Goal: Task Accomplishment & Management: Manage account settings

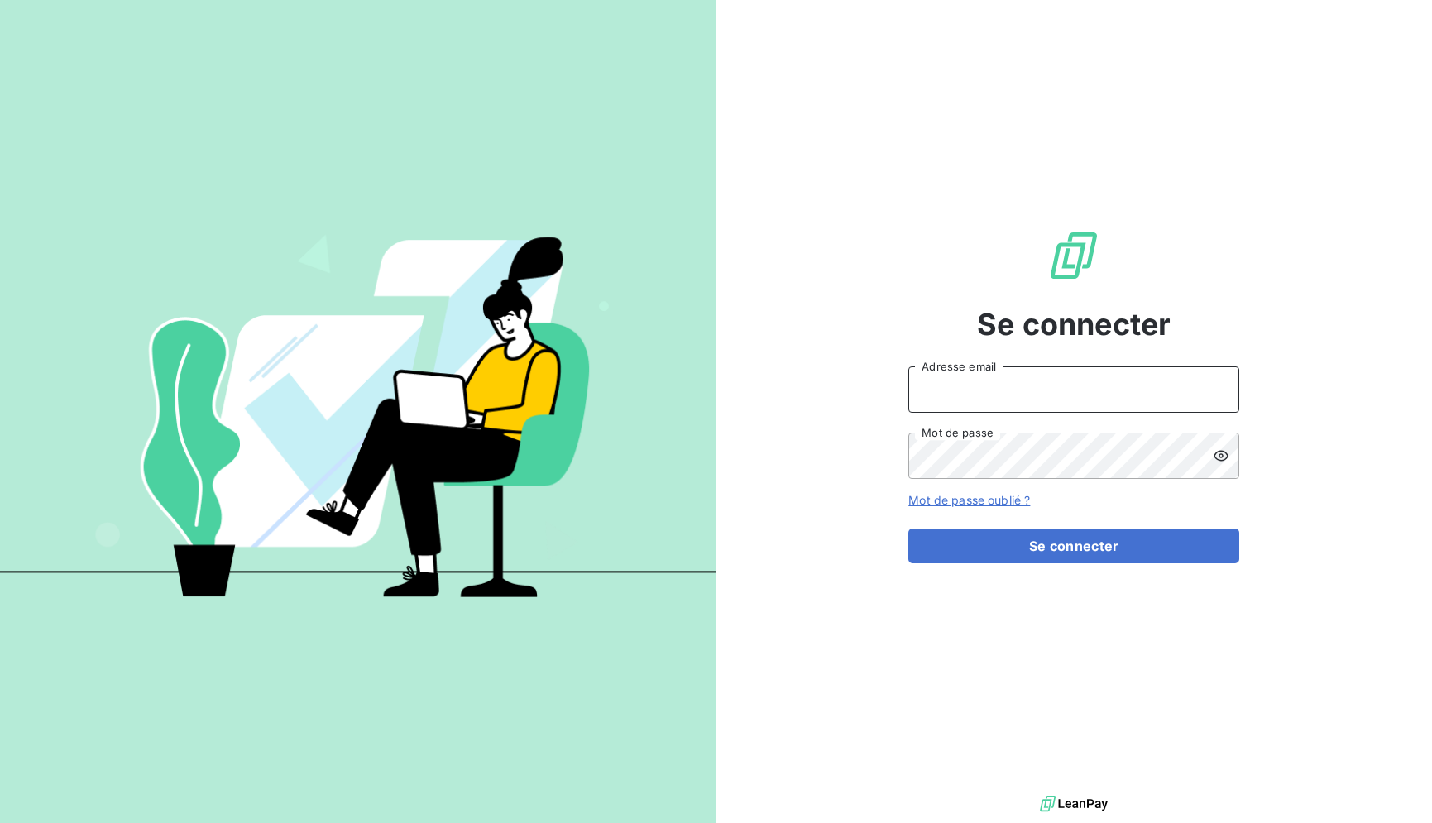
click at [1039, 393] on input "Adresse email" at bounding box center [1074, 390] width 331 height 46
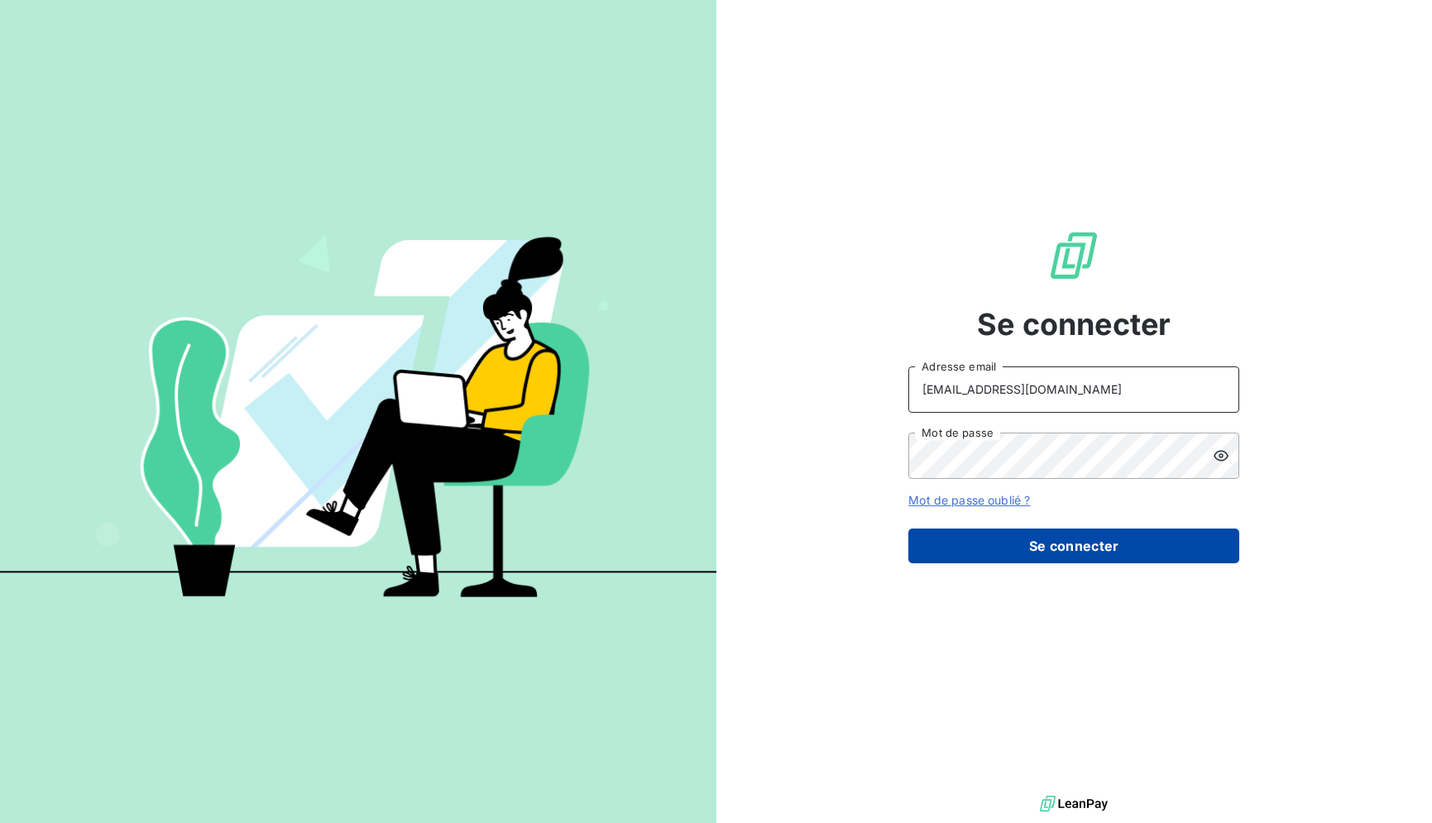
type input "RECOUVREMENT@ADAPTEL.FR"
click at [1040, 550] on button "Se connecter" at bounding box center [1074, 546] width 331 height 35
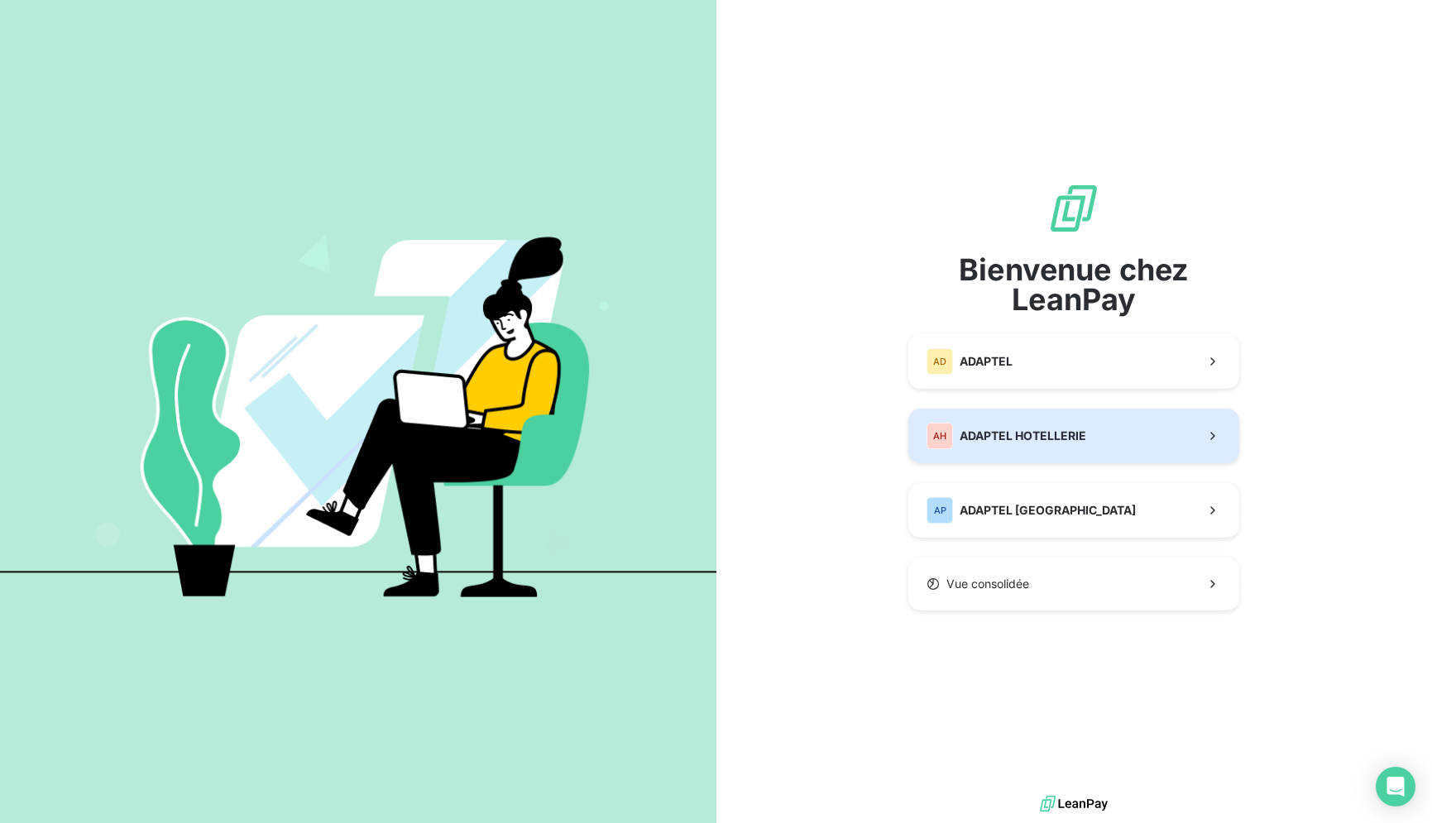
click at [1047, 429] on span "ADAPTEL HOTELLERIE" at bounding box center [1023, 436] width 127 height 17
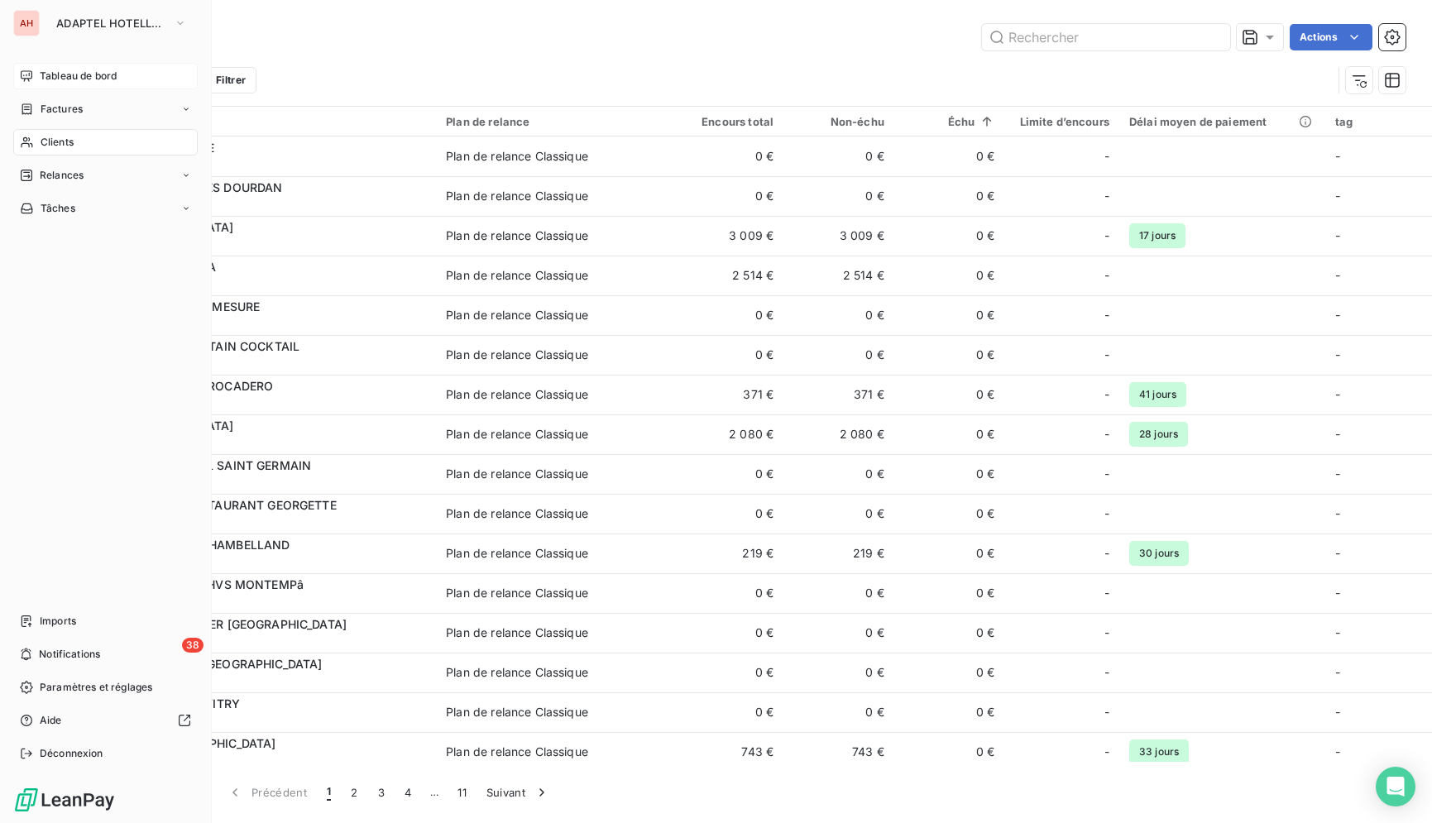
click at [48, 69] on span "Tableau de bord" at bounding box center [78, 76] width 77 height 15
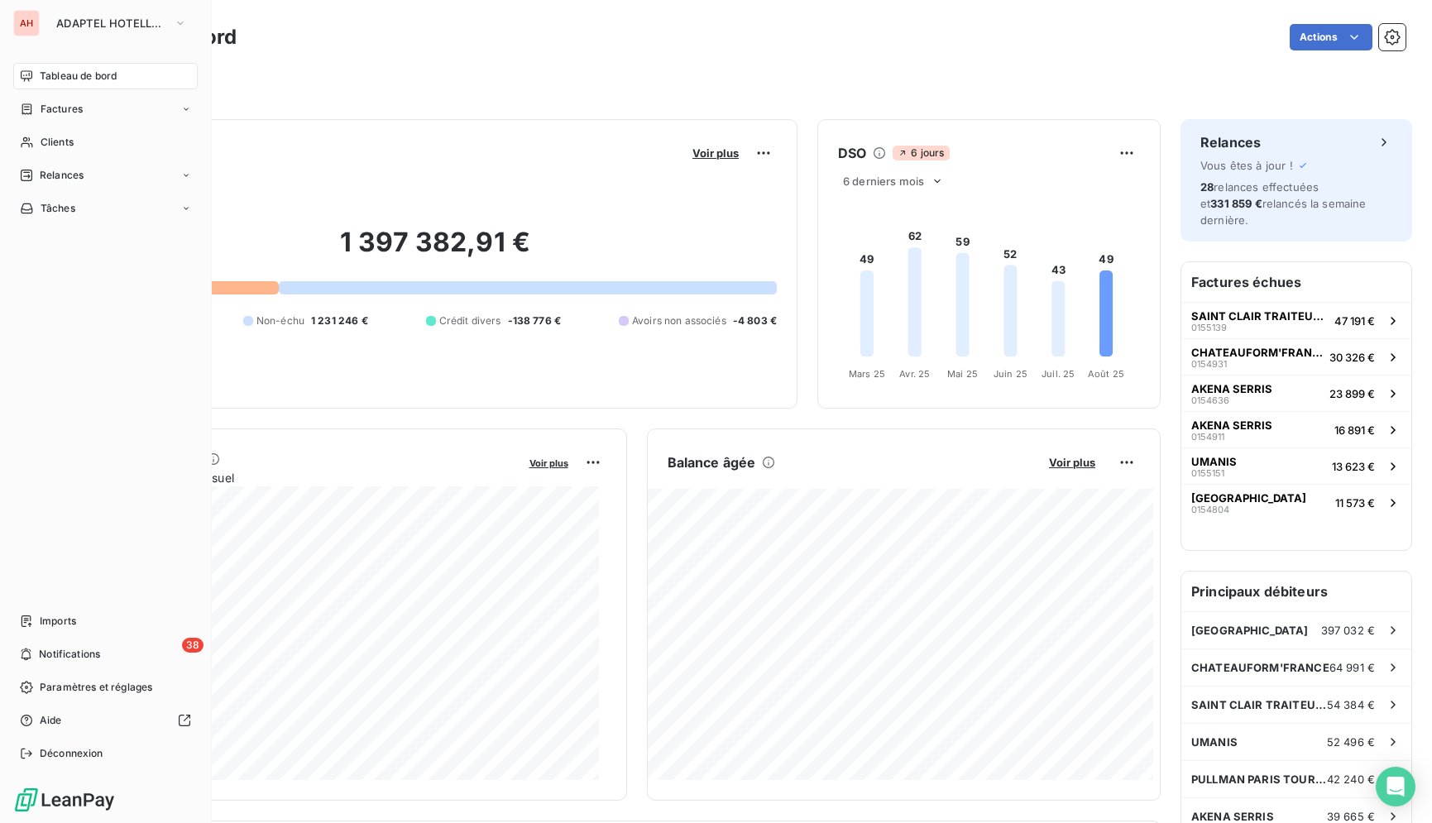
click at [31, 26] on div "AH" at bounding box center [26, 23] width 26 height 26
click at [55, 19] on button "ADAPTEL HOTELLERIE" at bounding box center [121, 23] width 151 height 26
click at [35, 23] on div "AH" at bounding box center [26, 23] width 26 height 26
click at [64, 26] on span "ADAPTEL HOTELLERIE" at bounding box center [111, 23] width 111 height 13
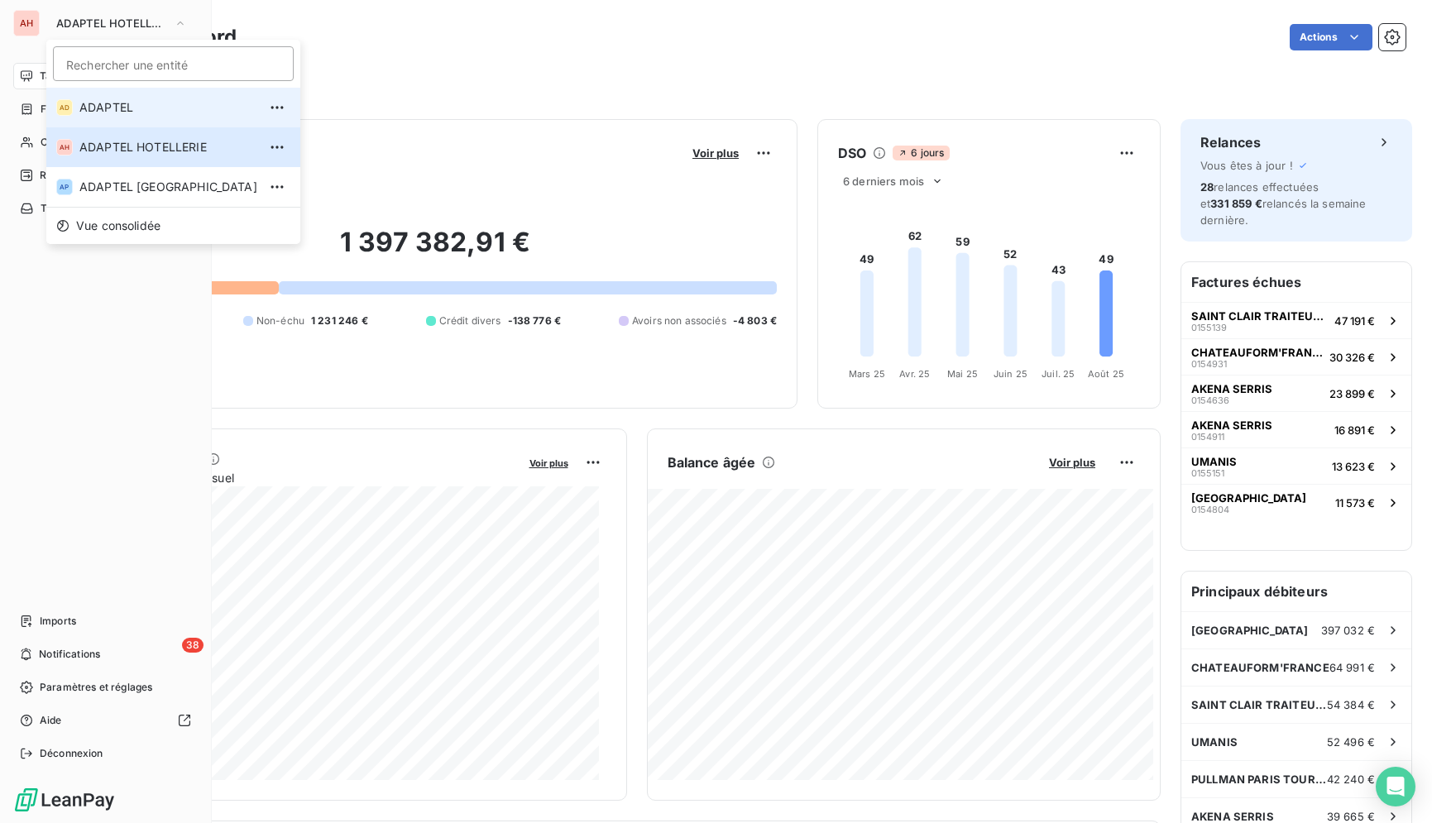
click at [145, 116] on li "AD ADAPTEL" at bounding box center [173, 108] width 254 height 40
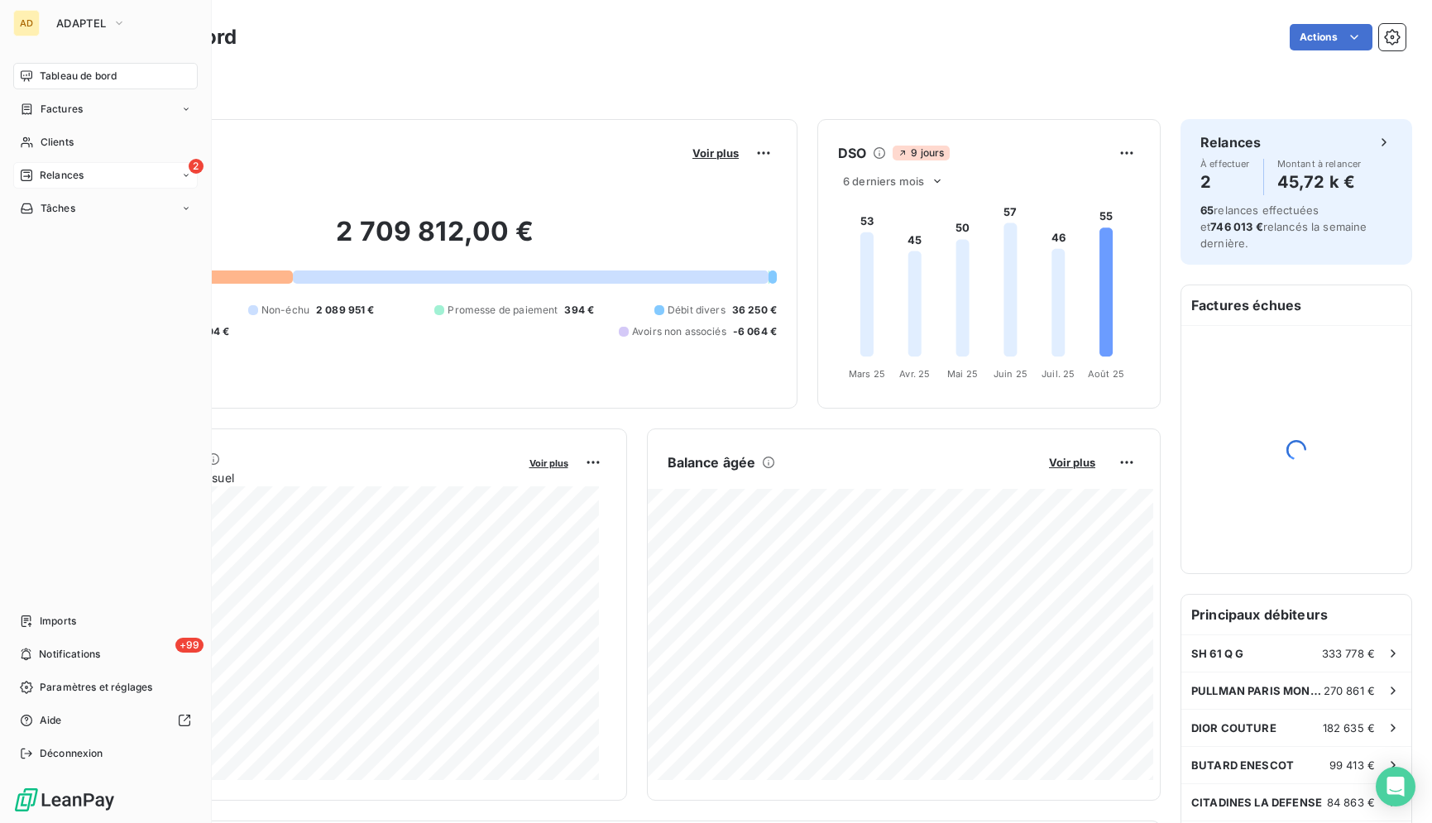
click at [31, 168] on div "Relances" at bounding box center [52, 175] width 64 height 15
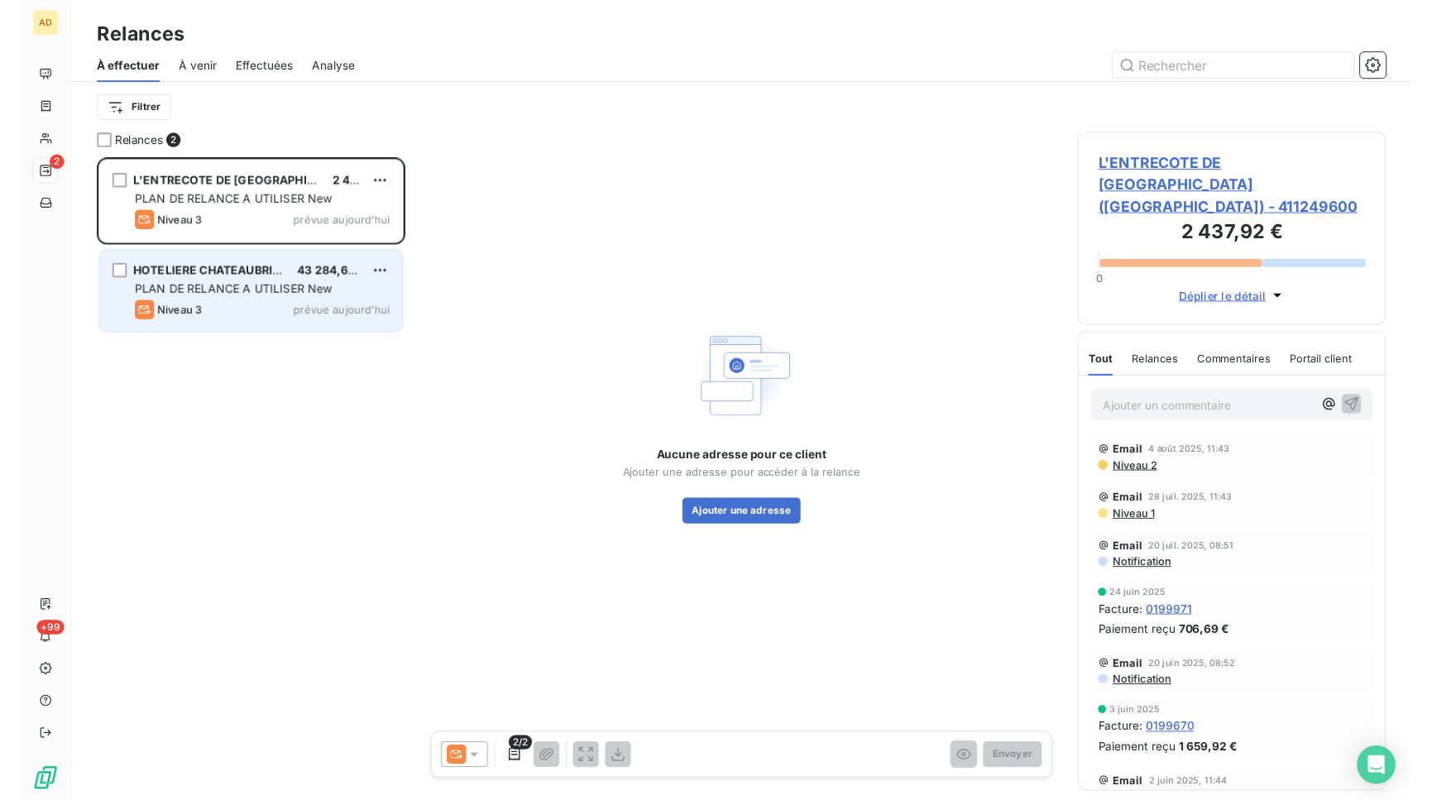
scroll to position [647, 303]
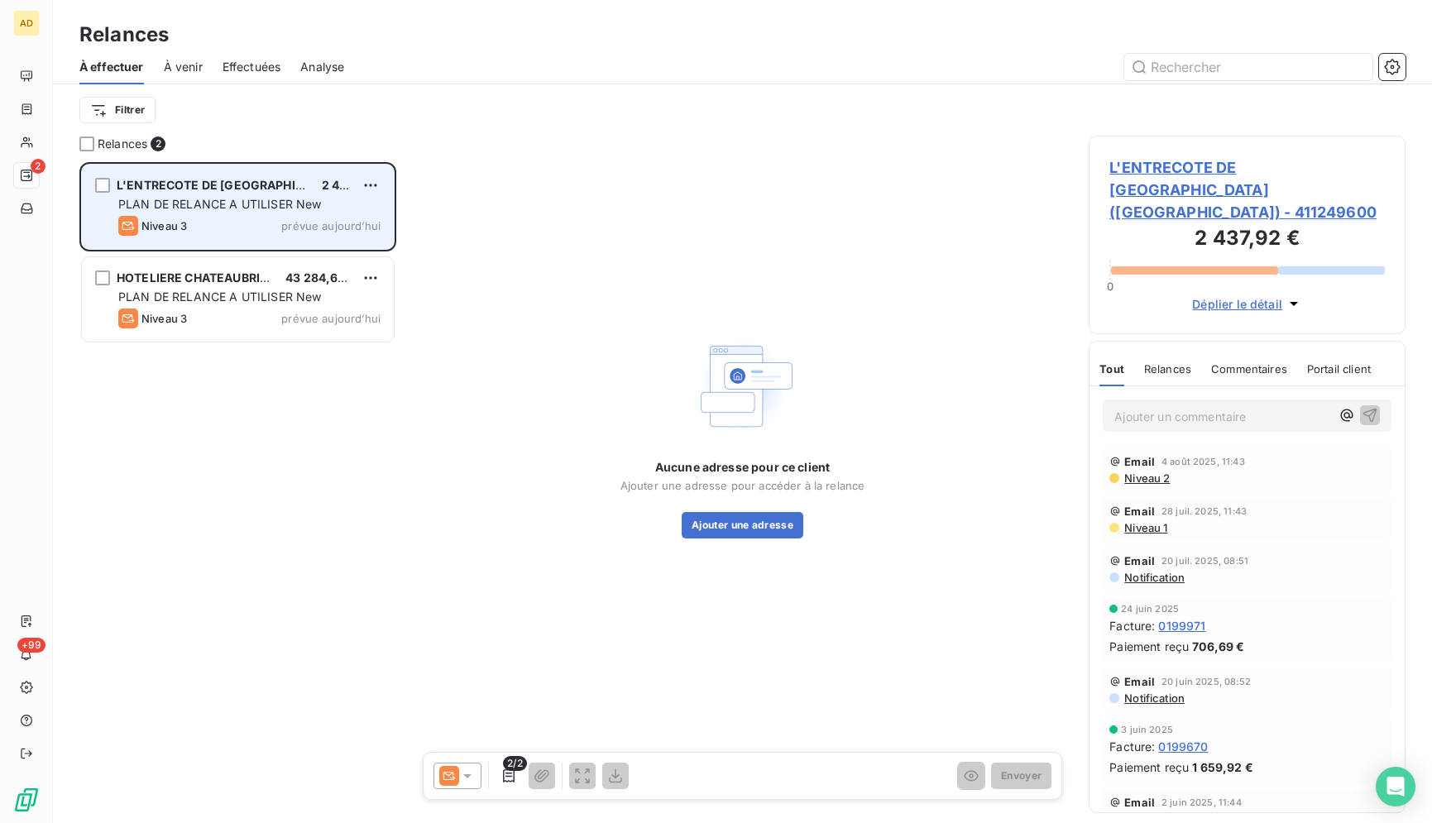
click at [247, 203] on span "PLAN DE RELANCE A UTILISER New" at bounding box center [220, 204] width 204 height 14
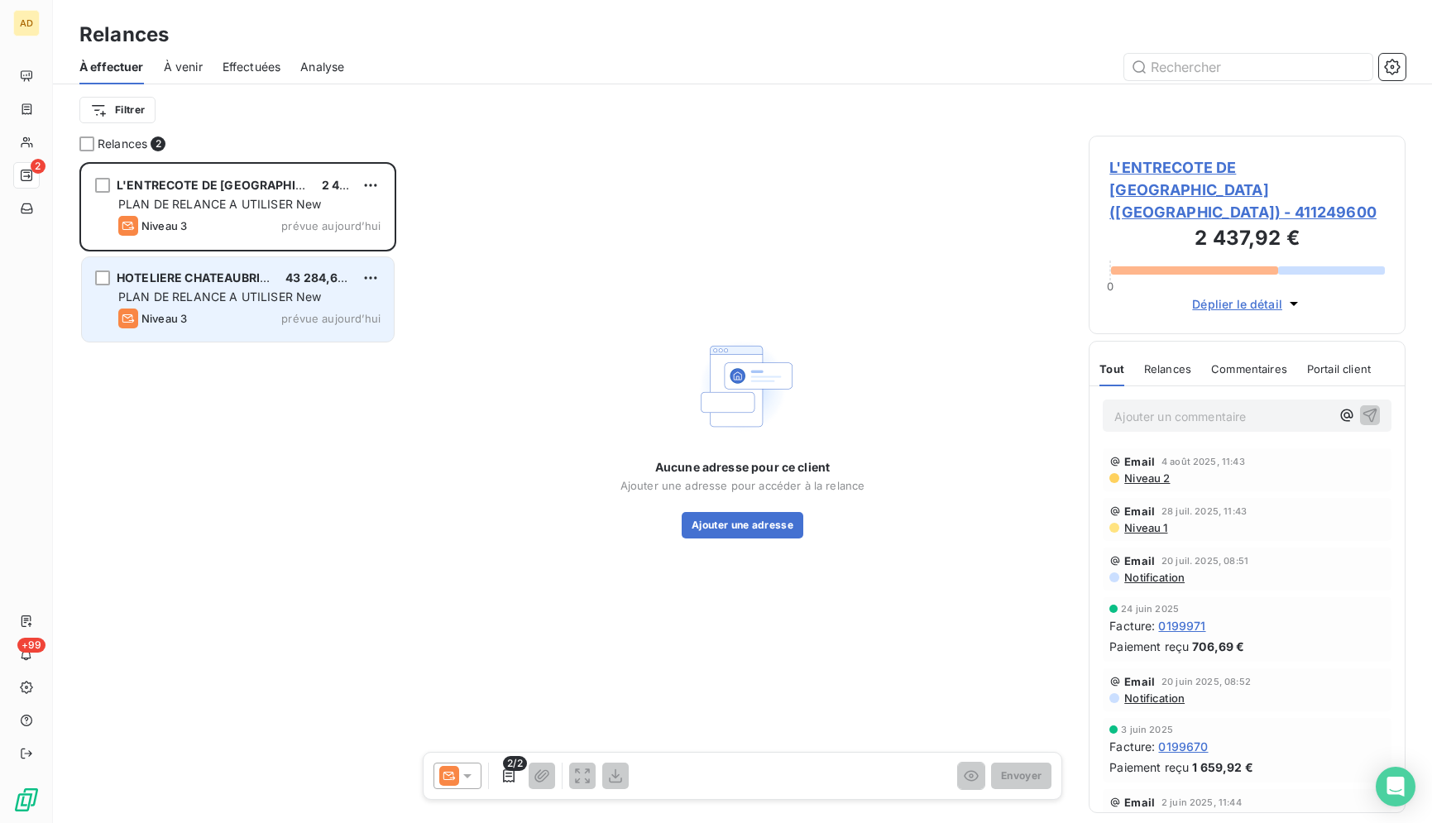
click at [273, 268] on div "HOTELIERE CHATEAUBRIAN 43 284,69 € PLAN DE RELANCE A UTILISER New Niveau 3 prév…" at bounding box center [238, 299] width 312 height 84
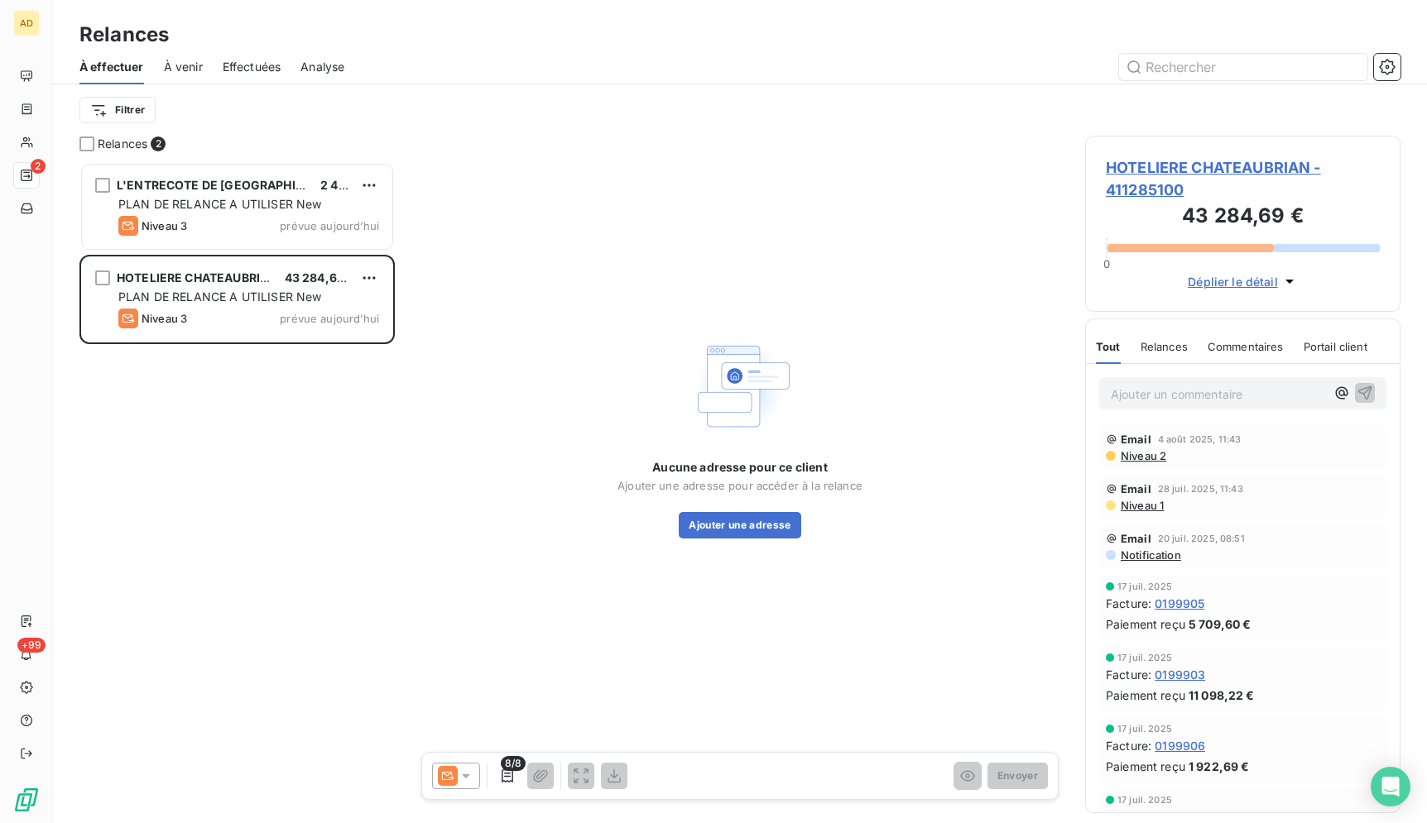
scroll to position [2, 0]
click at [310, 547] on div "L'ENTRECOTE DE PARIS (MARIGNAN) 2 437,92 € PLAN DE RELANCE A UTILISER New Nivea…" at bounding box center [236, 492] width 315 height 661
click at [1245, 160] on span "HOTELIERE CHATEAUBRIAN - 411285100" at bounding box center [1243, 178] width 274 height 45
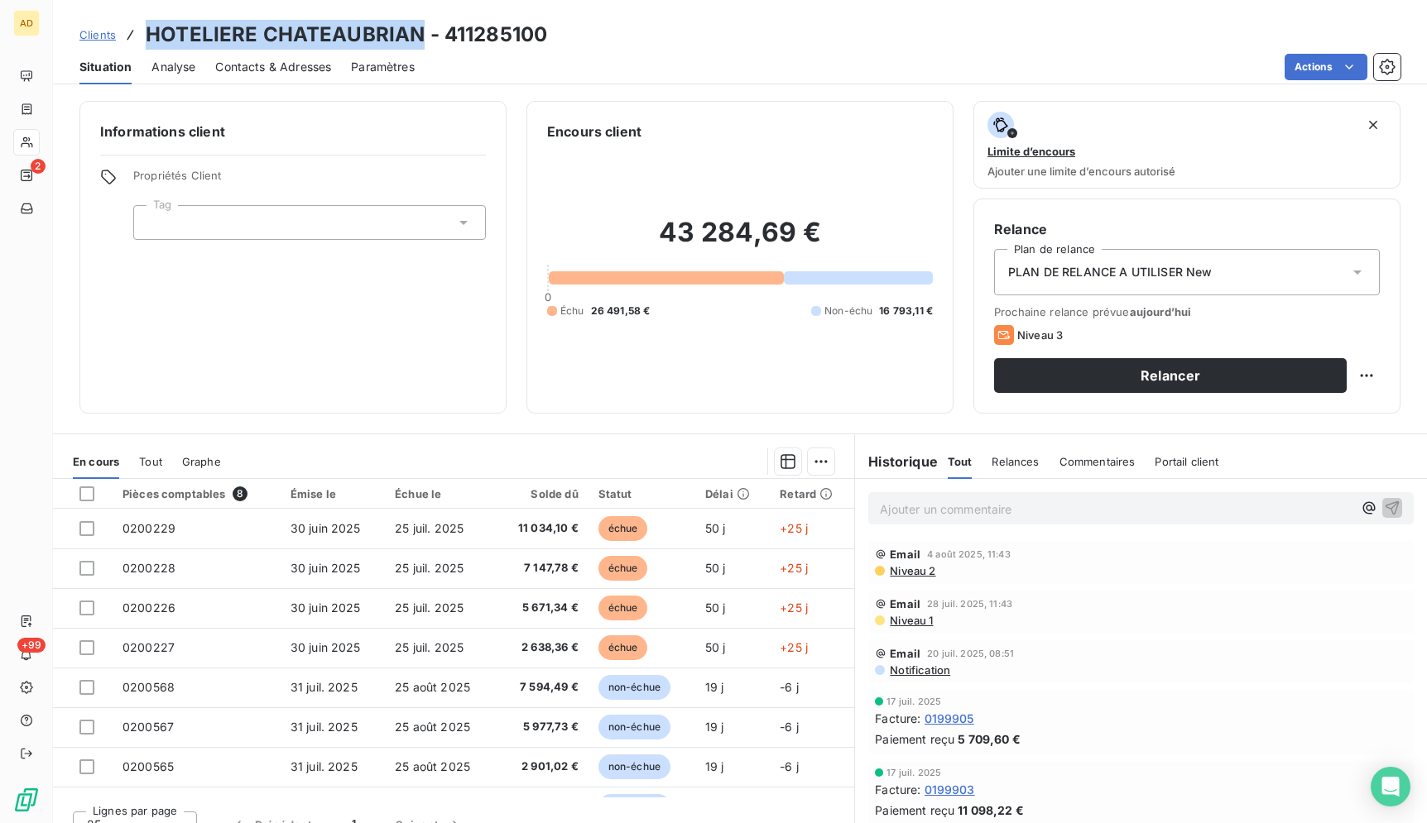
drag, startPoint x: 420, startPoint y: 34, endPoint x: 149, endPoint y: 30, distance: 270.6
click at [149, 30] on h3 "HOTELIERE CHATEAUBRIAN - 411285100" at bounding box center [346, 35] width 401 height 30
copy h3 "HOTELIERE CHATEAUBRIAN"
click at [715, 65] on div "Actions" at bounding box center [917, 67] width 966 height 26
click at [903, 576] on span "Niveau 2" at bounding box center [911, 570] width 47 height 13
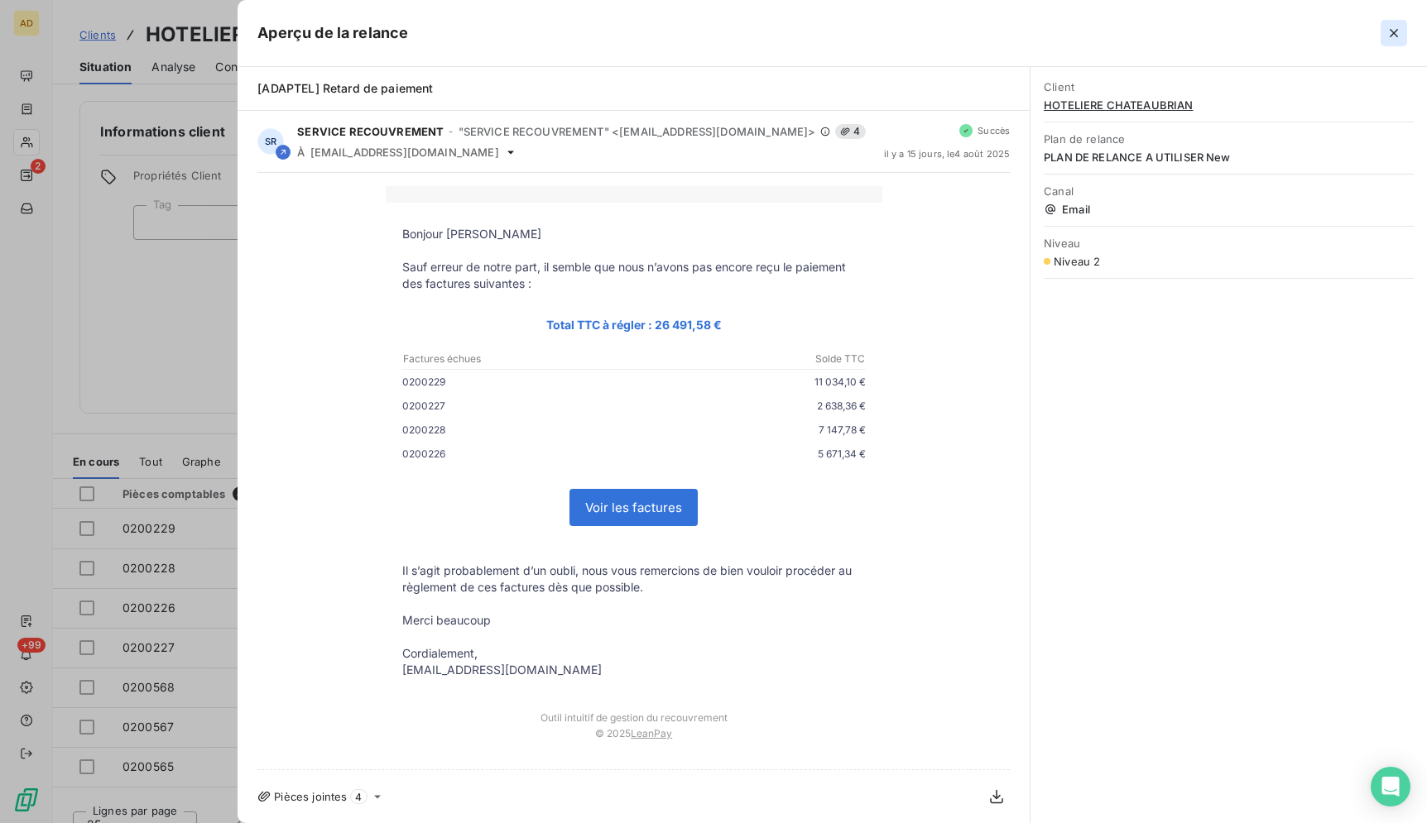
click at [1391, 40] on icon "button" at bounding box center [1393, 33] width 17 height 17
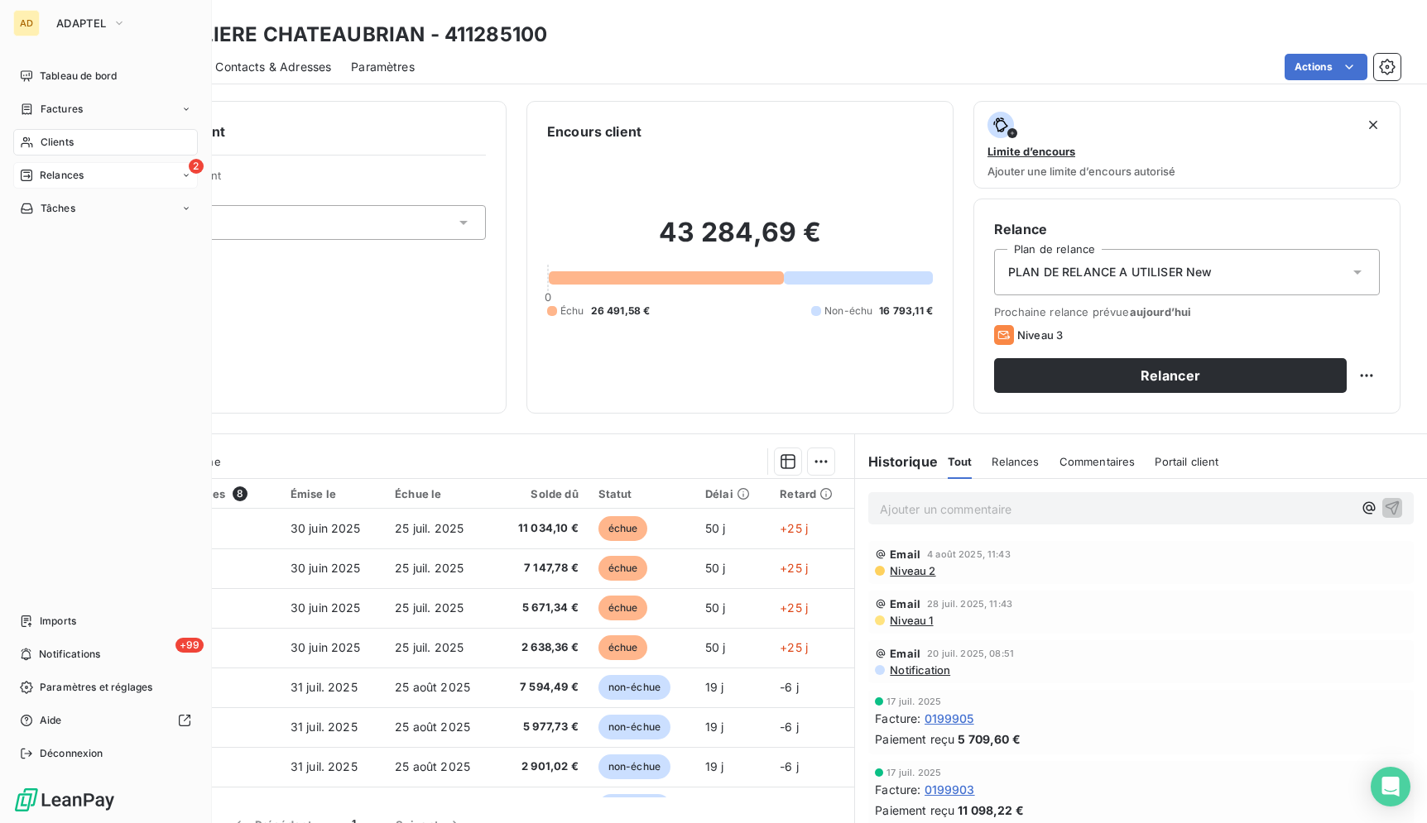
click at [61, 176] on span "Relances" at bounding box center [62, 175] width 44 height 15
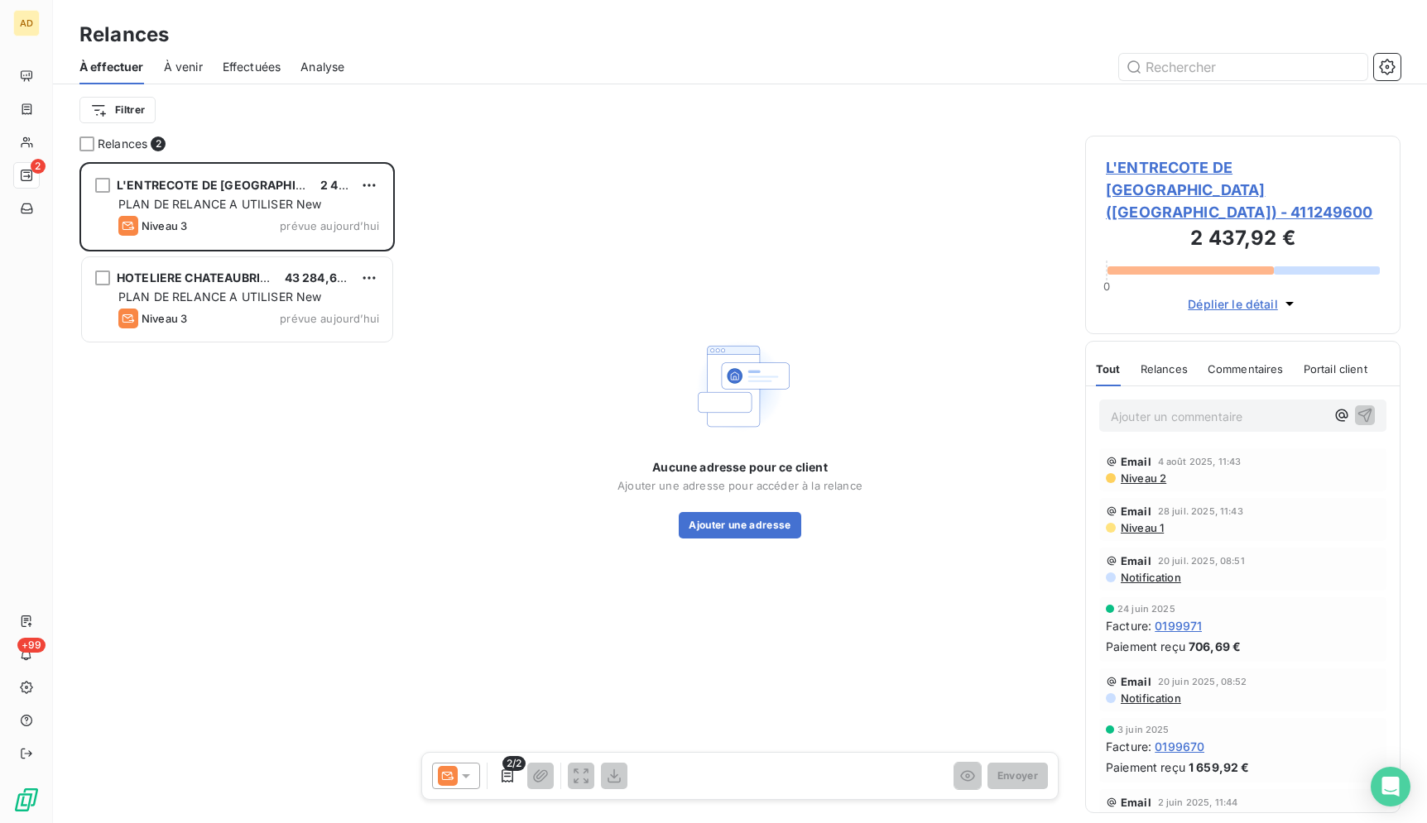
scroll to position [647, 301]
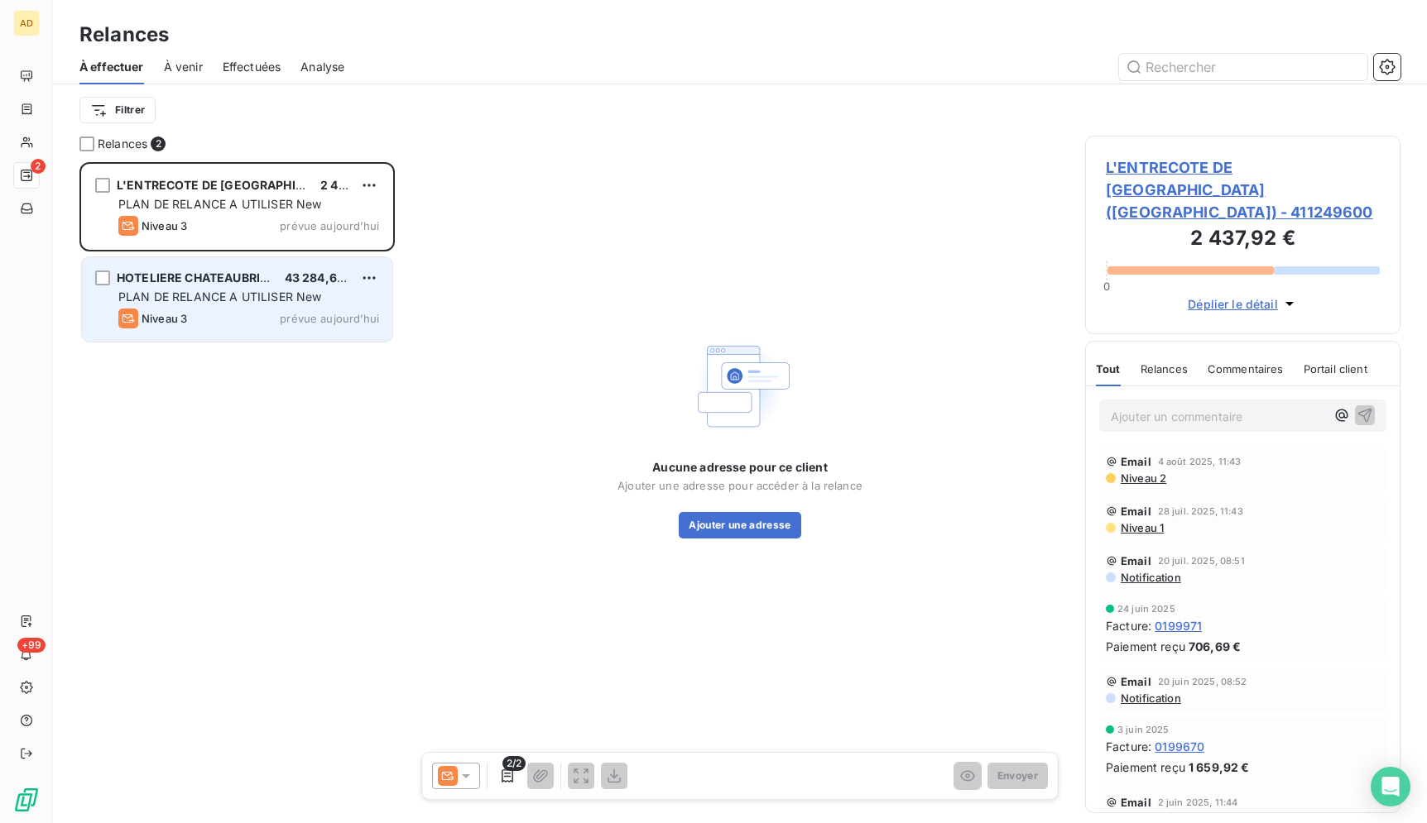
click at [189, 307] on div "HOTELIERE CHATEAUBRIAN 43 284,69 € PLAN DE RELANCE A UTILISER New Niveau 3 prév…" at bounding box center [237, 299] width 310 height 84
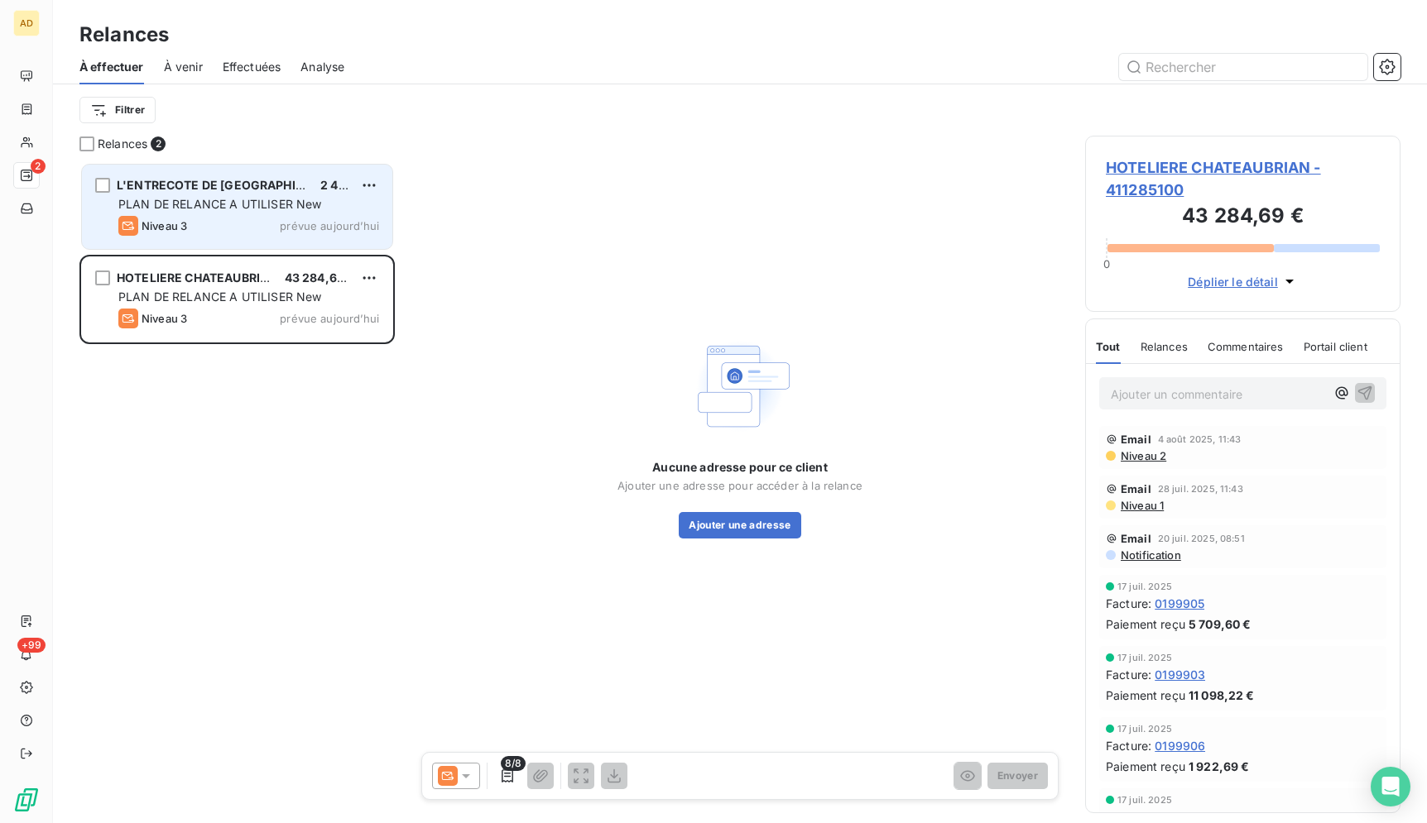
click at [163, 208] on span "PLAN DE RELANCE A UTILISER New" at bounding box center [220, 204] width 204 height 14
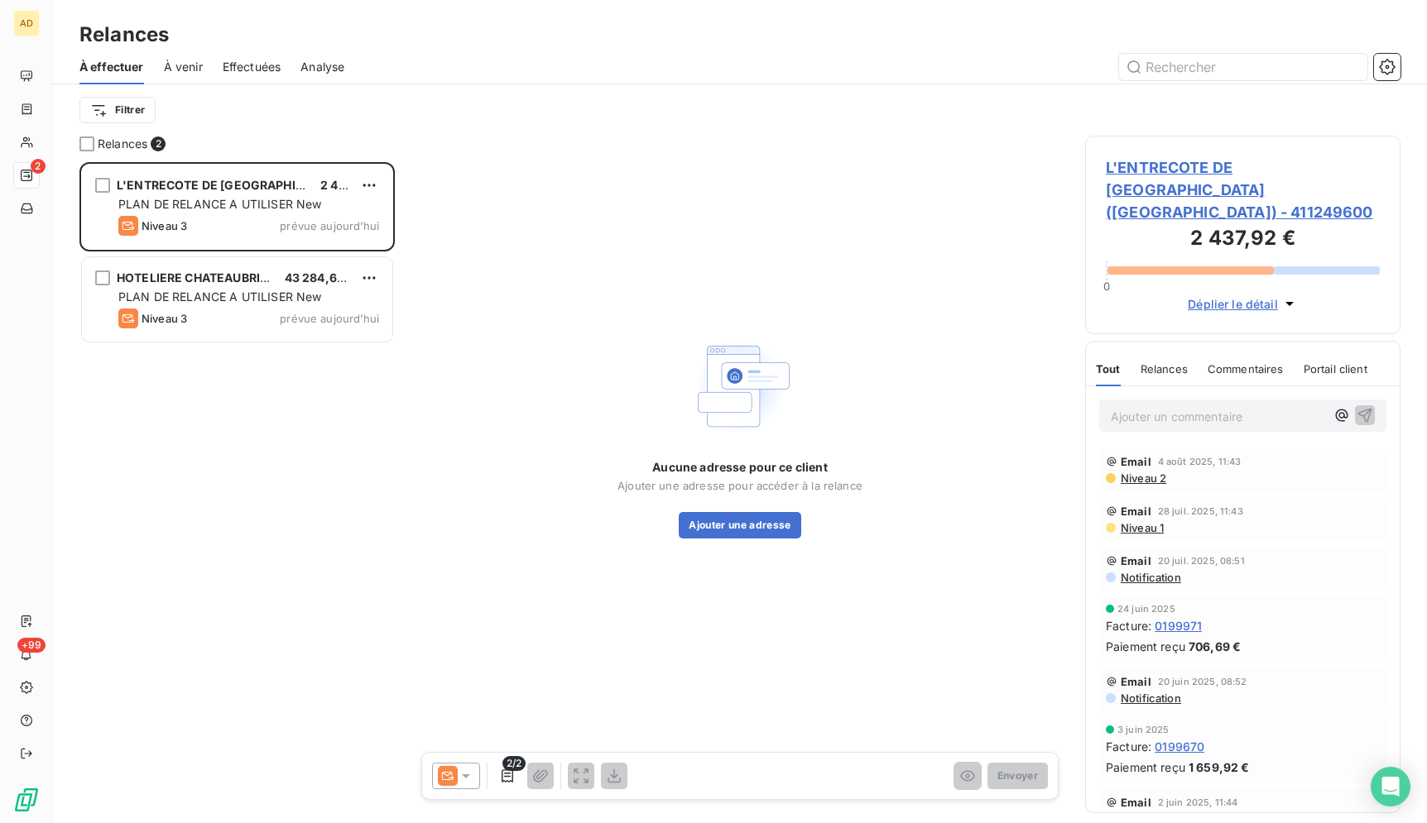
click at [1226, 184] on span "L'ENTRECOTE DE PARIS (MARIGNAN) - 411249600" at bounding box center [1243, 189] width 274 height 67
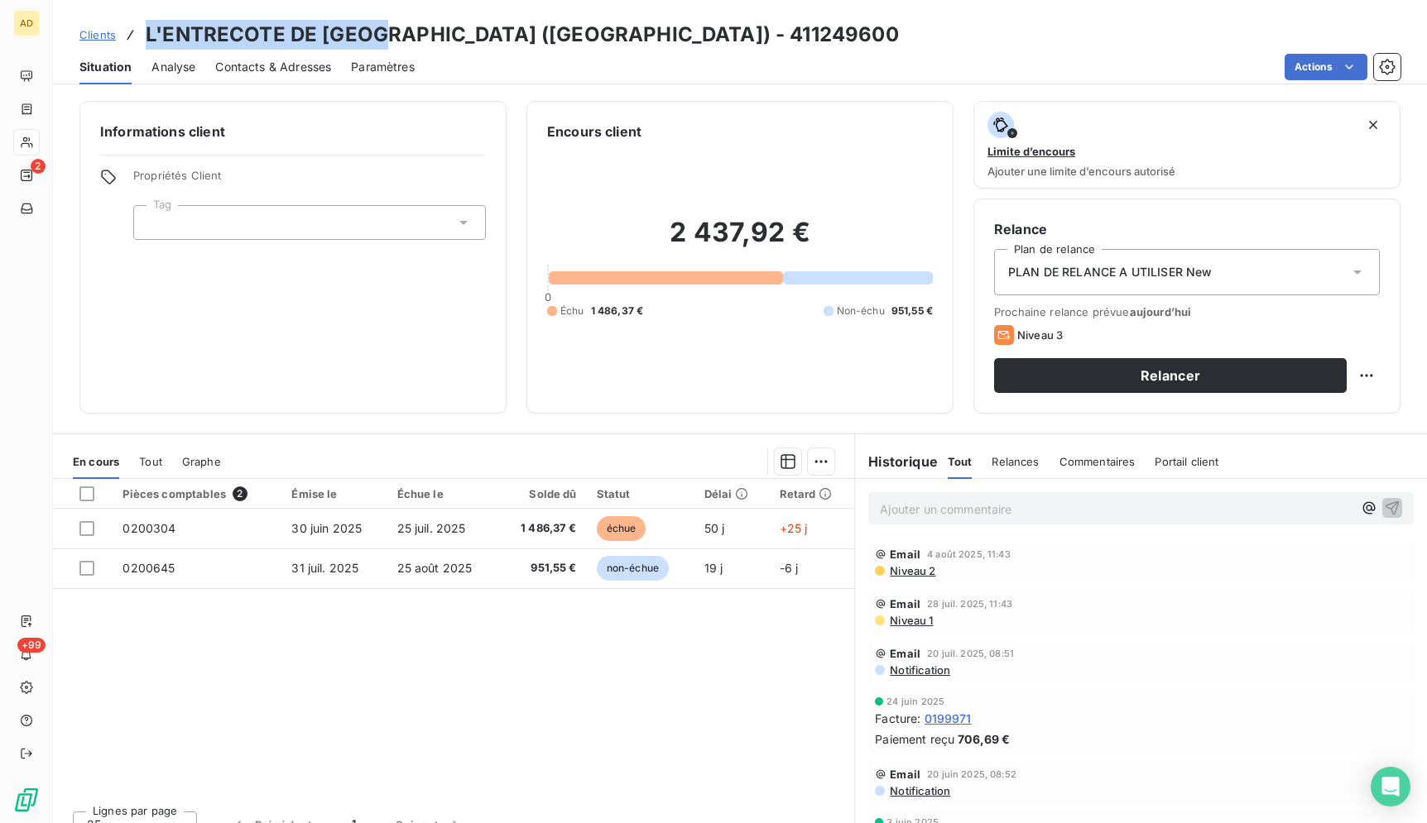
drag, startPoint x: 378, startPoint y: 34, endPoint x: 137, endPoint y: 17, distance: 241.4
click at [137, 17] on div "Clients L'ENTRECOTE DE PARIS (MARIGNAN) - 411249600 Situation Analyse Contacts …" at bounding box center [740, 42] width 1374 height 84
copy div "L'ENTRECOTE DE PARIS"
click at [267, 74] on span "Contacts & Adresses" at bounding box center [273, 67] width 116 height 17
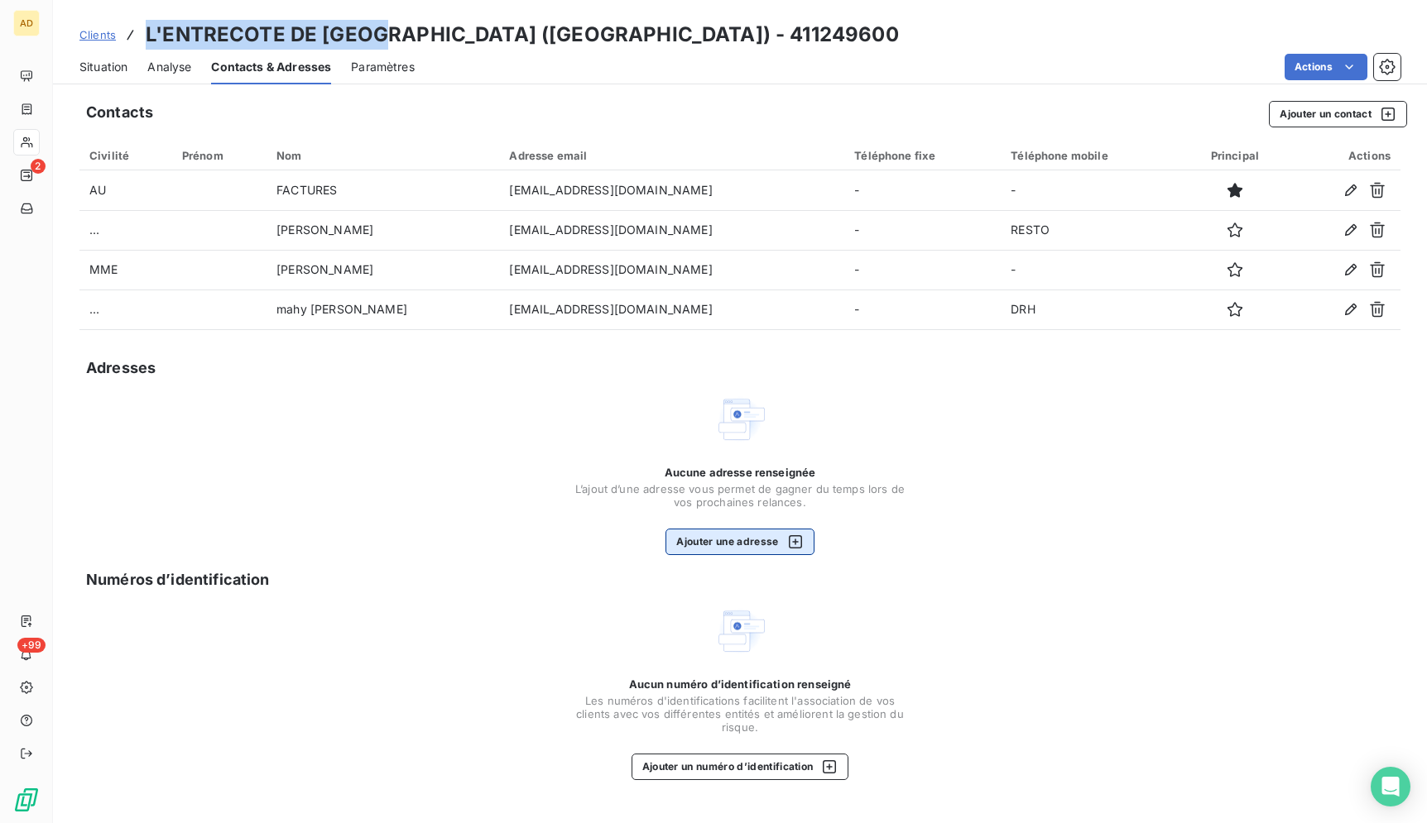
click at [760, 545] on button "Ajouter une adresse" at bounding box center [739, 542] width 148 height 26
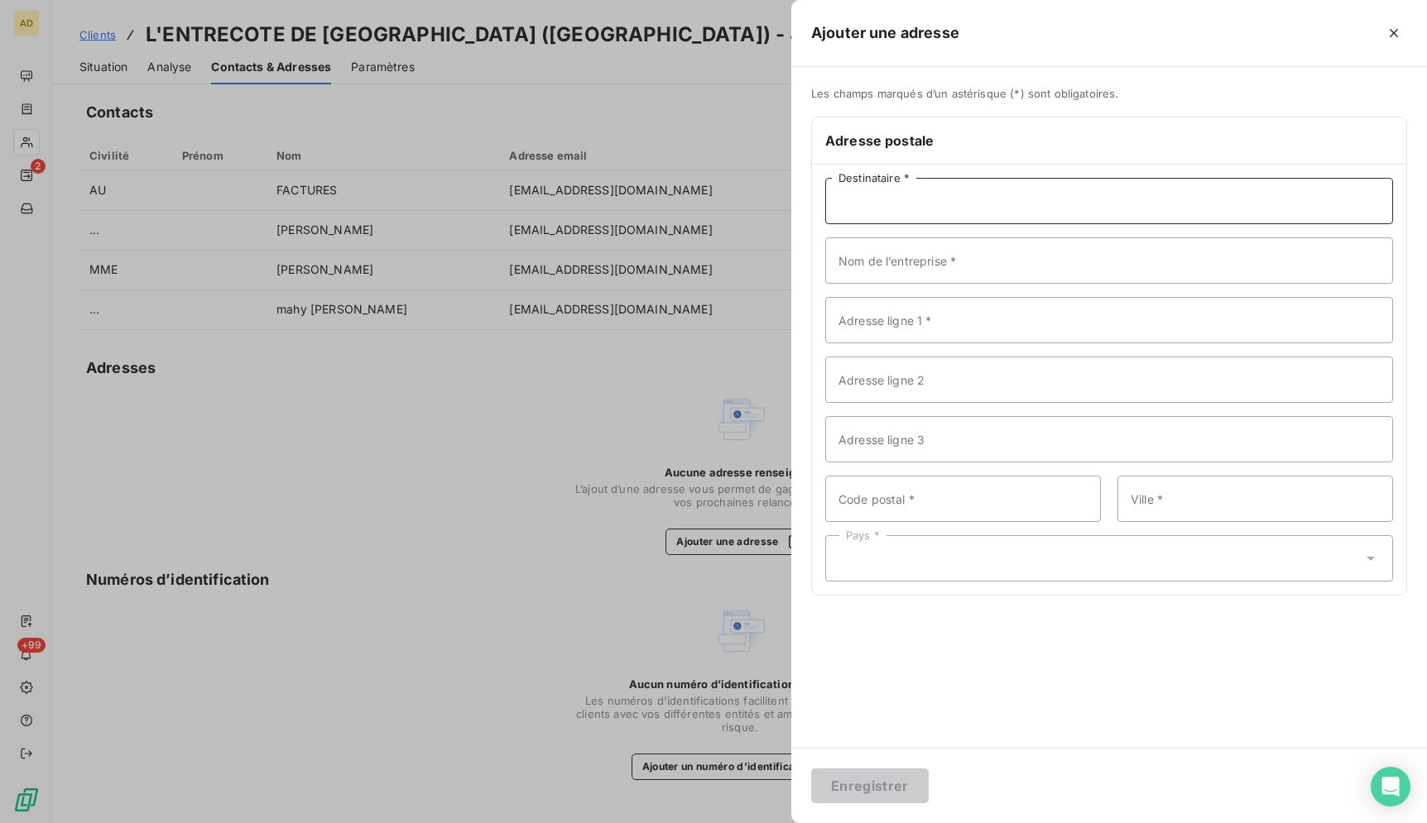
click at [978, 210] on input "Destinataire *" at bounding box center [1109, 201] width 568 height 46
paste input "29 RUE DE MARIGNAN"
type input "29 RUE DE MARIGNAN"
click at [947, 318] on input "Adresse ligne 1 *" at bounding box center [1109, 320] width 568 height 46
paste input "29 RUE DE MARIGNAN"
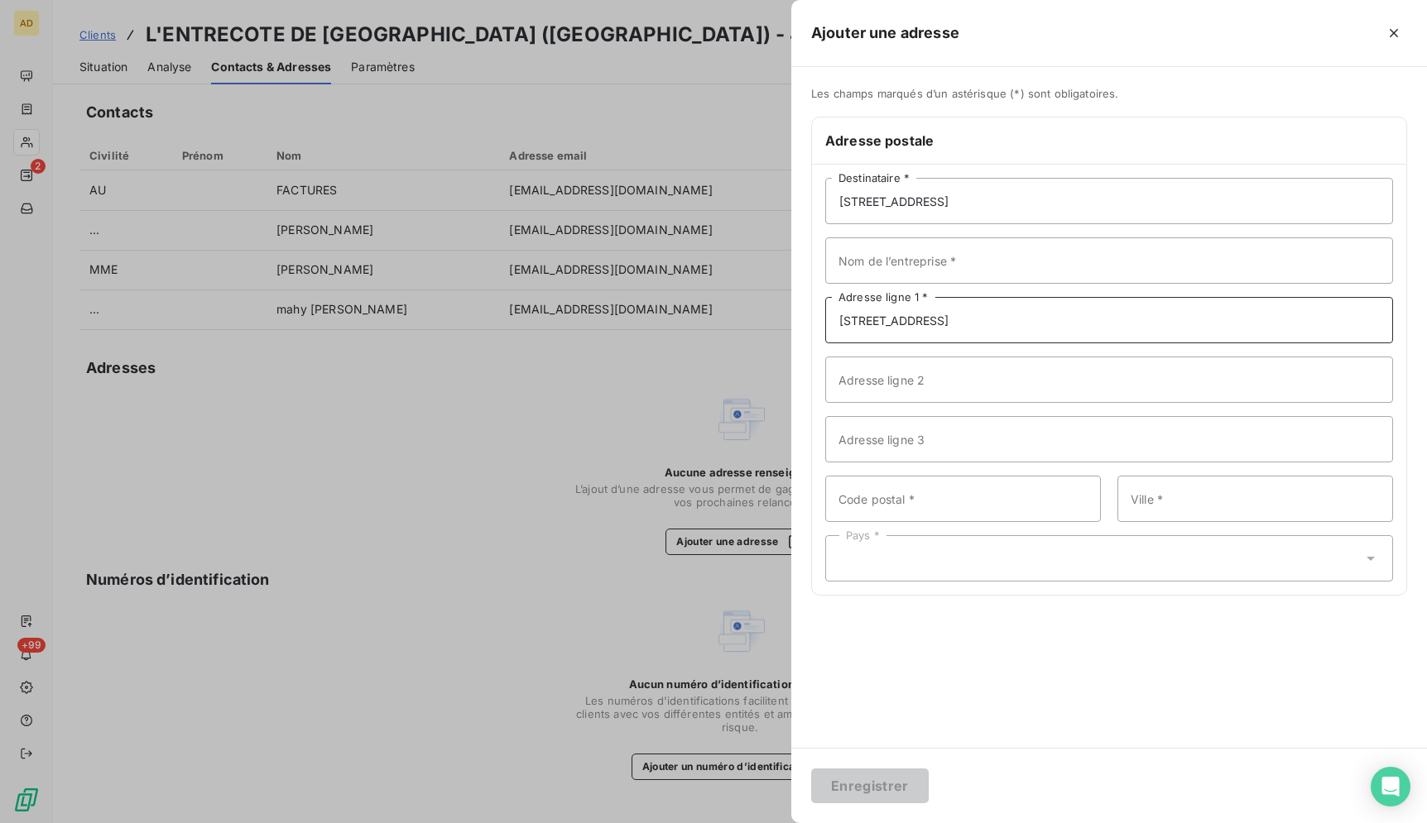
type input "29 RUE DE MARIGNAN"
drag, startPoint x: 988, startPoint y: 212, endPoint x: 811, endPoint y: 202, distance: 177.4
click at [825, 198] on input "29 RUE DE MARIGNAN" at bounding box center [1109, 201] width 568 height 46
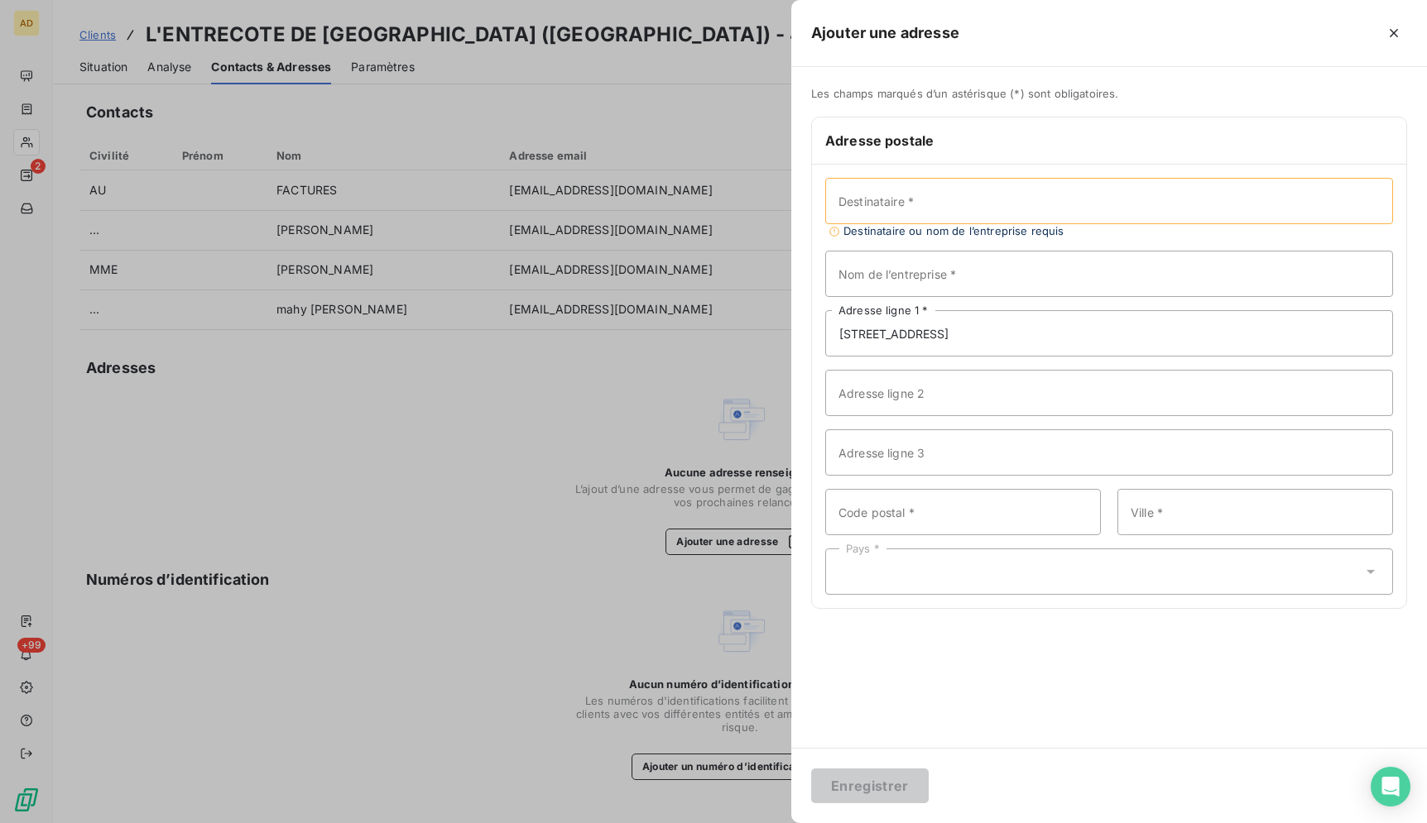
click at [742, 411] on div at bounding box center [713, 411] width 1427 height 823
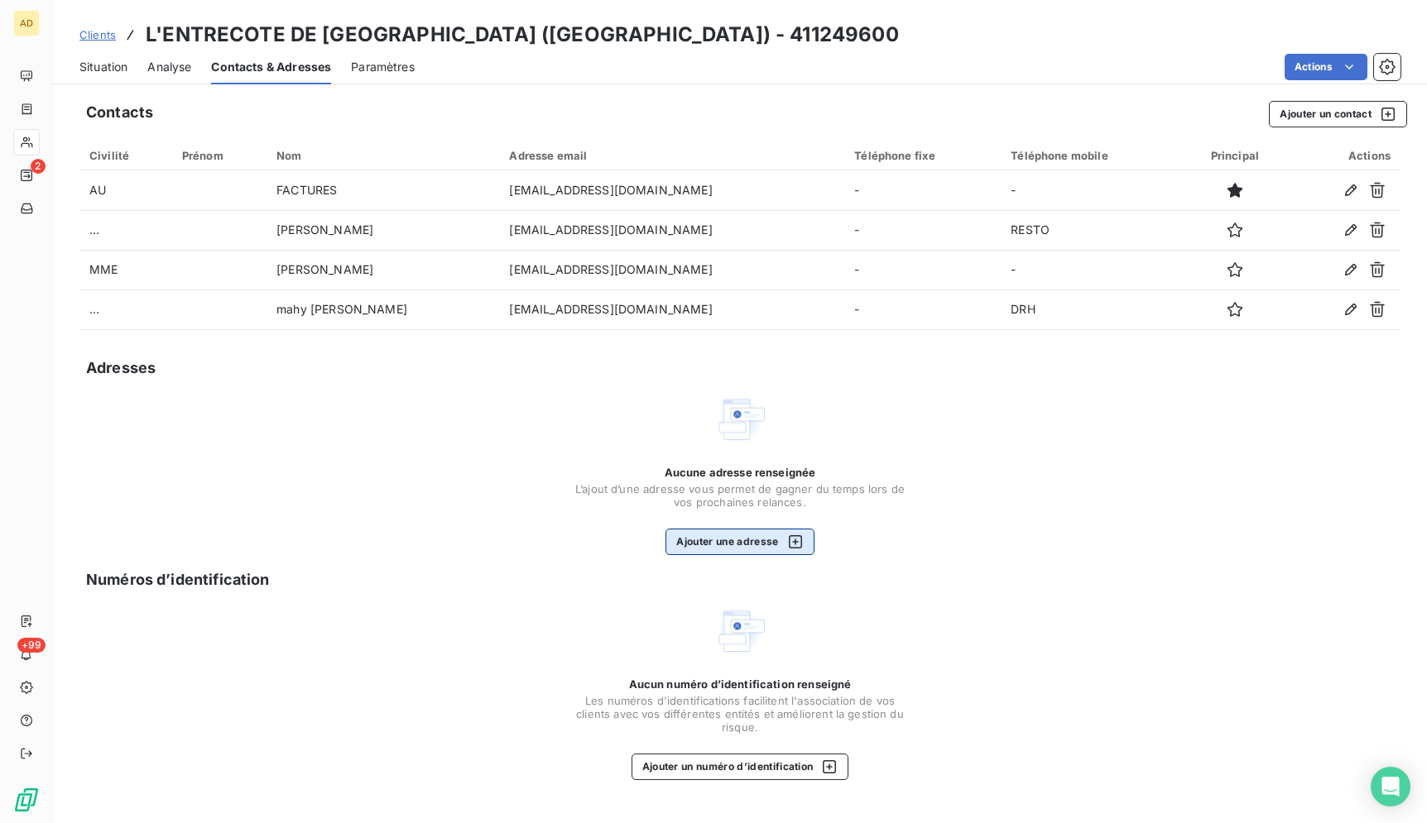
click at [729, 548] on button "Ajouter une adresse" at bounding box center [739, 542] width 148 height 26
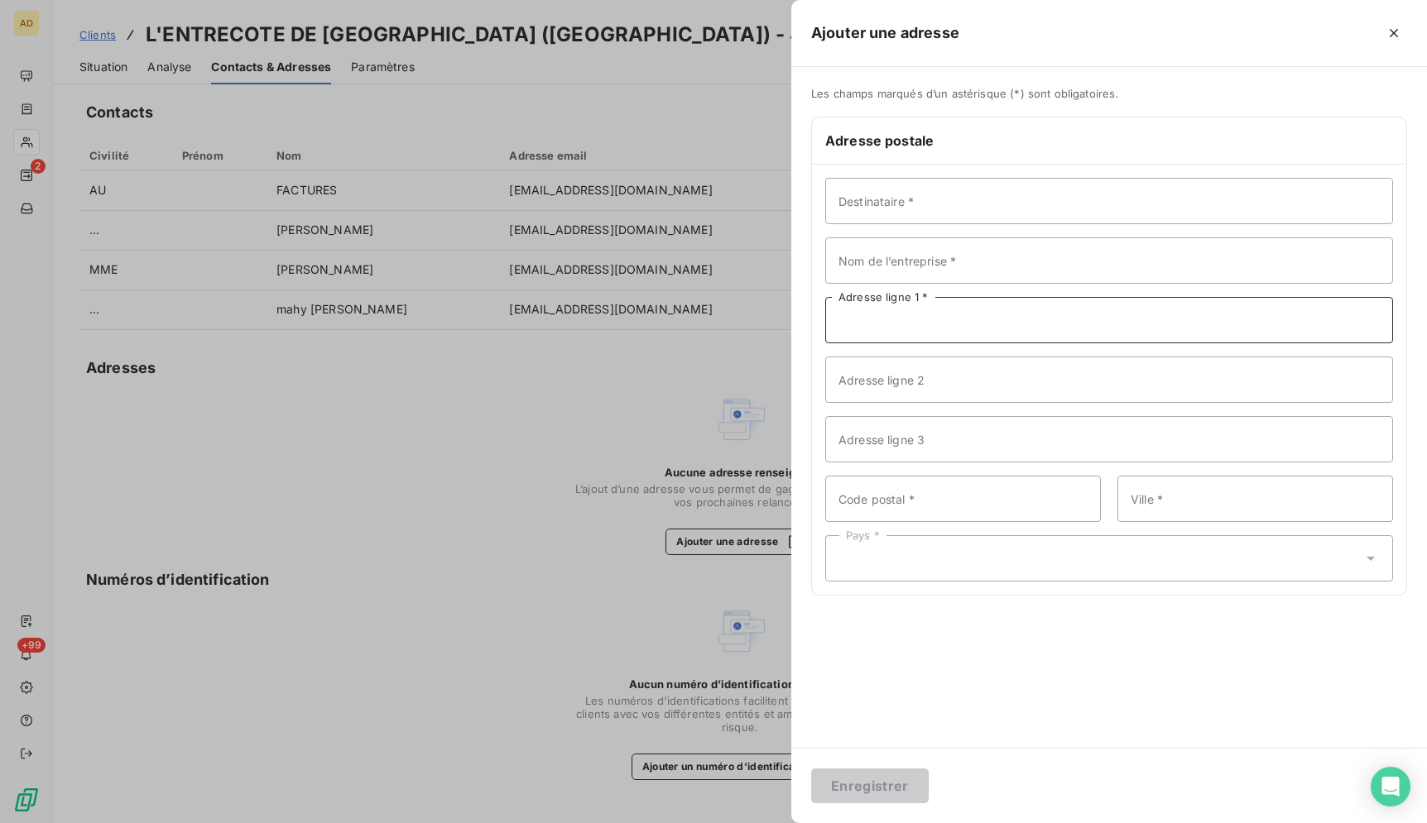
click at [915, 324] on input "Adresse ligne 1 *" at bounding box center [1109, 320] width 568 height 46
paste input "29 RUE DE MARIGNAN"
type input "29 RUE DE MARIGNAN"
click at [926, 378] on input "Adresse ligne 2" at bounding box center [1109, 380] width 568 height 46
click at [862, 492] on input "Code postal *" at bounding box center [963, 499] width 276 height 46
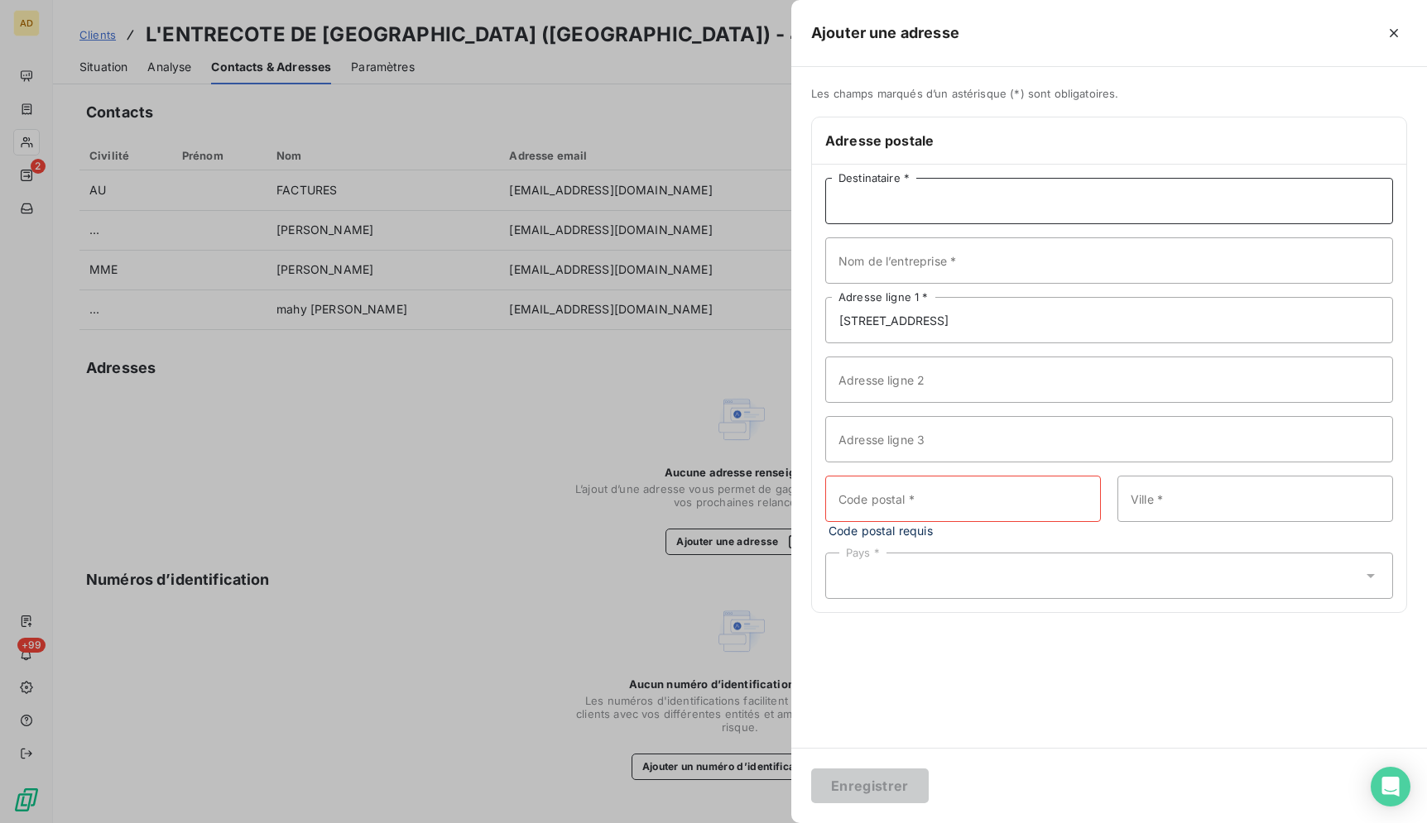
click at [1027, 204] on input "Destinataire *" at bounding box center [1109, 201] width 568 height 46
paste input "L'ENTRECOTE DE PARIS"
type input "L'ENTRECOTE DE PARIS"
click at [994, 511] on input "Code postal *" at bounding box center [963, 499] width 276 height 46
type input "75008"
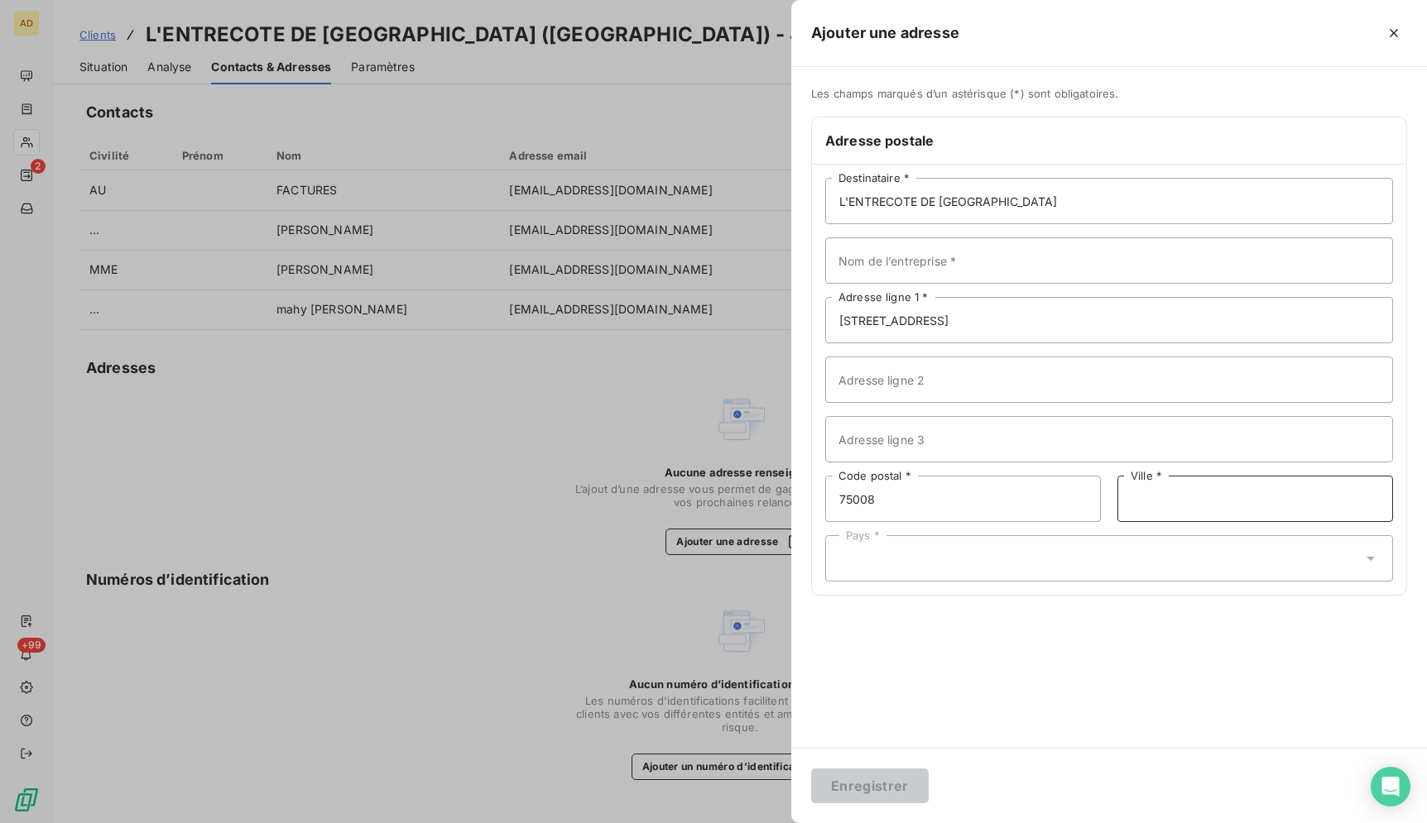
click at [1264, 503] on input "Ville *" at bounding box center [1255, 499] width 276 height 46
type input "PARIS"
click at [1240, 540] on div "Pays *" at bounding box center [1109, 558] width 568 height 46
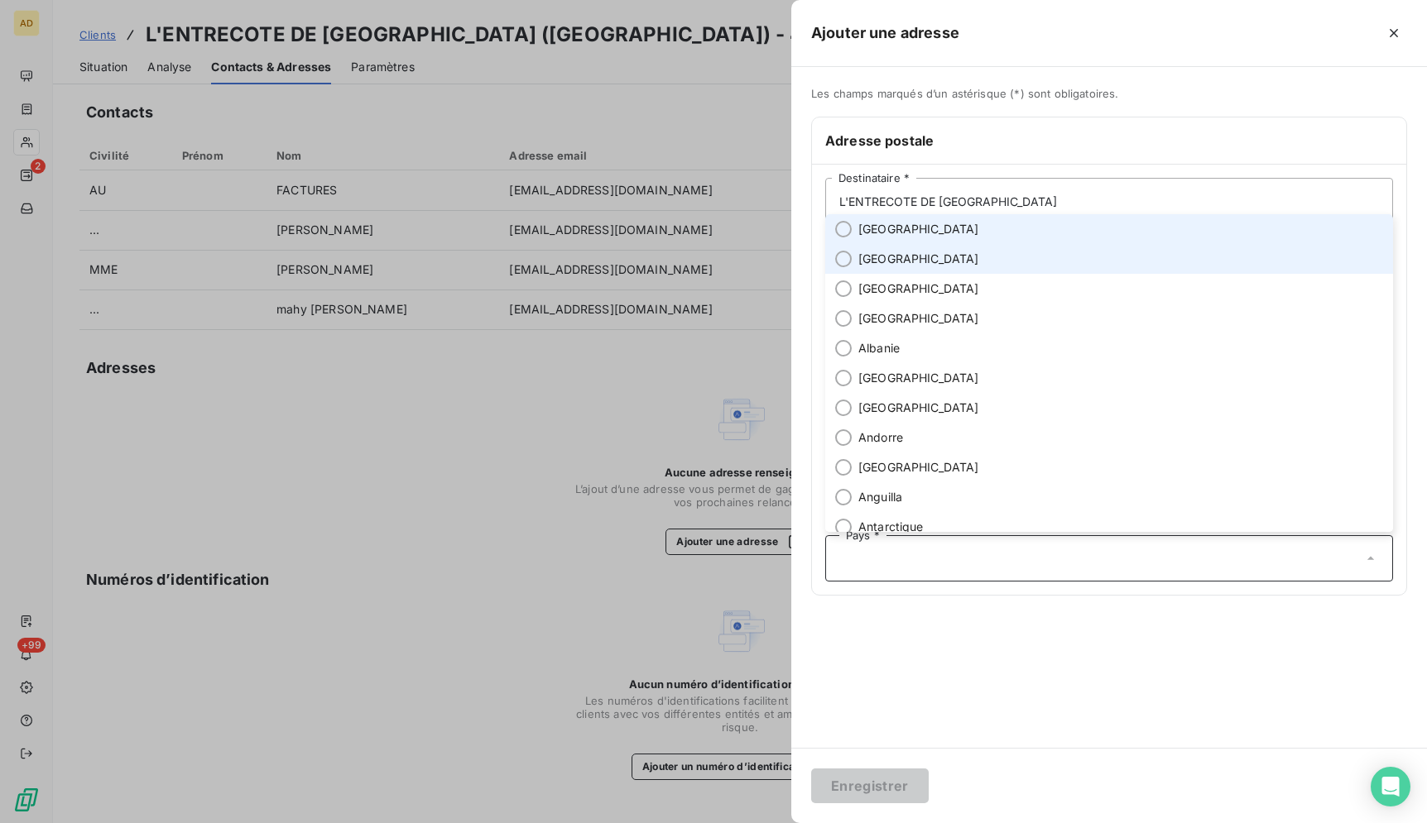
click at [1110, 241] on li "France" at bounding box center [1109, 229] width 568 height 30
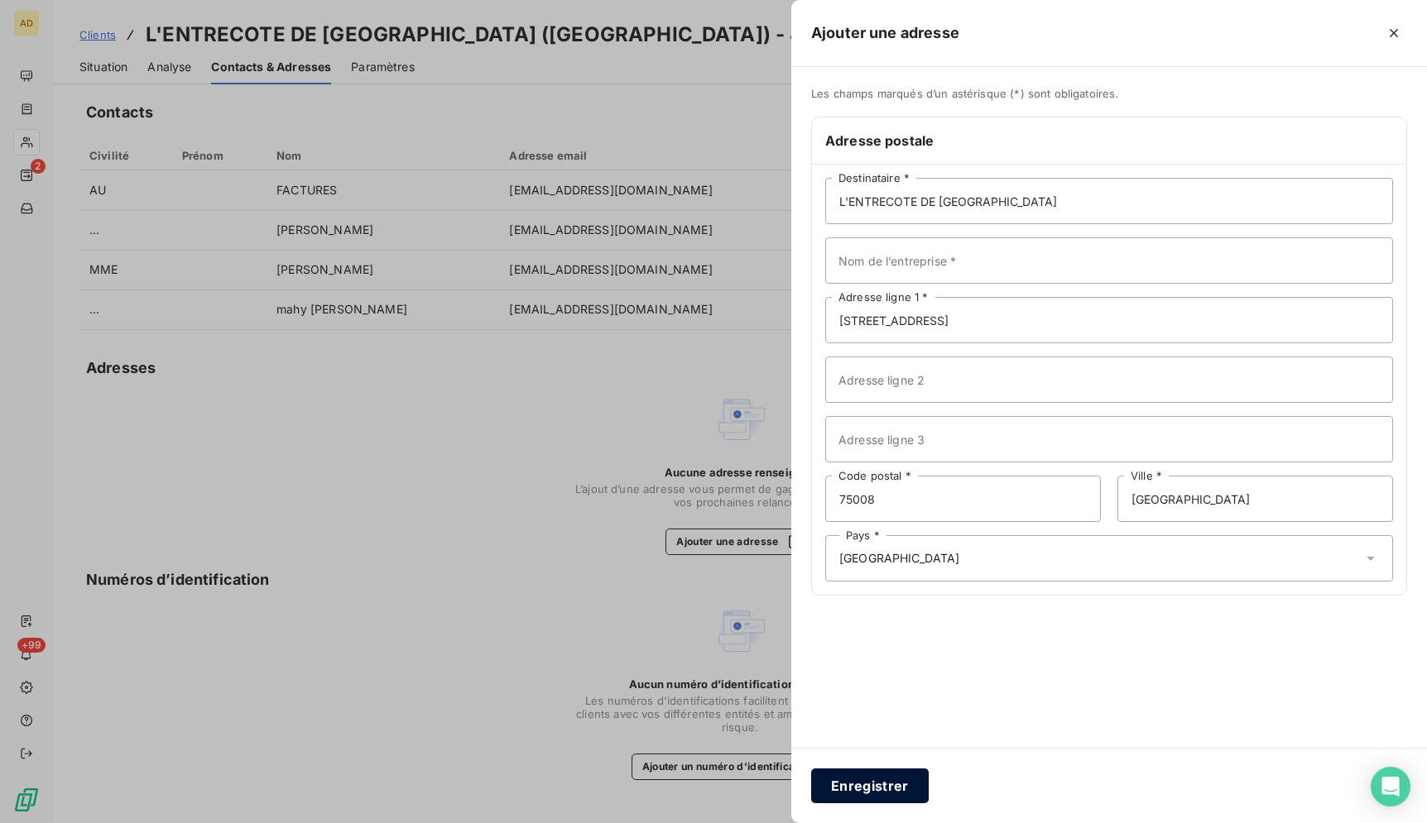
drag, startPoint x: 879, startPoint y: 778, endPoint x: 895, endPoint y: 775, distance: 16.1
click at [882, 777] on button "Enregistrer" at bounding box center [870, 786] width 118 height 35
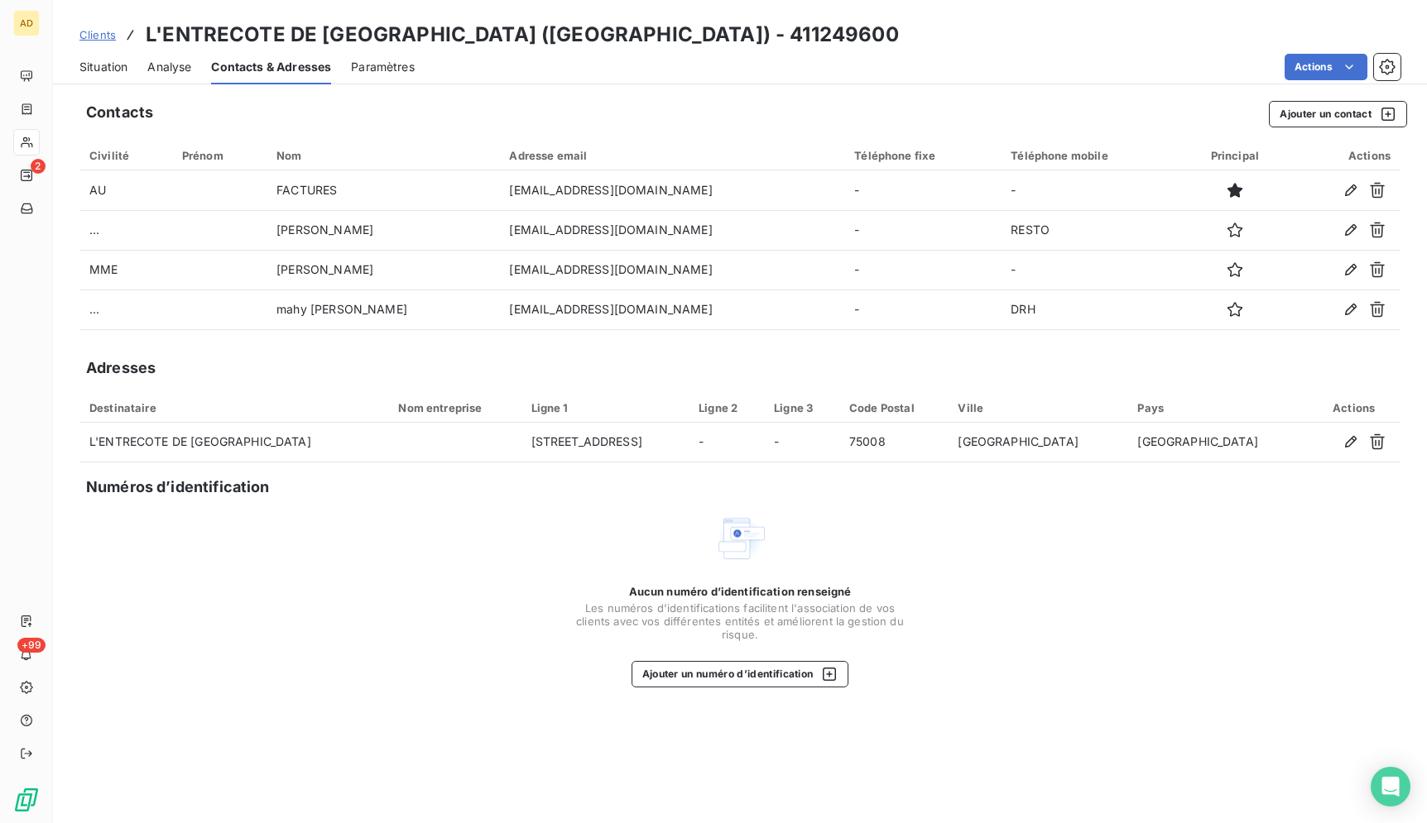
click at [110, 71] on span "Situation" at bounding box center [103, 67] width 48 height 17
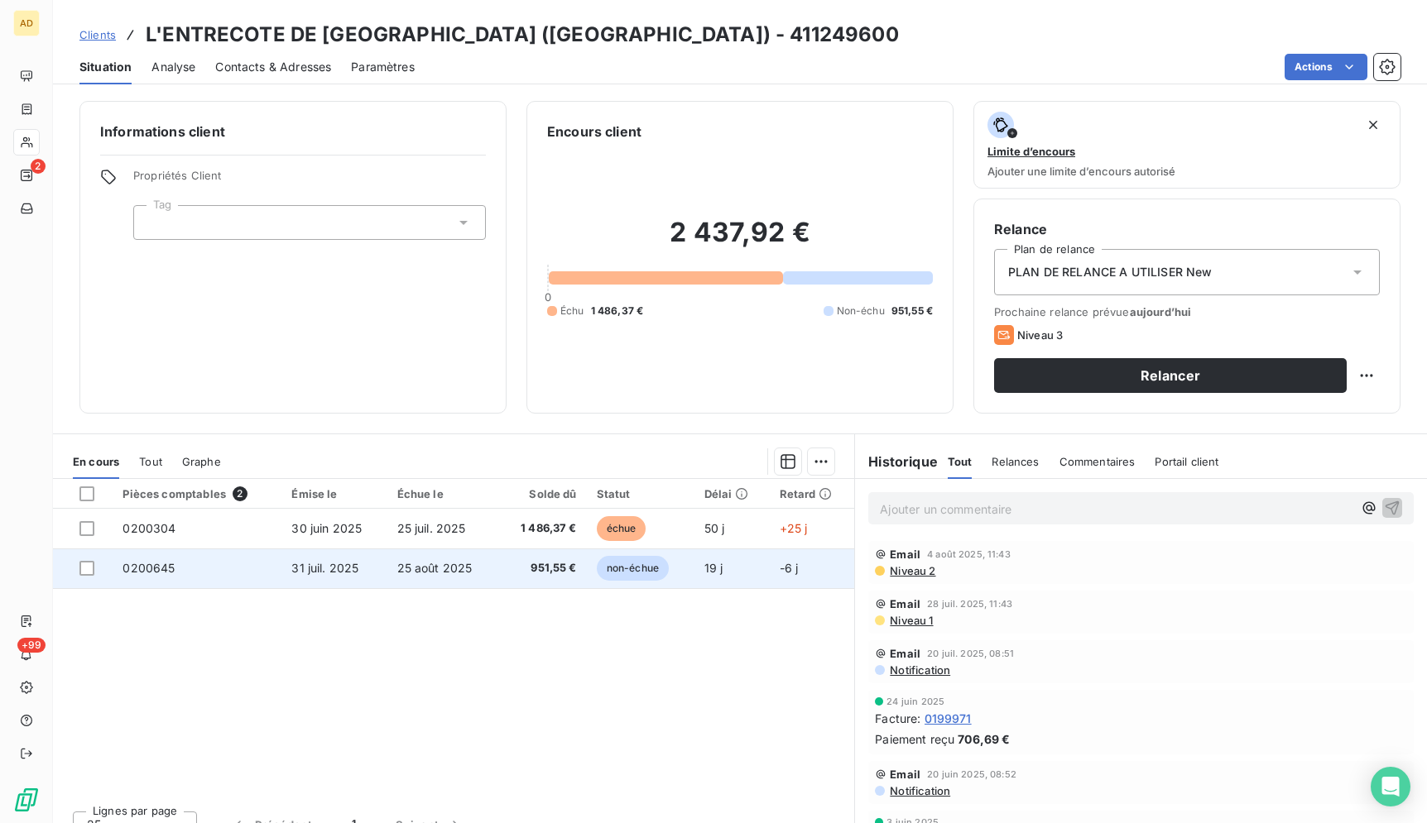
click at [549, 568] on span "951,55 €" at bounding box center [542, 568] width 69 height 17
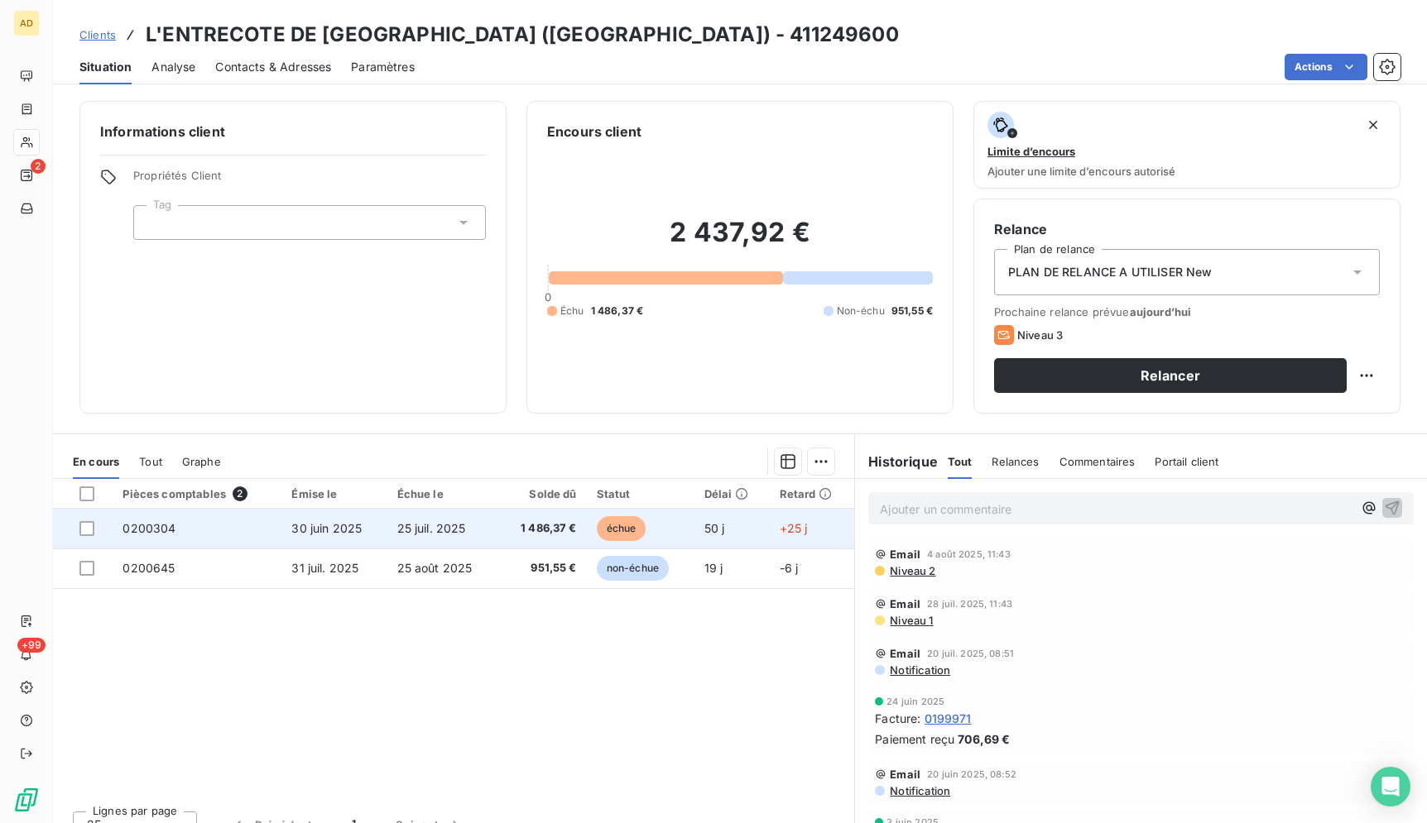
click at [620, 536] on span "échue" at bounding box center [622, 528] width 50 height 25
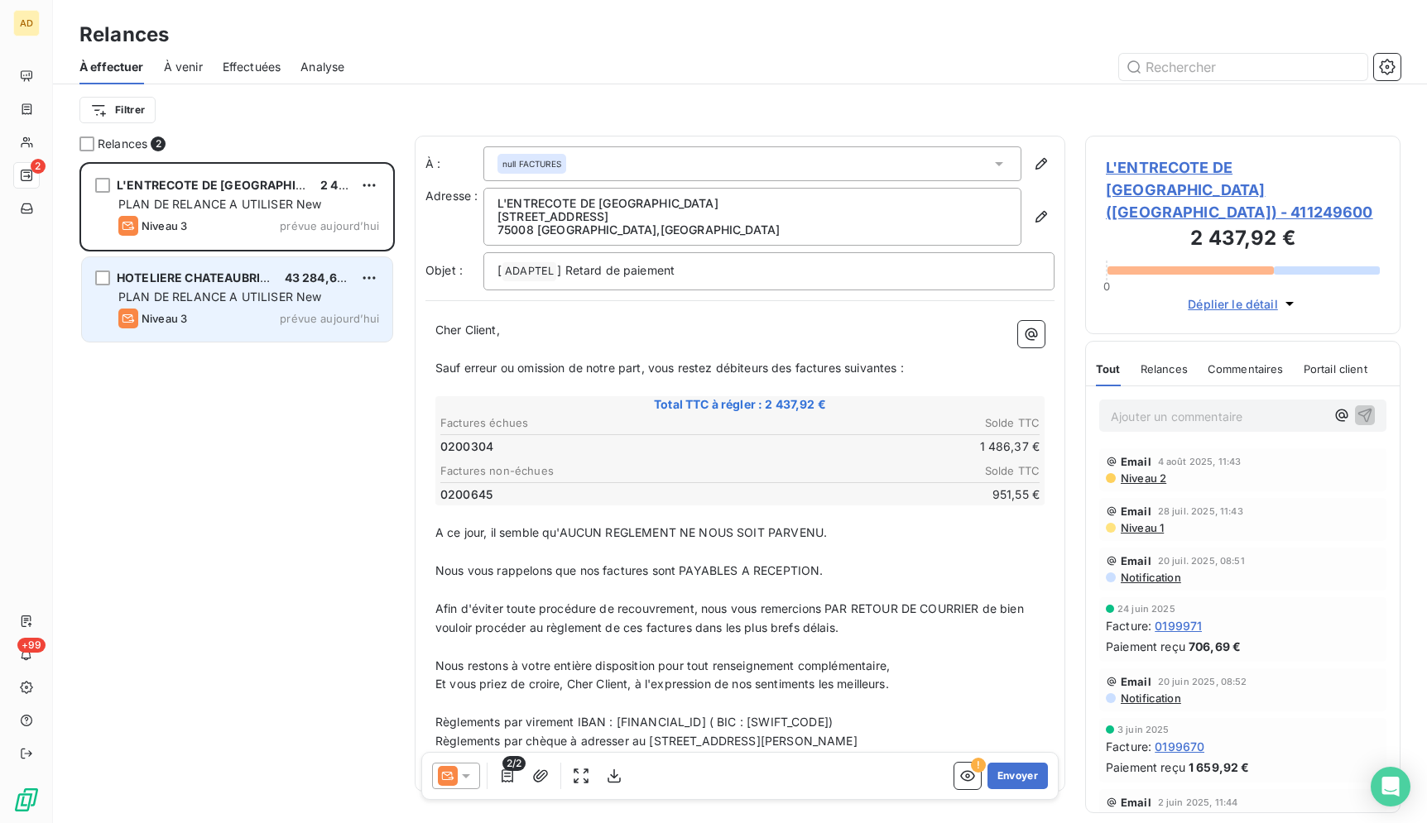
scroll to position [647, 301]
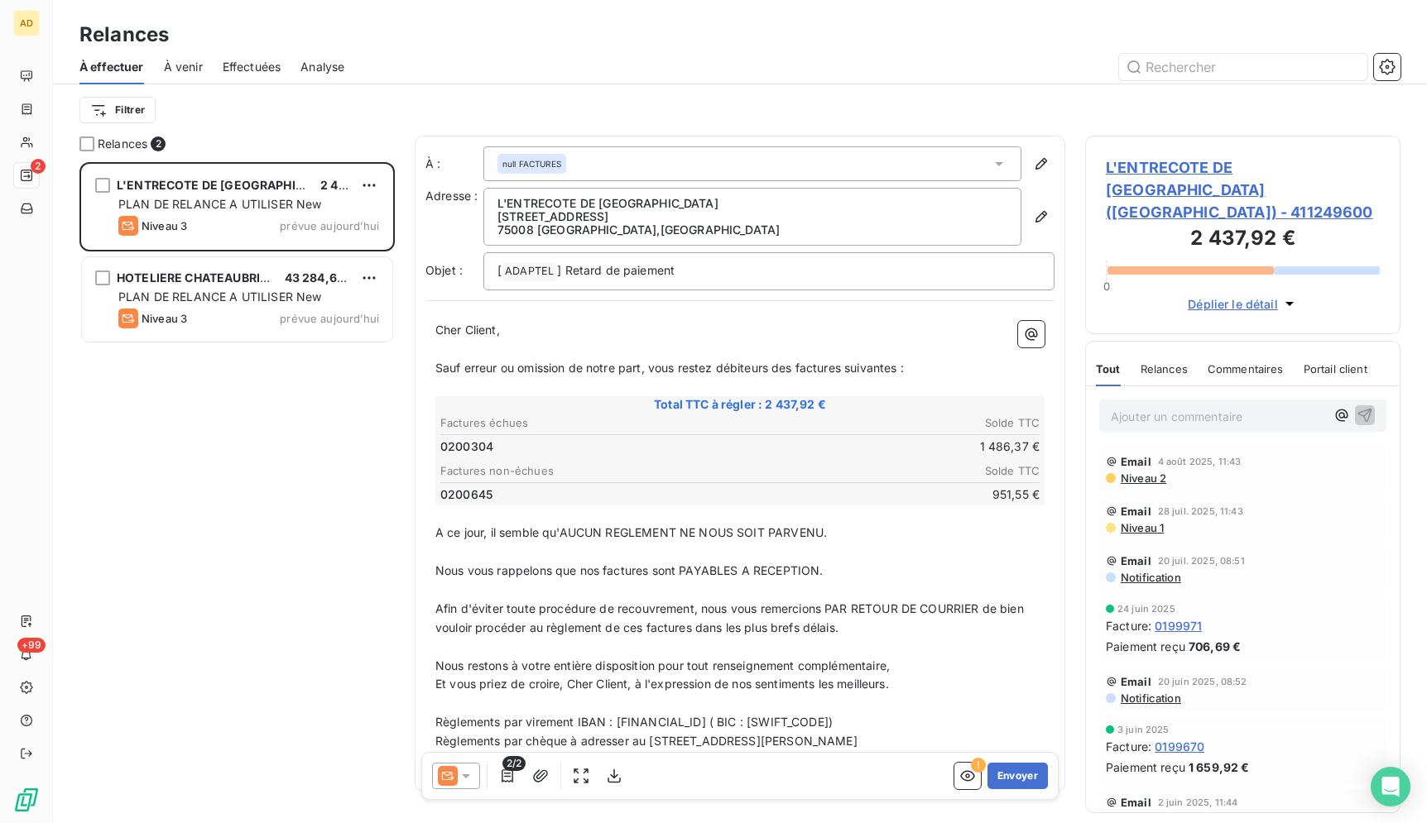
click at [449, 779] on icon at bounding box center [448, 776] width 12 height 8
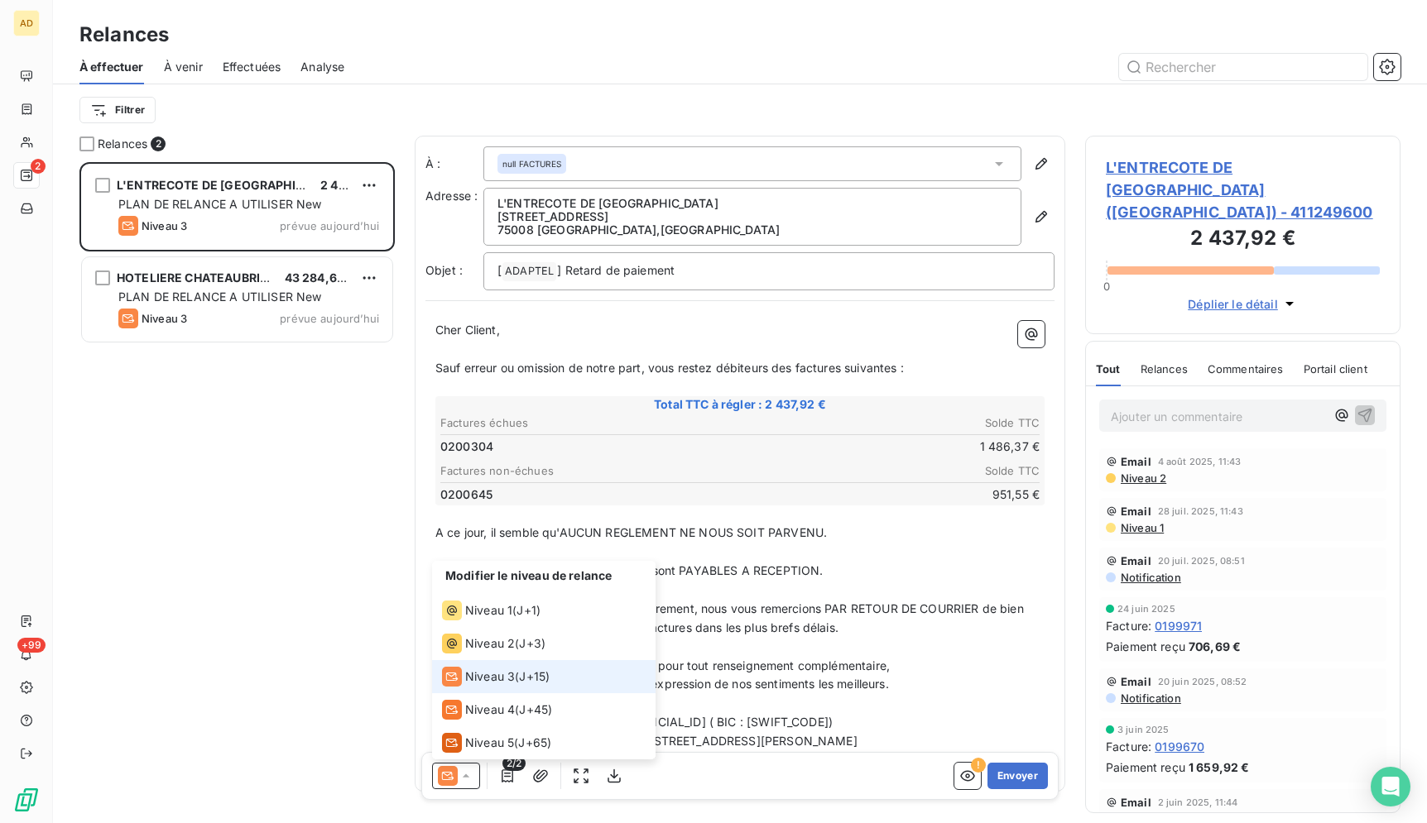
click at [473, 674] on span "Niveau 3" at bounding box center [490, 677] width 50 height 17
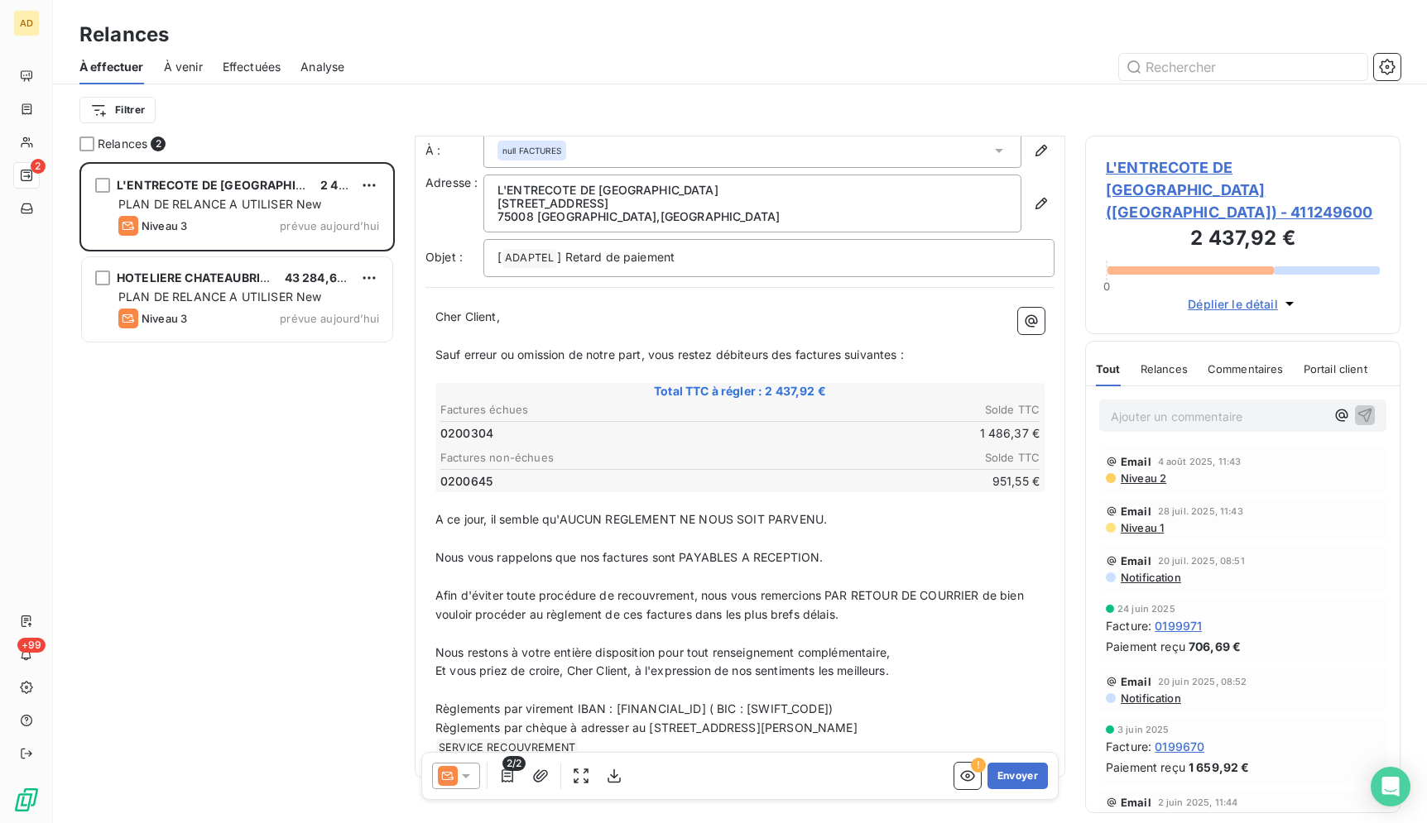
scroll to position [17, 0]
click at [987, 786] on button "Envoyer" at bounding box center [1017, 776] width 60 height 26
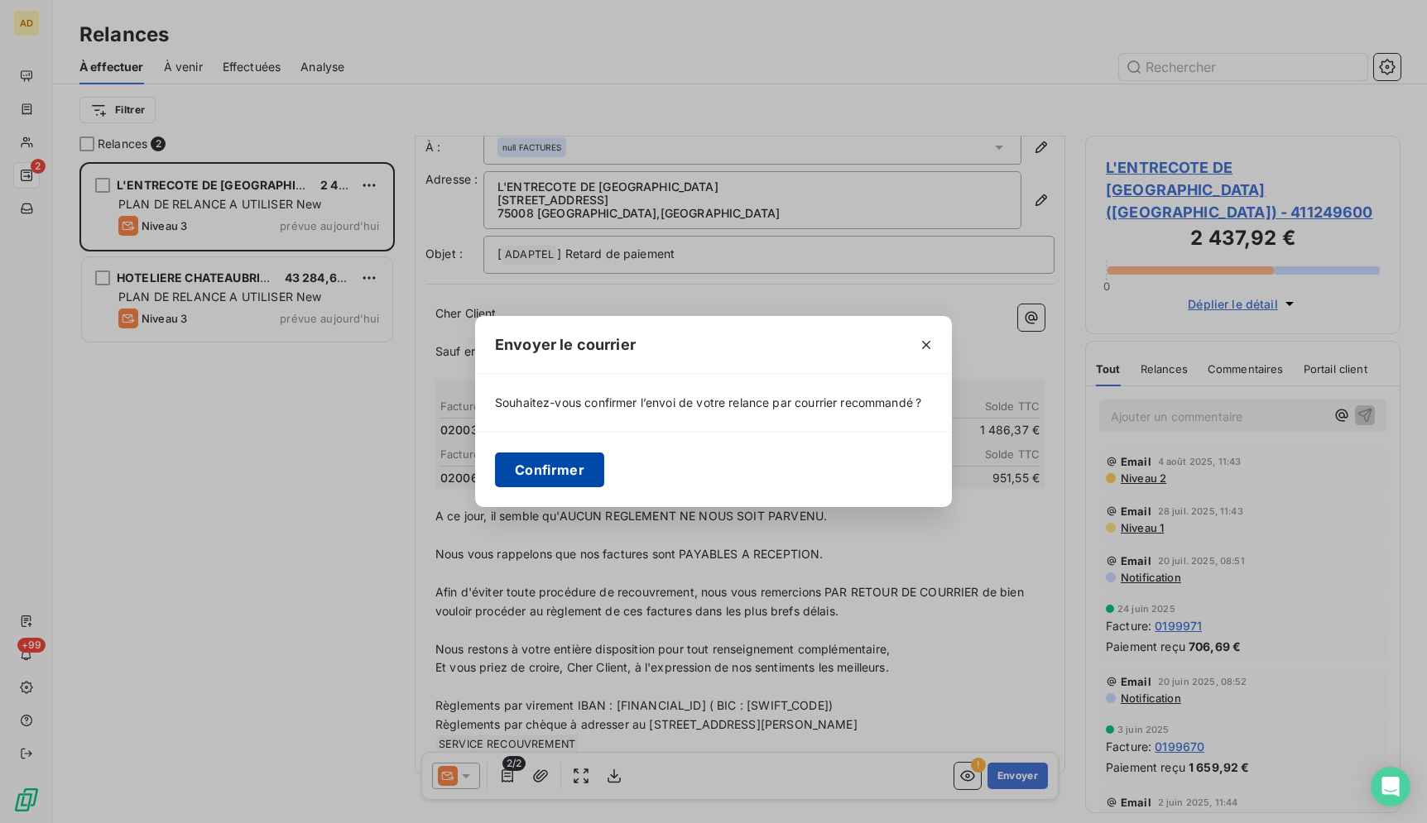
click at [552, 474] on button "Confirmer" at bounding box center [549, 470] width 109 height 35
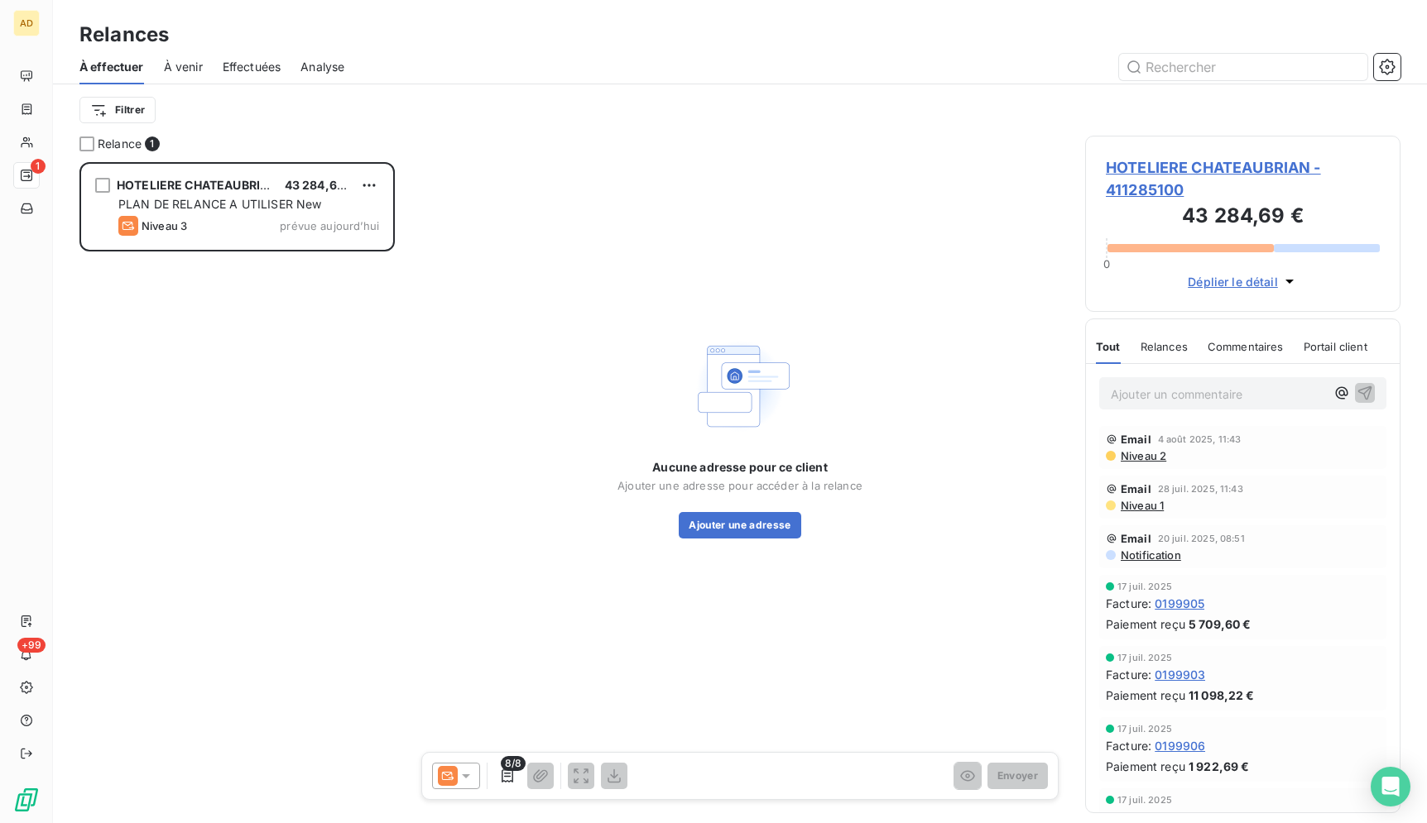
click at [1174, 167] on span "HOTELIERE CHATEAUBRIAN - 411285100" at bounding box center [1243, 178] width 274 height 45
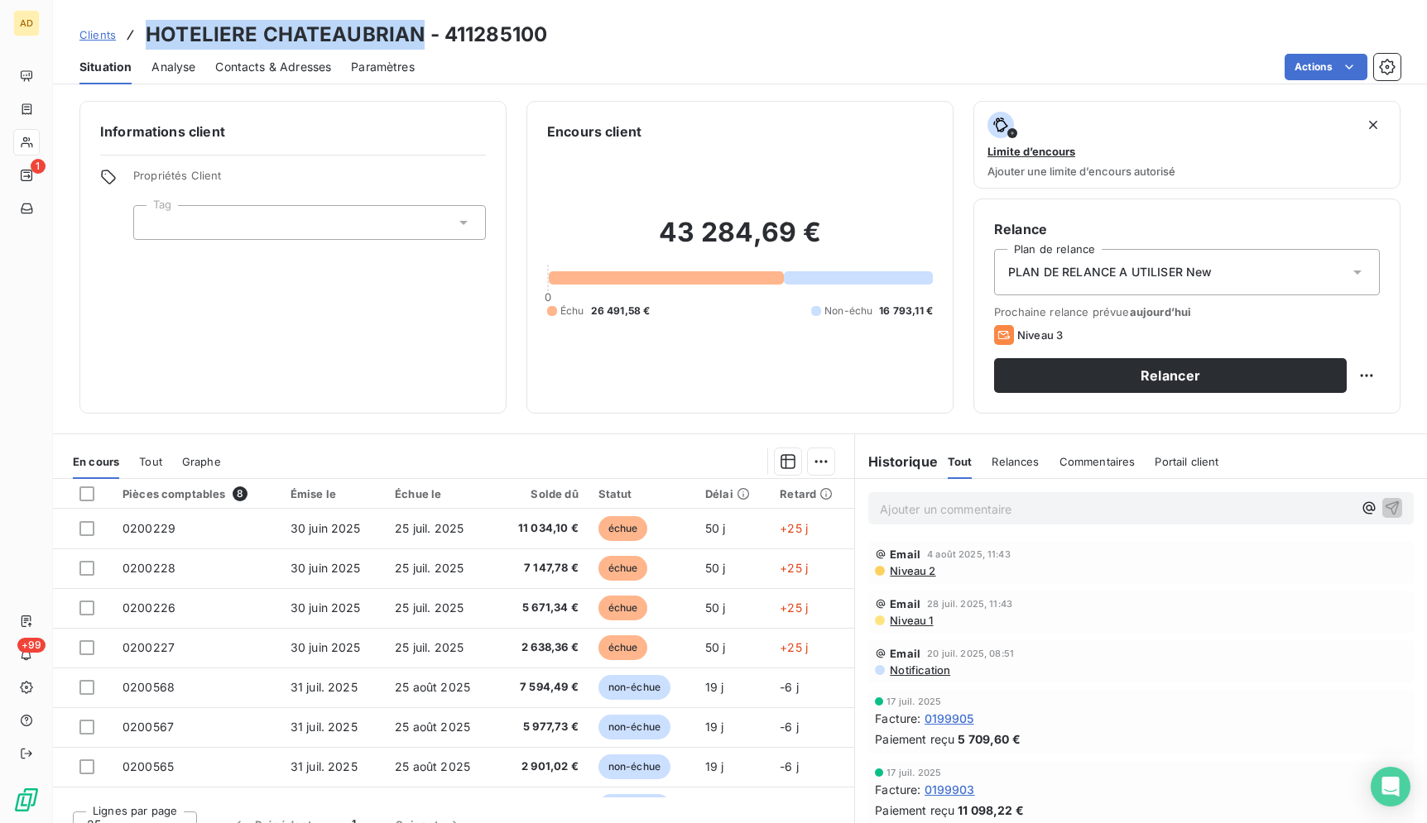
drag, startPoint x: 420, startPoint y: 31, endPoint x: 132, endPoint y: 31, distance: 288.0
click at [132, 31] on div "Clients HOTELIERE CHATEAUBRIAN - 411285100" at bounding box center [313, 35] width 468 height 30
copy div "HOTELIERE CHATEAUBRIAN"
click at [294, 21] on h3 "HOTELIERE CHATEAUBRIAN - 411285100" at bounding box center [346, 35] width 401 height 30
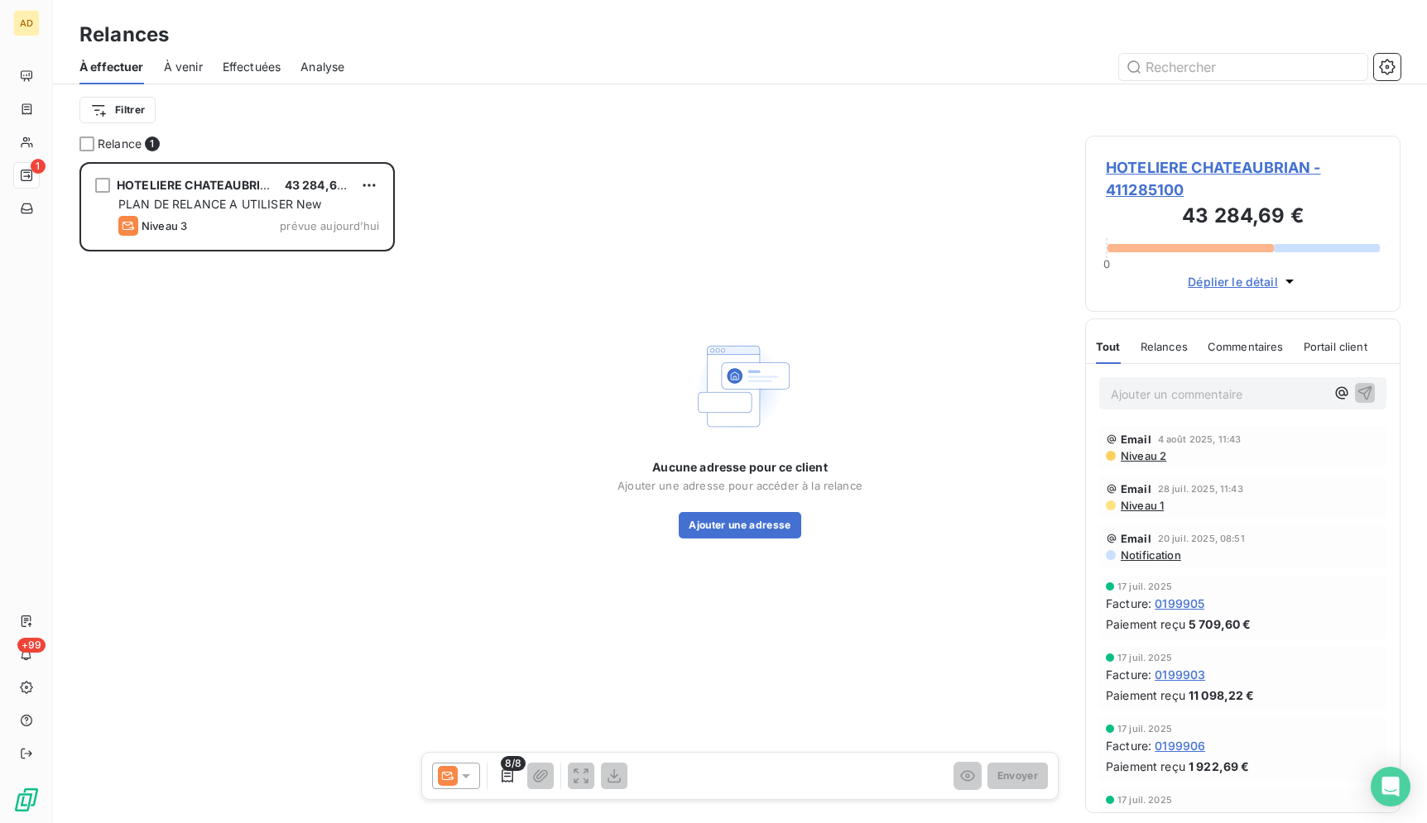
scroll to position [647, 301]
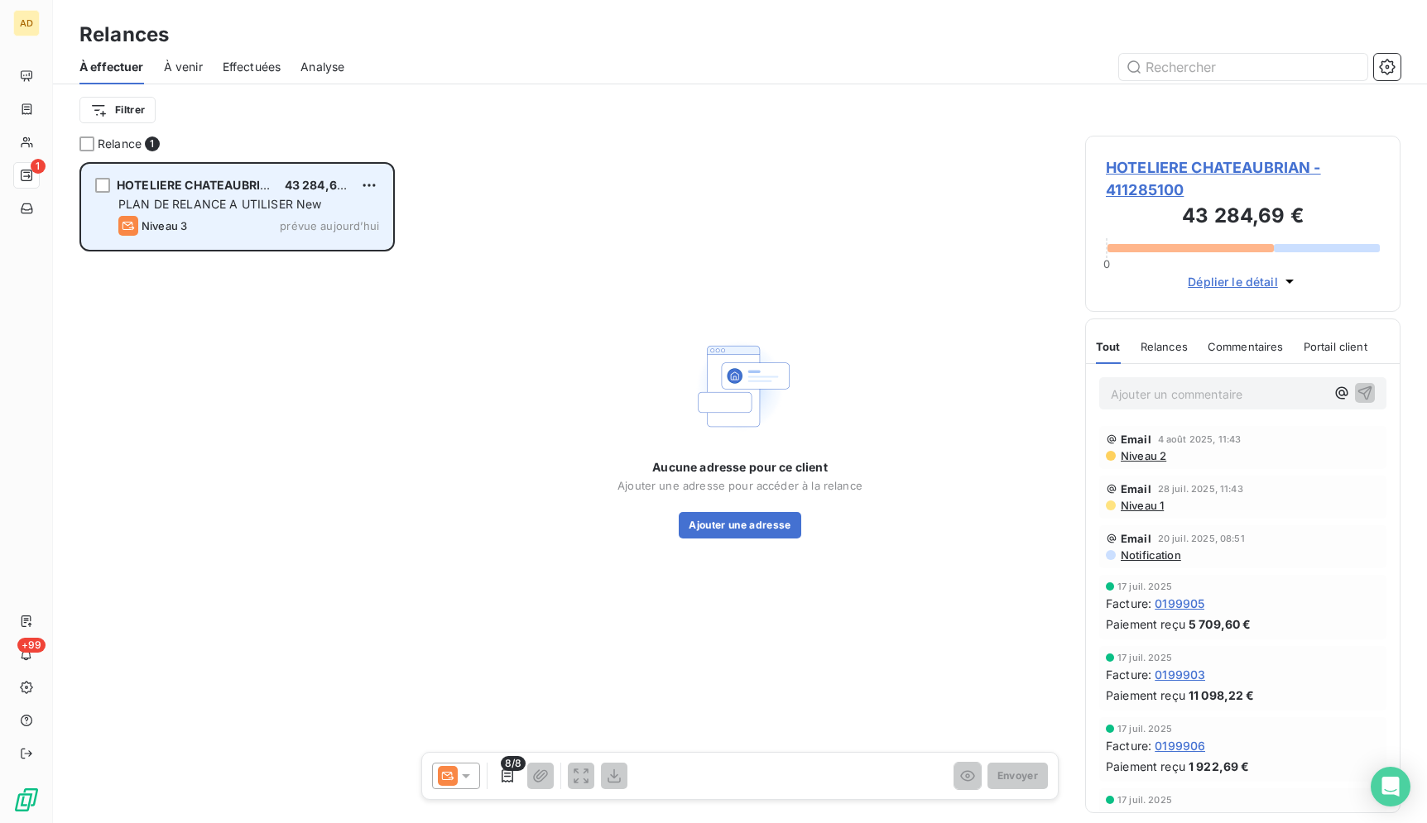
click at [268, 214] on div "HOTELIERE CHATEAUBRIAN 43 284,69 € PLAN DE RELANCE A UTILISER New Niveau 3 prév…" at bounding box center [237, 207] width 310 height 84
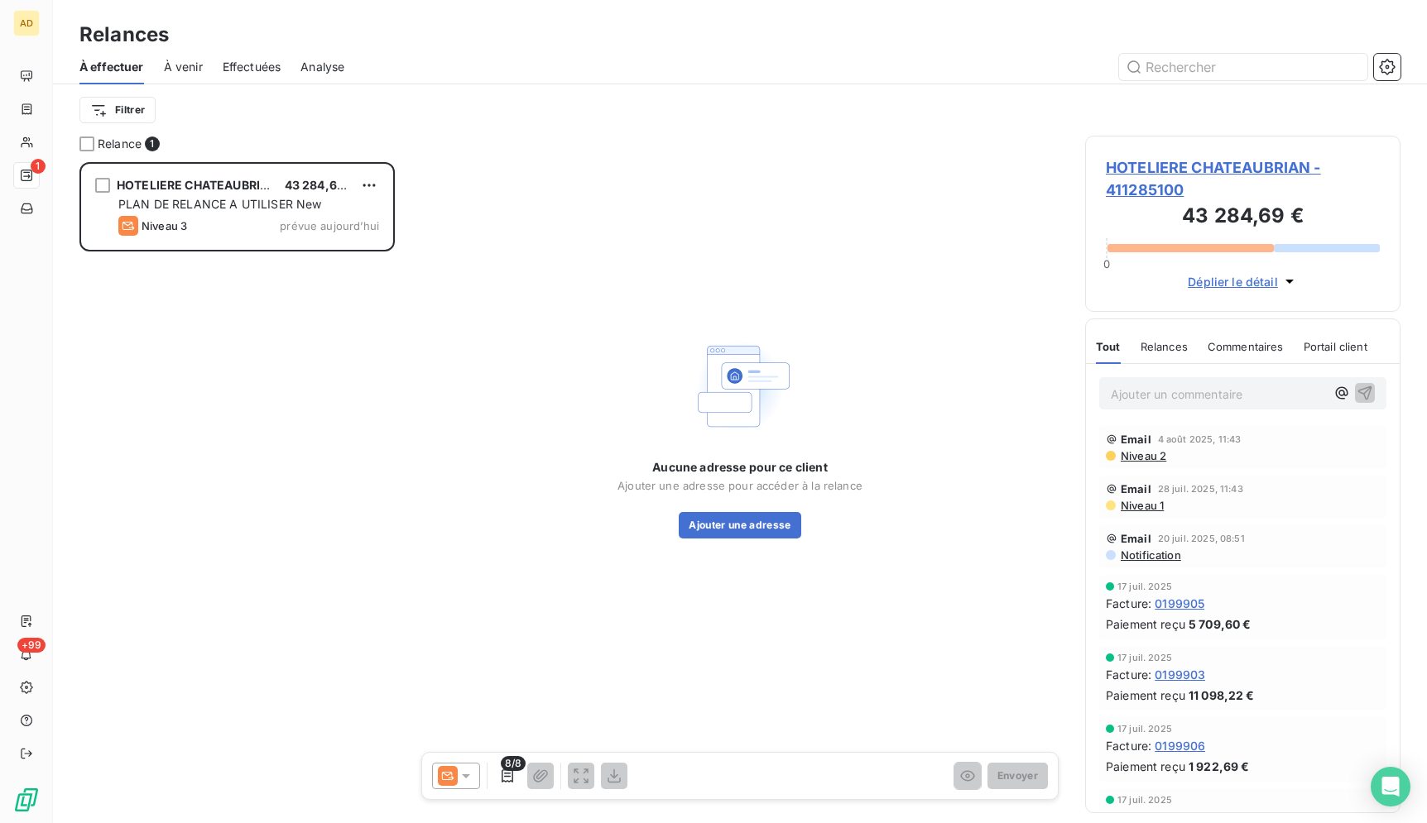
click at [443, 774] on html "AD 1 +99 Relances À effectuer À venir Effectuées Analyse Filtrer Relance 1 HOTE…" at bounding box center [713, 411] width 1427 height 823
click at [451, 775] on icon at bounding box center [448, 776] width 20 height 20
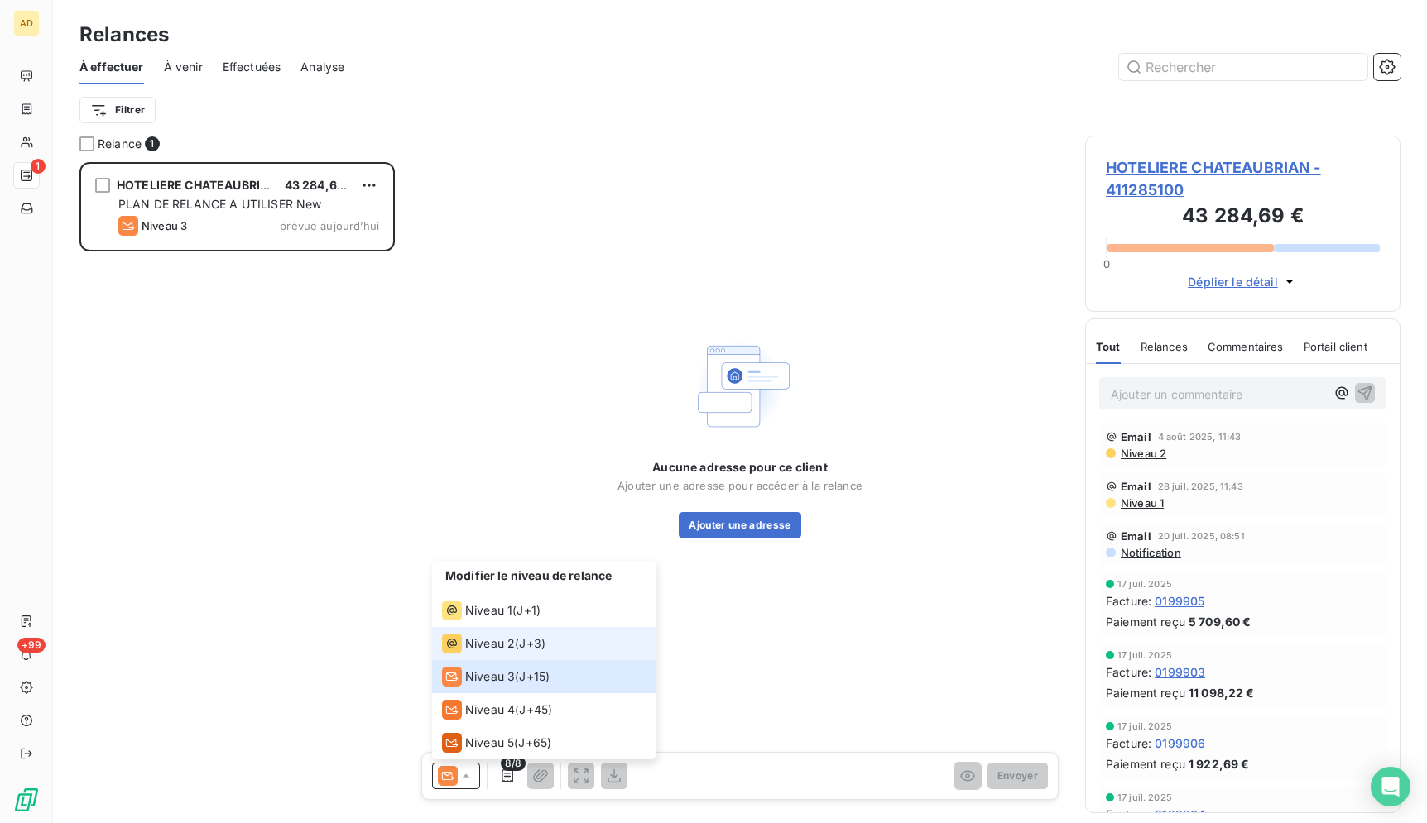
click at [491, 657] on li "Niveau 2 ( J+3 )" at bounding box center [543, 643] width 223 height 33
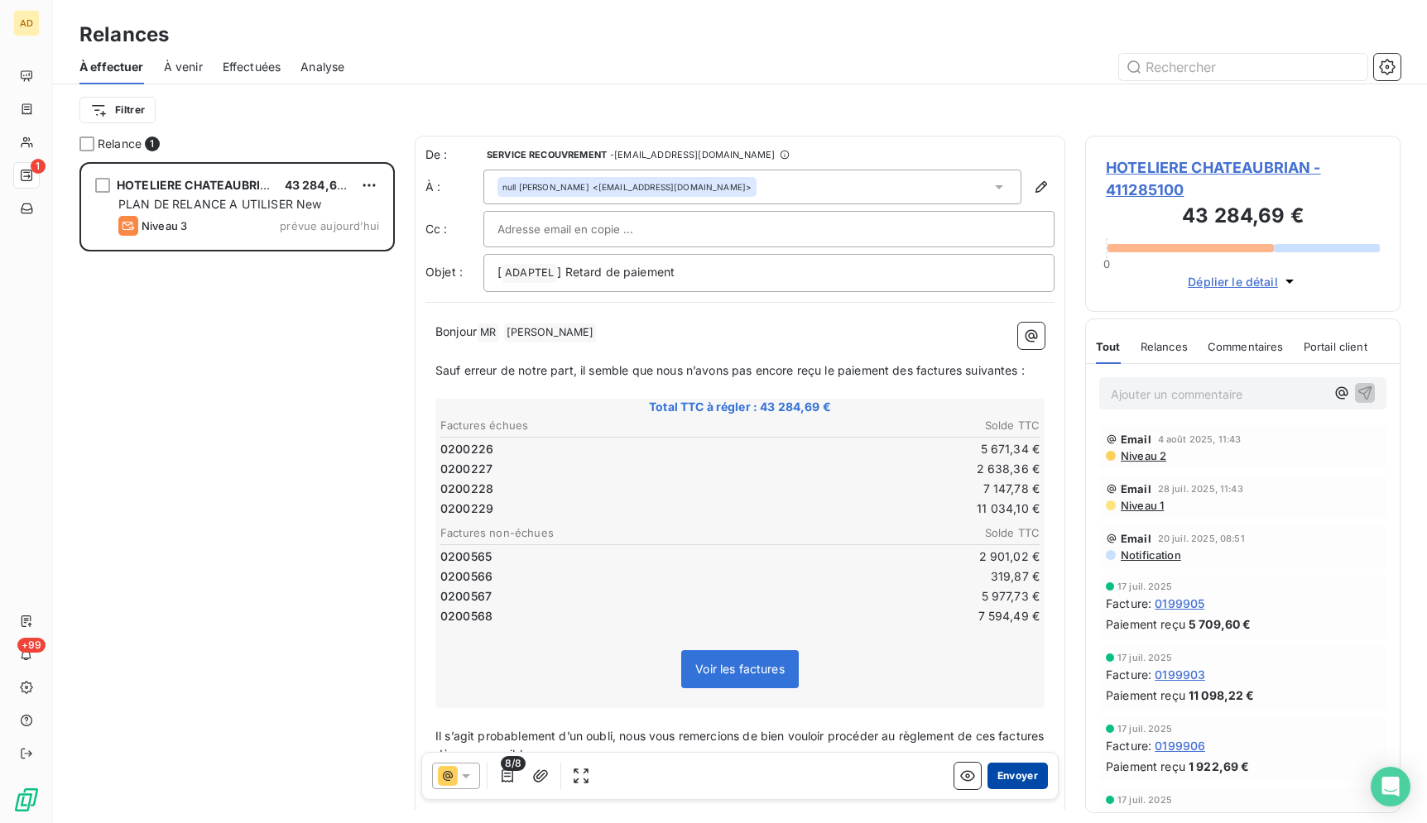
click at [1005, 784] on button "Envoyer" at bounding box center [1017, 776] width 60 height 26
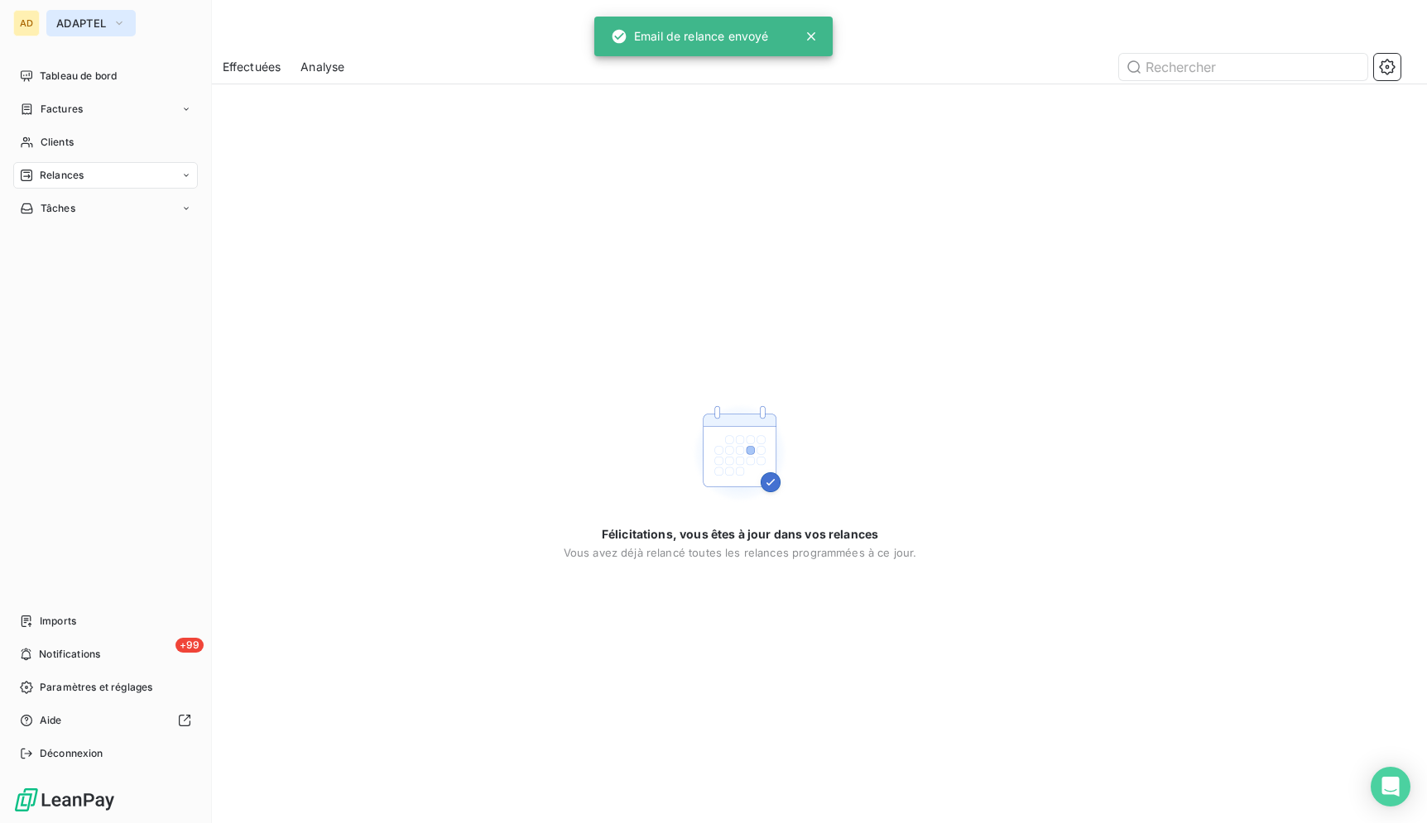
click at [84, 12] on button "ADAPTEL" at bounding box center [90, 23] width 89 height 26
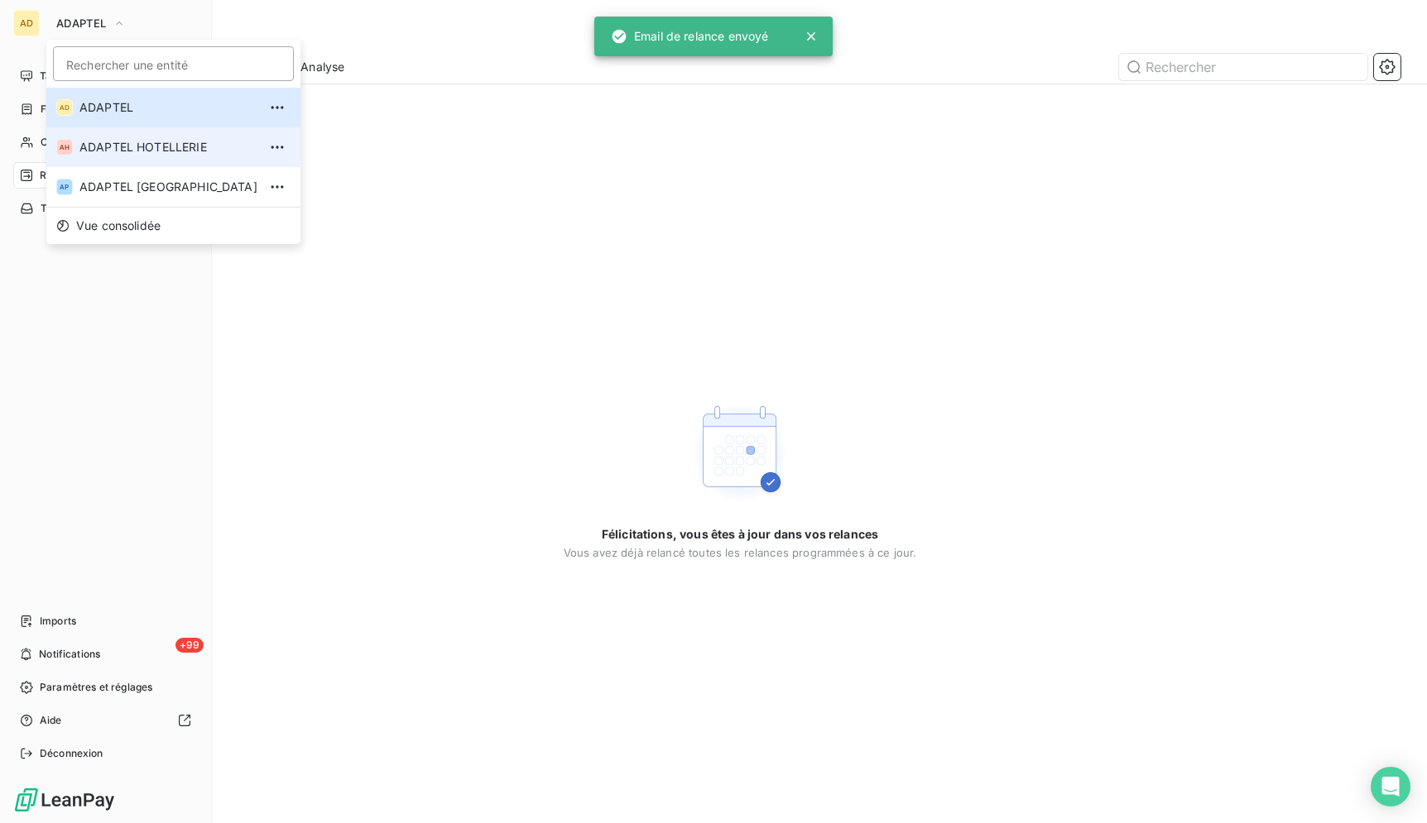
click at [125, 152] on span "ADAPTEL HOTELLERIE" at bounding box center [168, 147] width 178 height 17
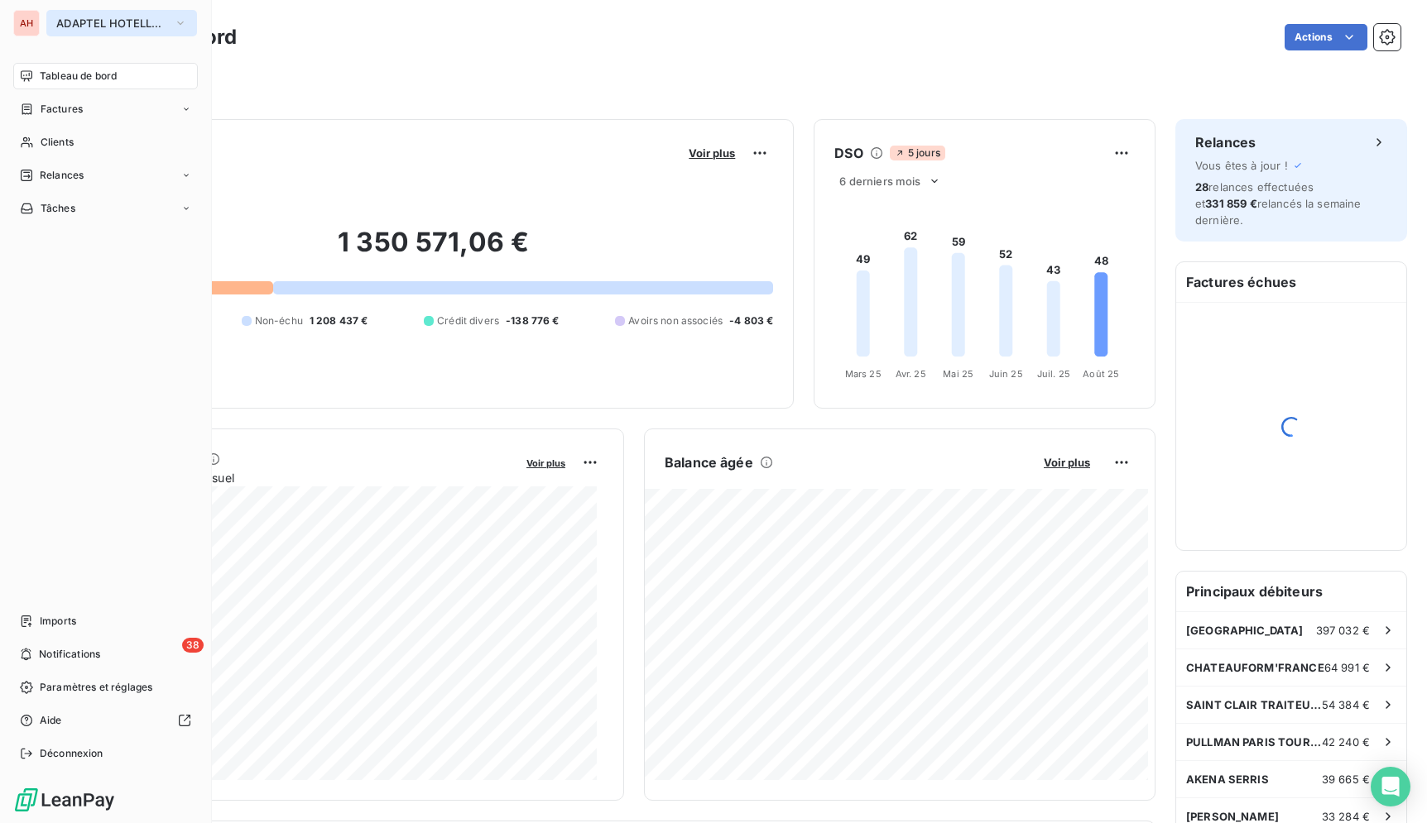
click at [66, 22] on span "ADAPTEL HOTELLERIE" at bounding box center [111, 23] width 111 height 13
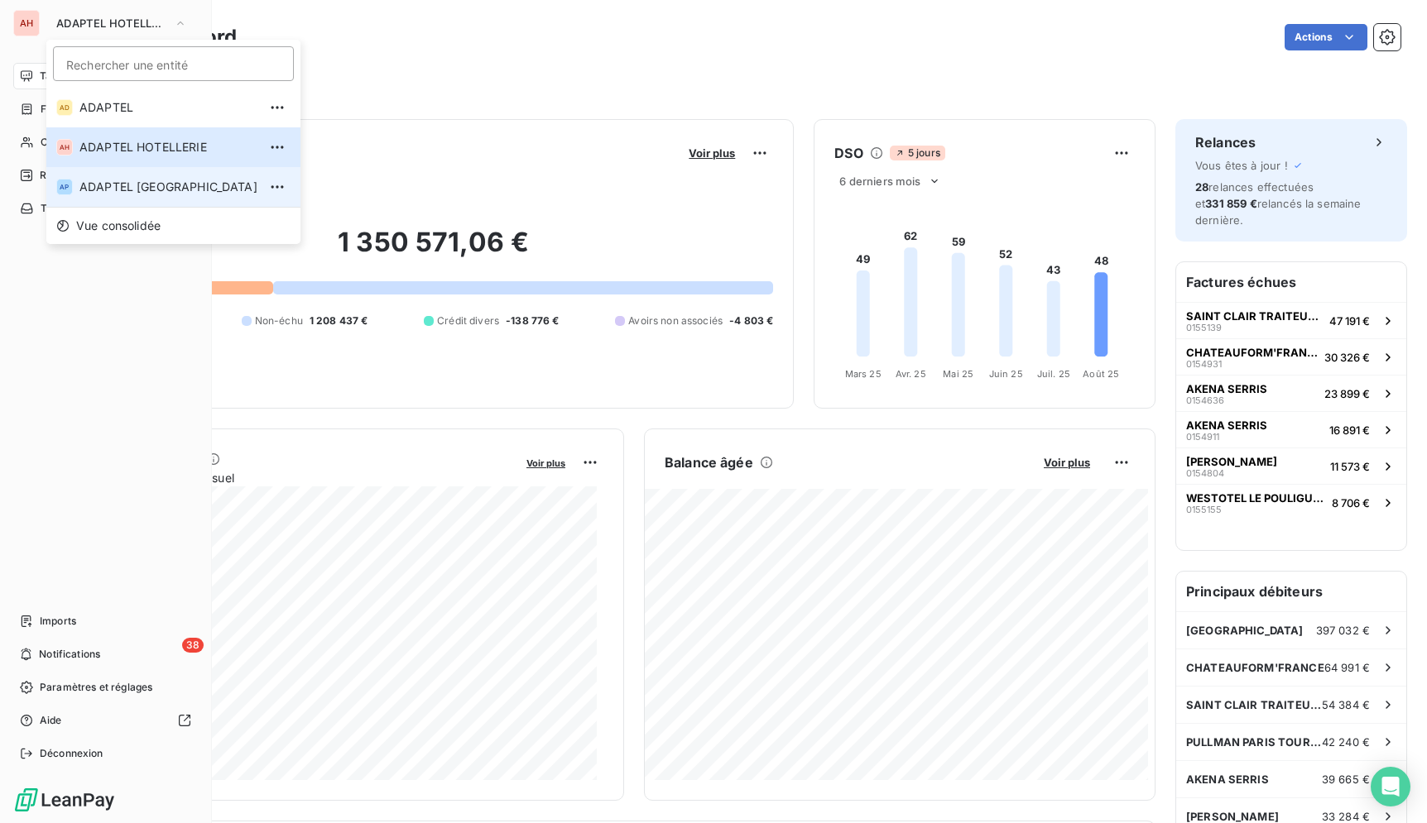
click at [124, 181] on span "ADAPTEL [GEOGRAPHIC_DATA]" at bounding box center [168, 187] width 178 height 17
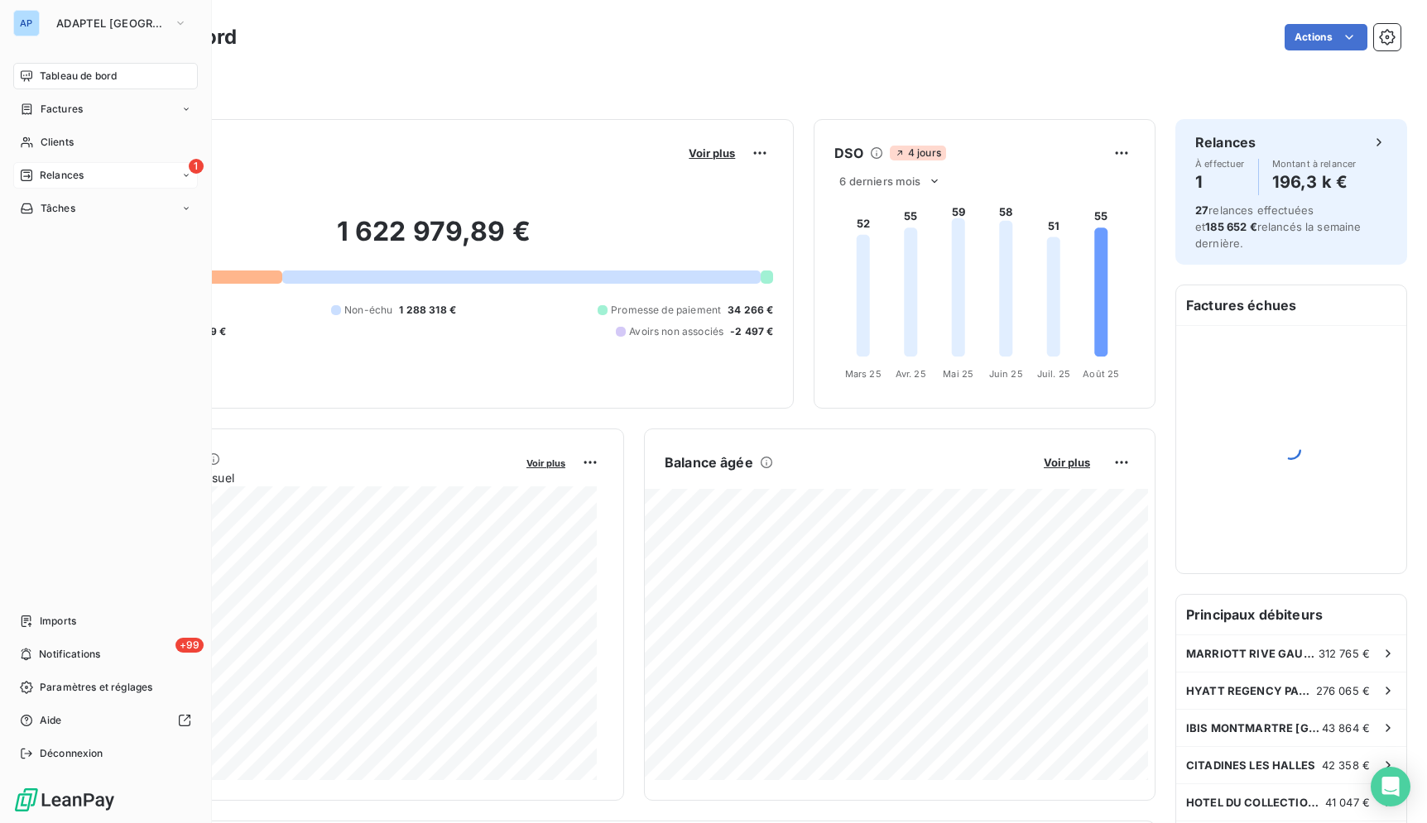
click at [47, 169] on span "Relances" at bounding box center [62, 175] width 44 height 15
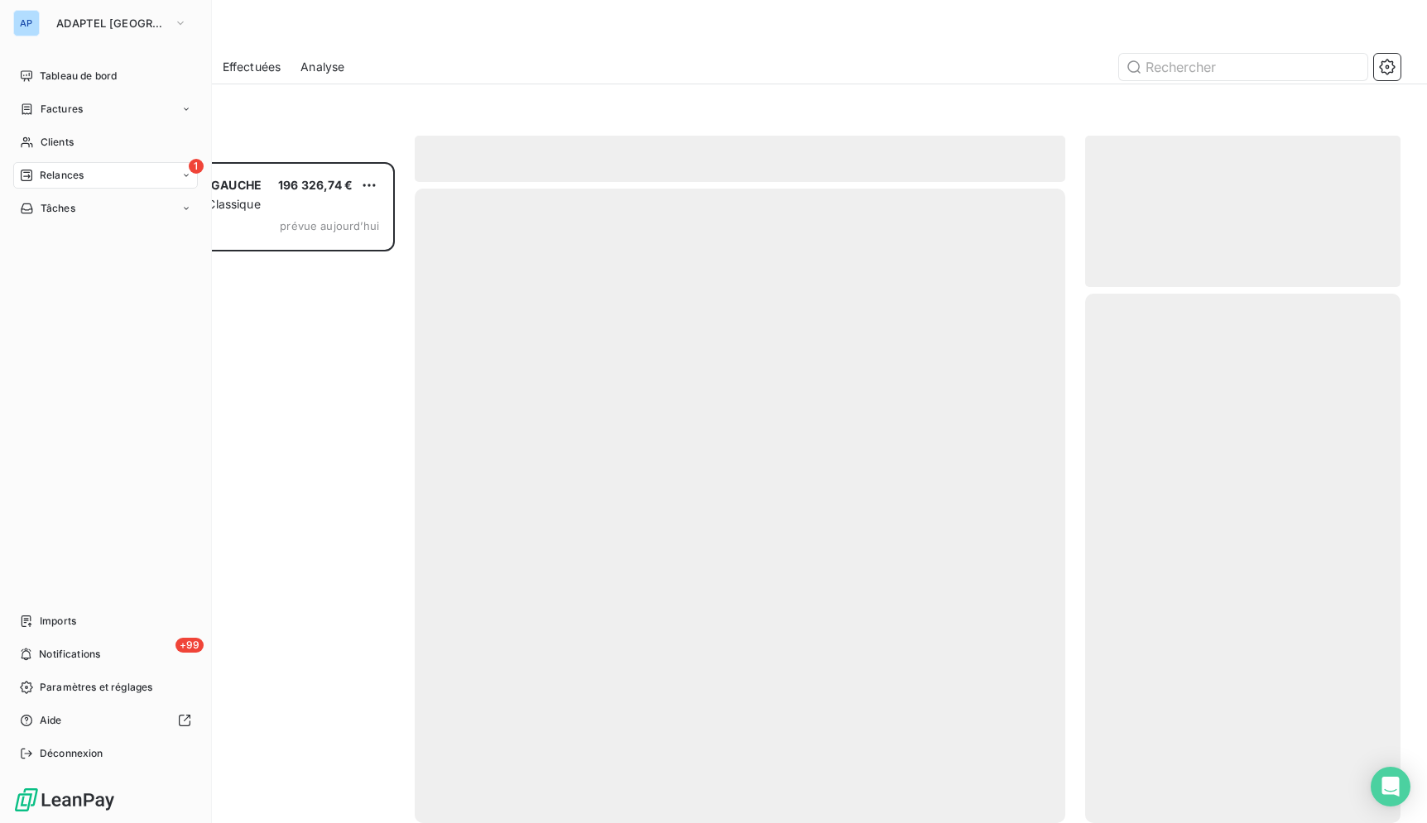
scroll to position [647, 301]
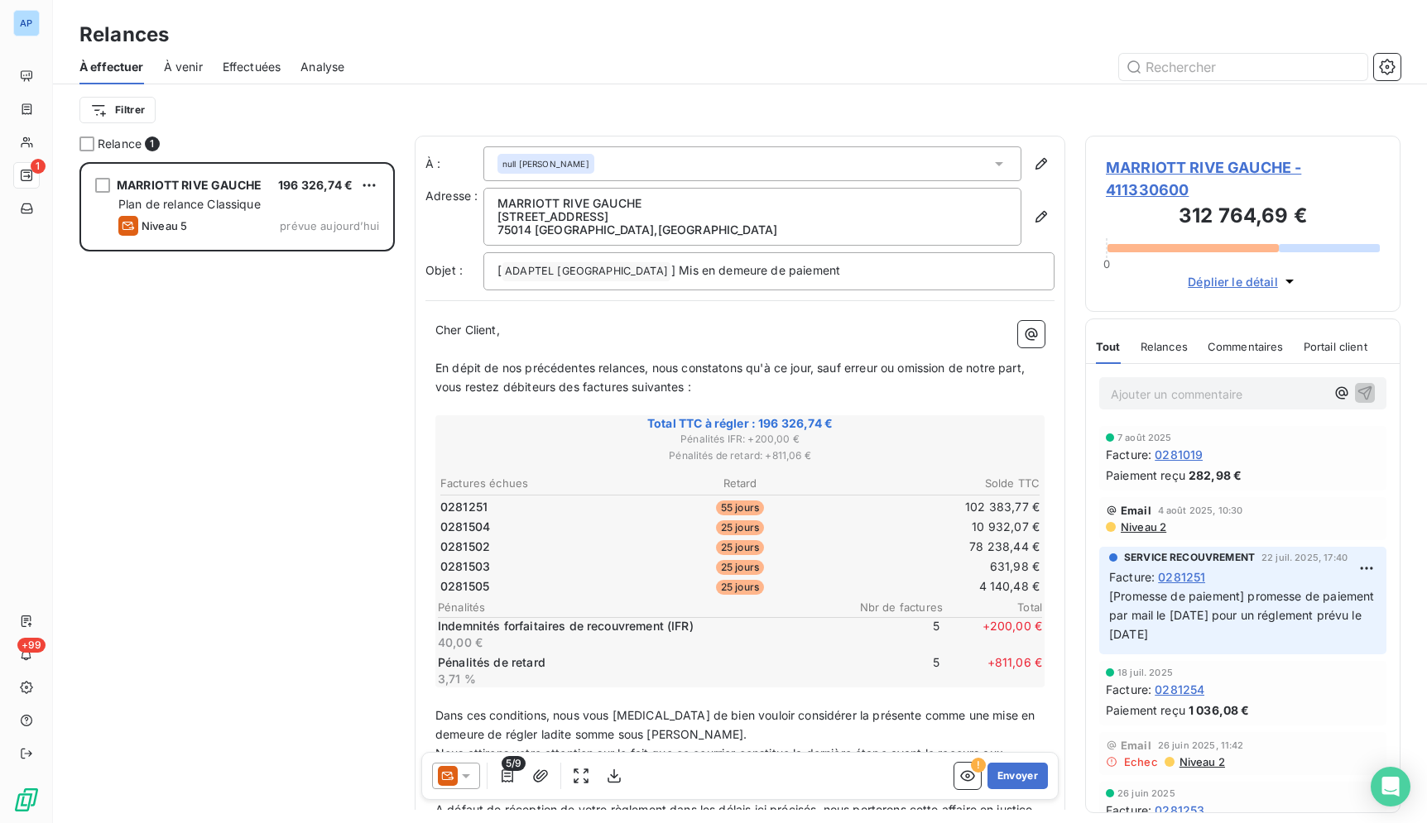
click at [462, 783] on icon at bounding box center [466, 776] width 17 height 17
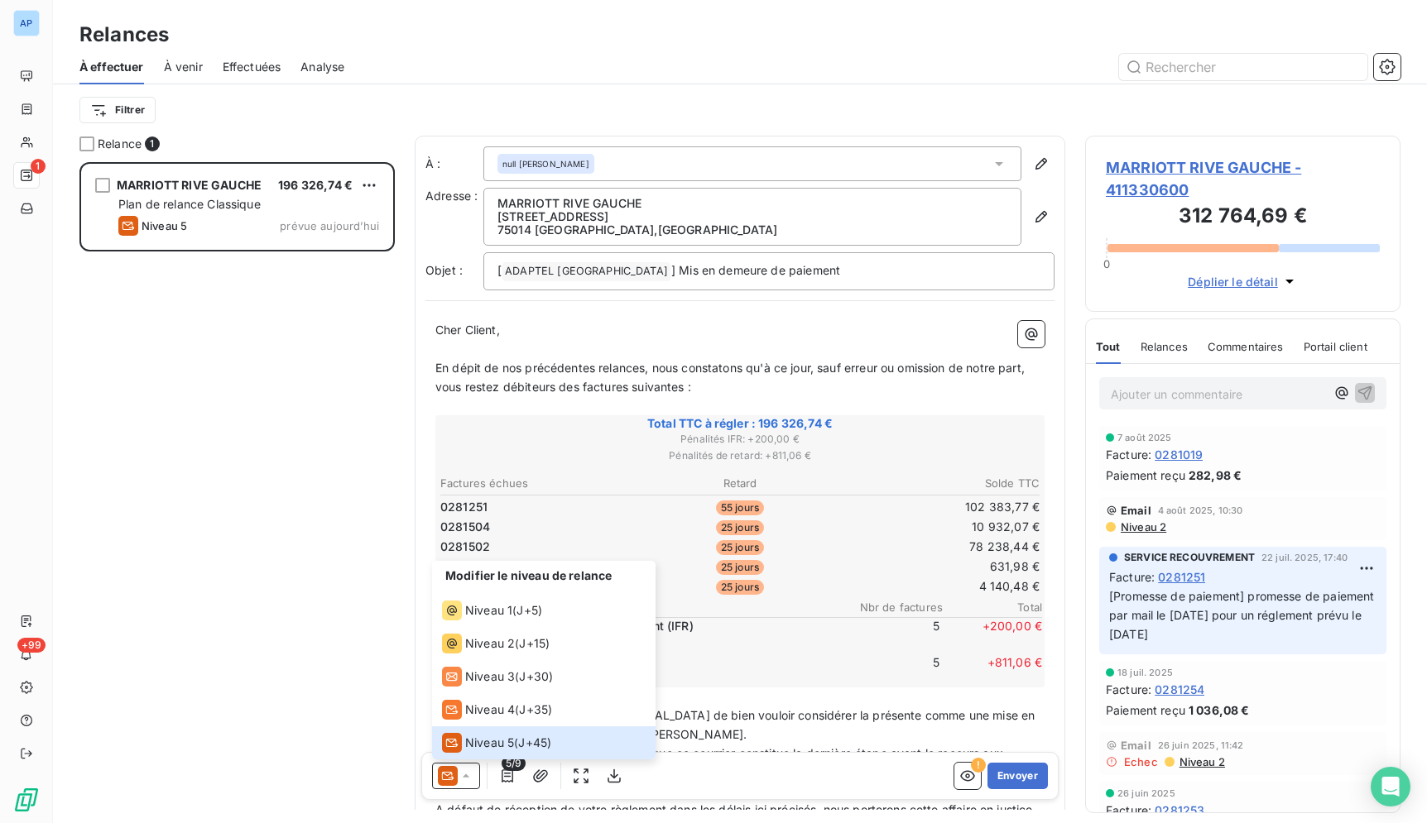
click at [396, 658] on div "Relance 1 MARRIOTT RIVE GAUCHE 196 326,74 € Plan de relance Classique Niveau 5 …" at bounding box center [740, 480] width 1374 height 688
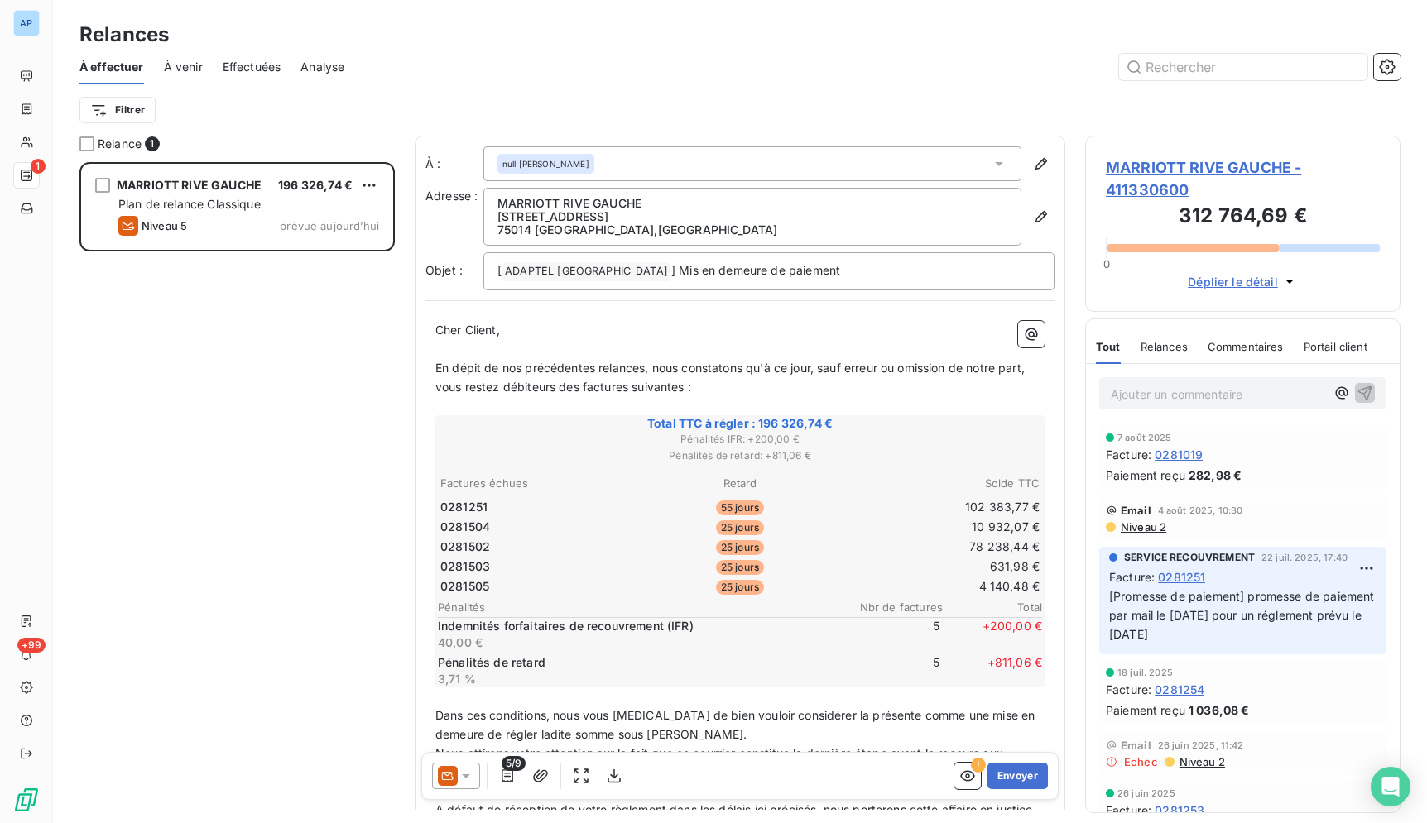
click at [473, 781] on icon at bounding box center [466, 776] width 17 height 17
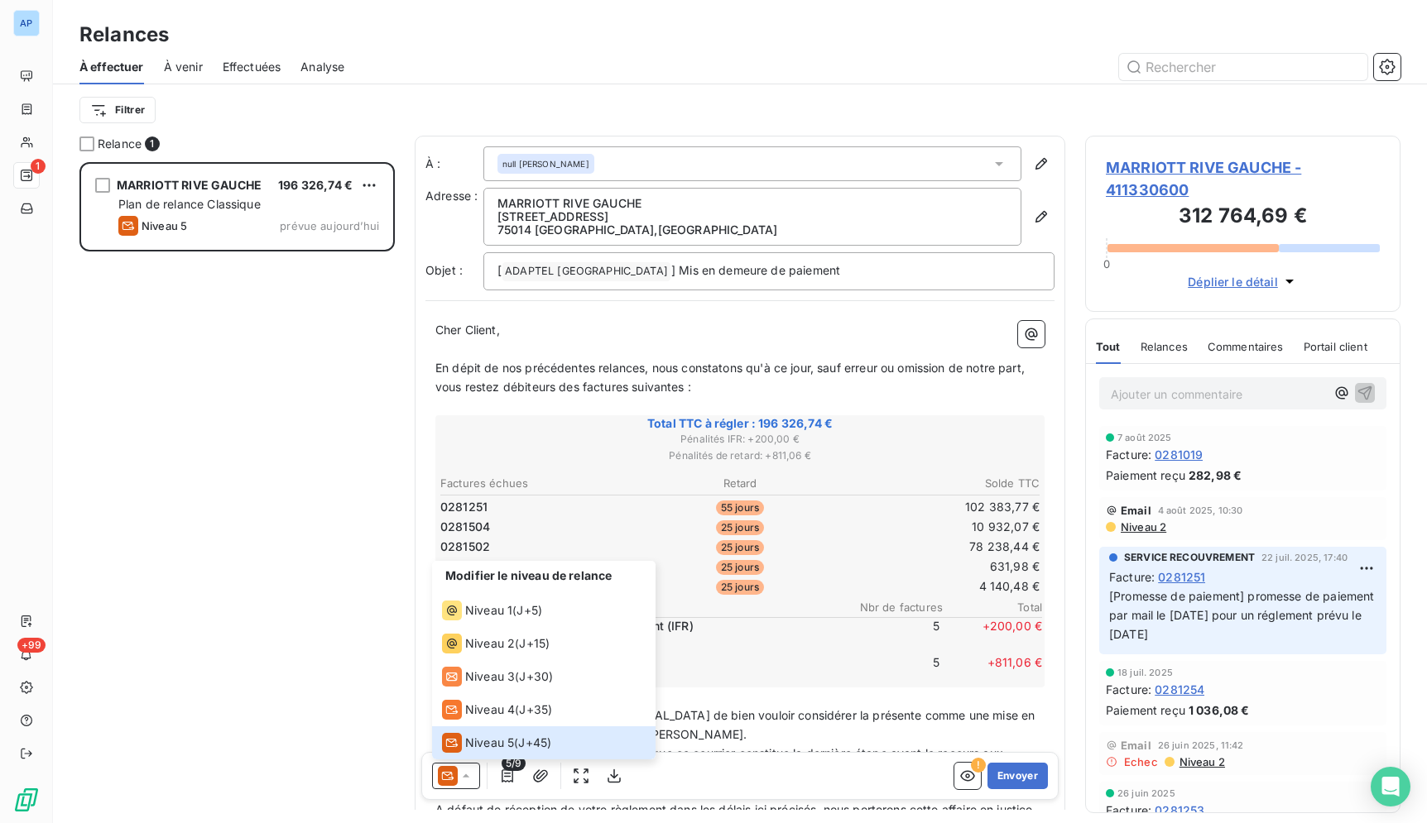
click at [296, 520] on div "MARRIOTT RIVE GAUCHE 196 326,74 € Plan de relance Classique Niveau 5 prévue auj…" at bounding box center [236, 492] width 315 height 661
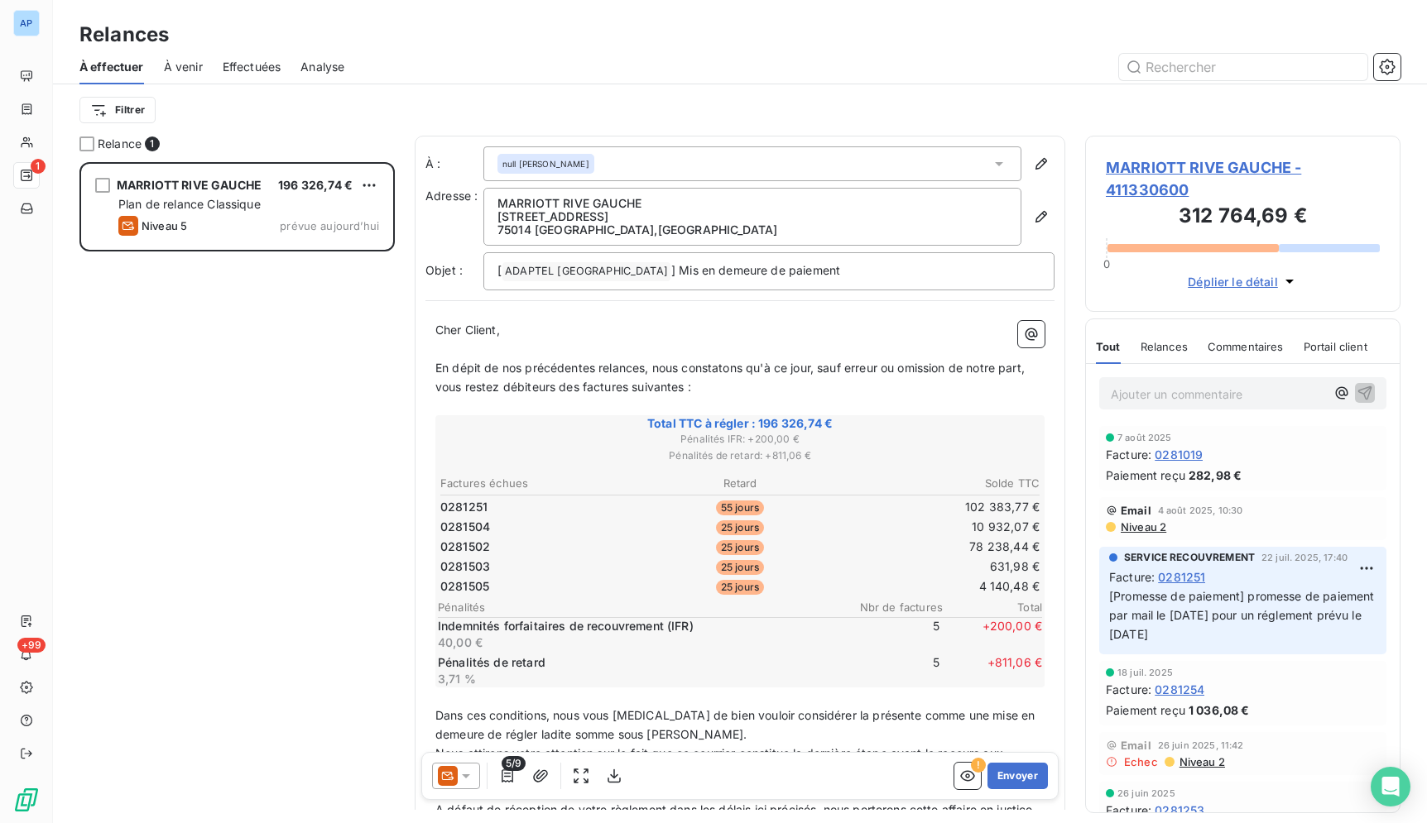
click at [474, 775] on div at bounding box center [456, 776] width 48 height 26
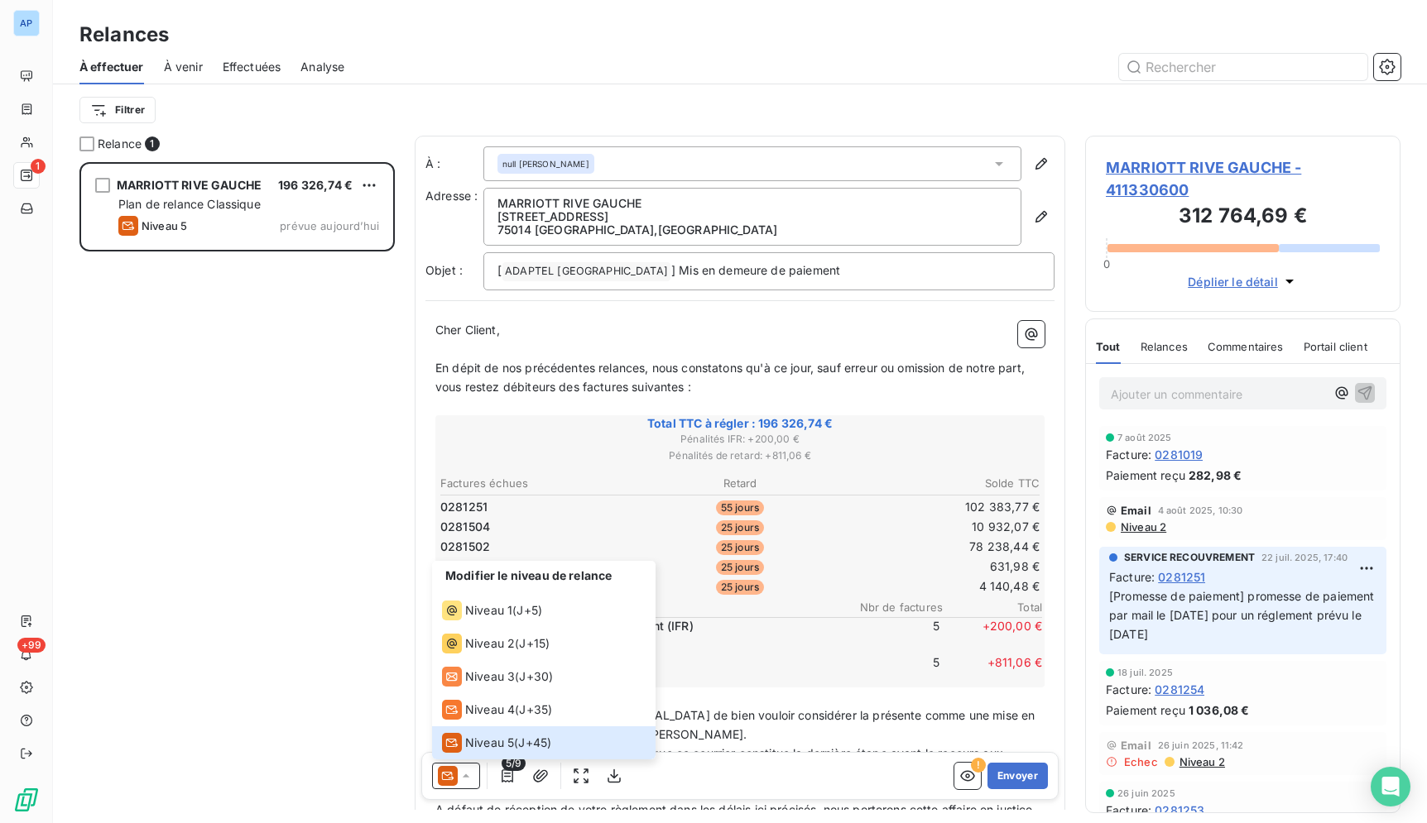
click at [783, 792] on div "Modifier le niveau de relance Niveau 1 ( J+5 ) Niveau 2 ( J+15 ) Niveau 3 ( J+3…" at bounding box center [739, 776] width 637 height 48
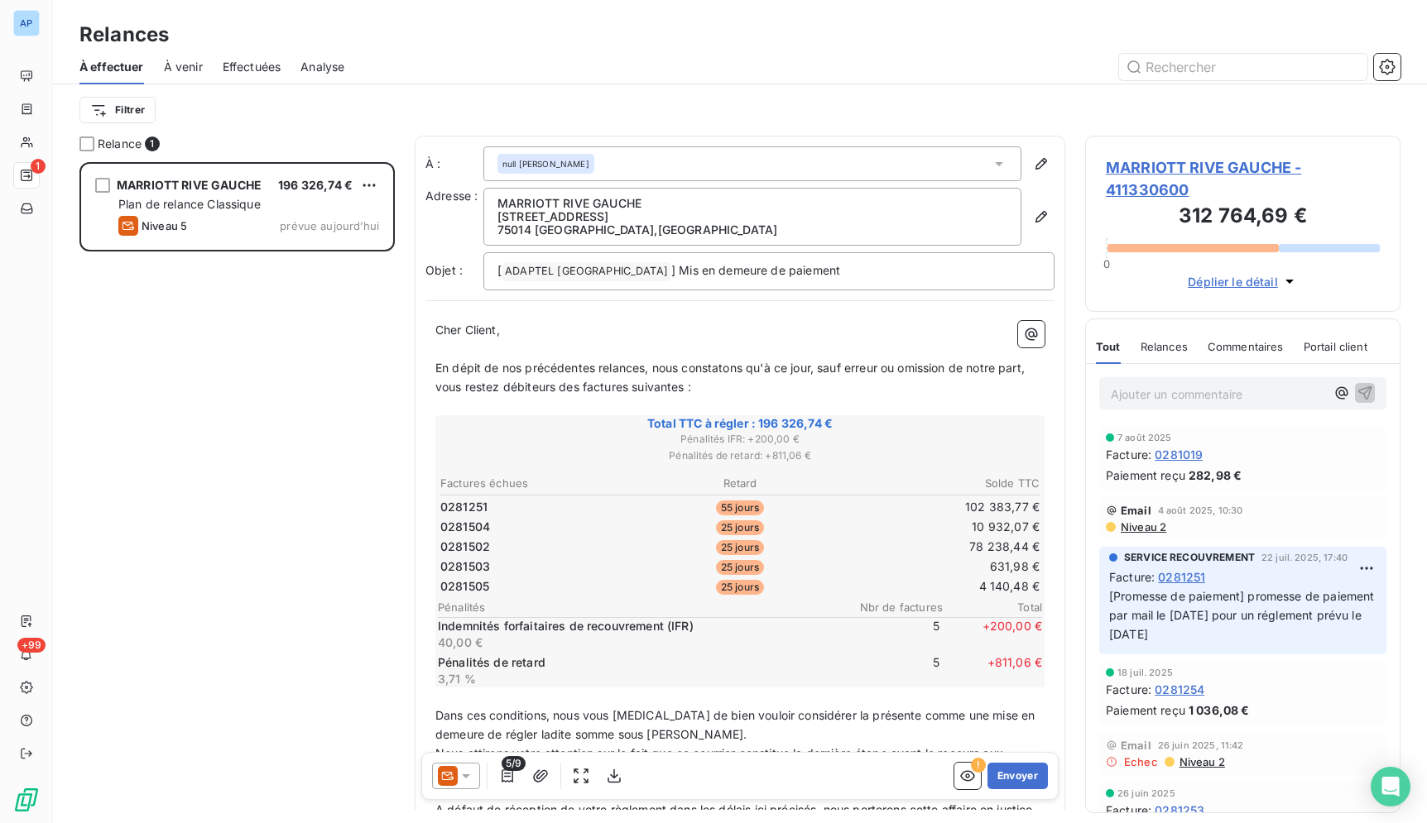
click at [471, 770] on icon at bounding box center [466, 776] width 17 height 17
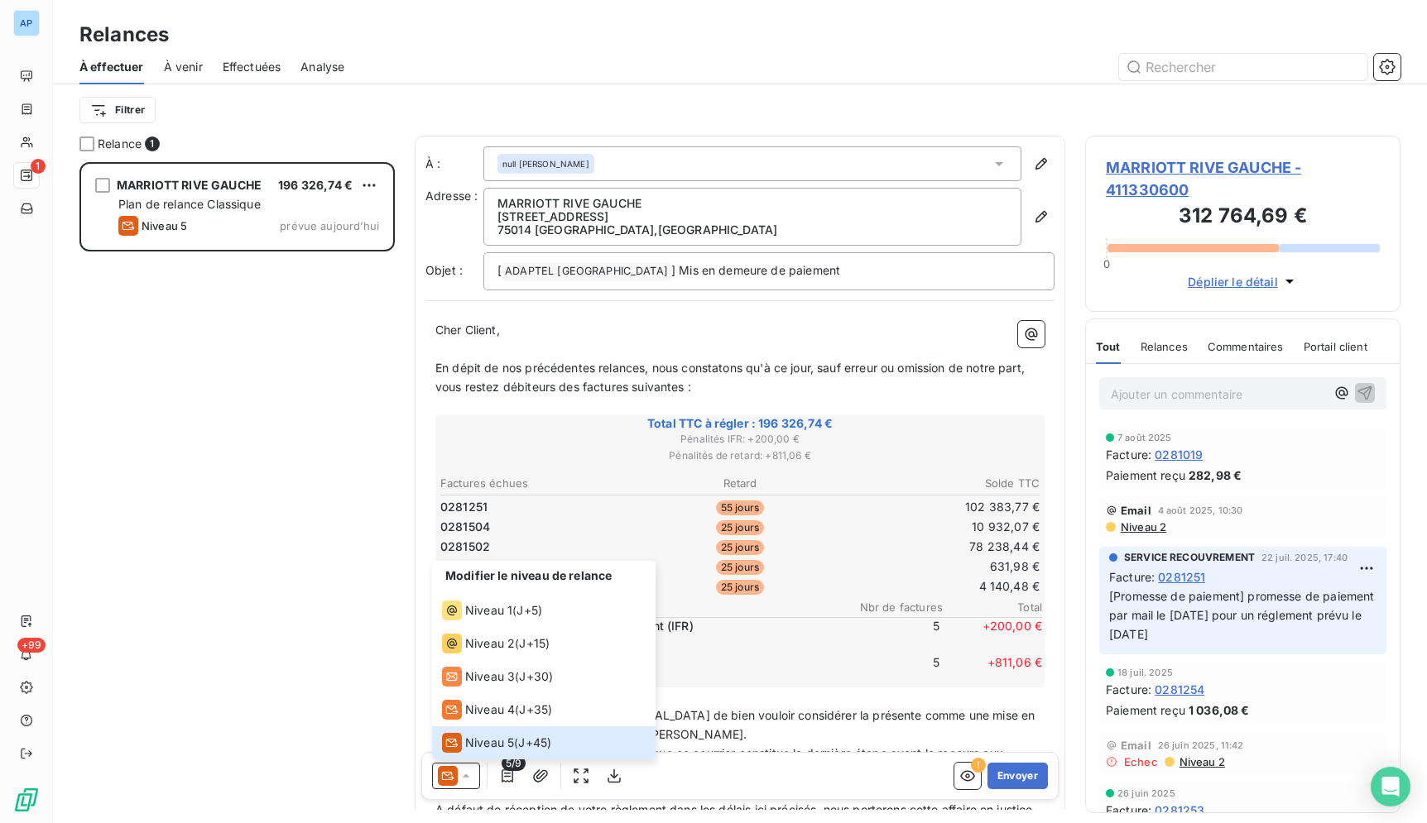
drag, startPoint x: 380, startPoint y: 670, endPoint x: 374, endPoint y: 648, distance: 23.1
click at [377, 667] on div "MARRIOTT RIVE GAUCHE 196 326,74 € Plan de relance Classique Niveau 5 prévue auj…" at bounding box center [236, 492] width 315 height 661
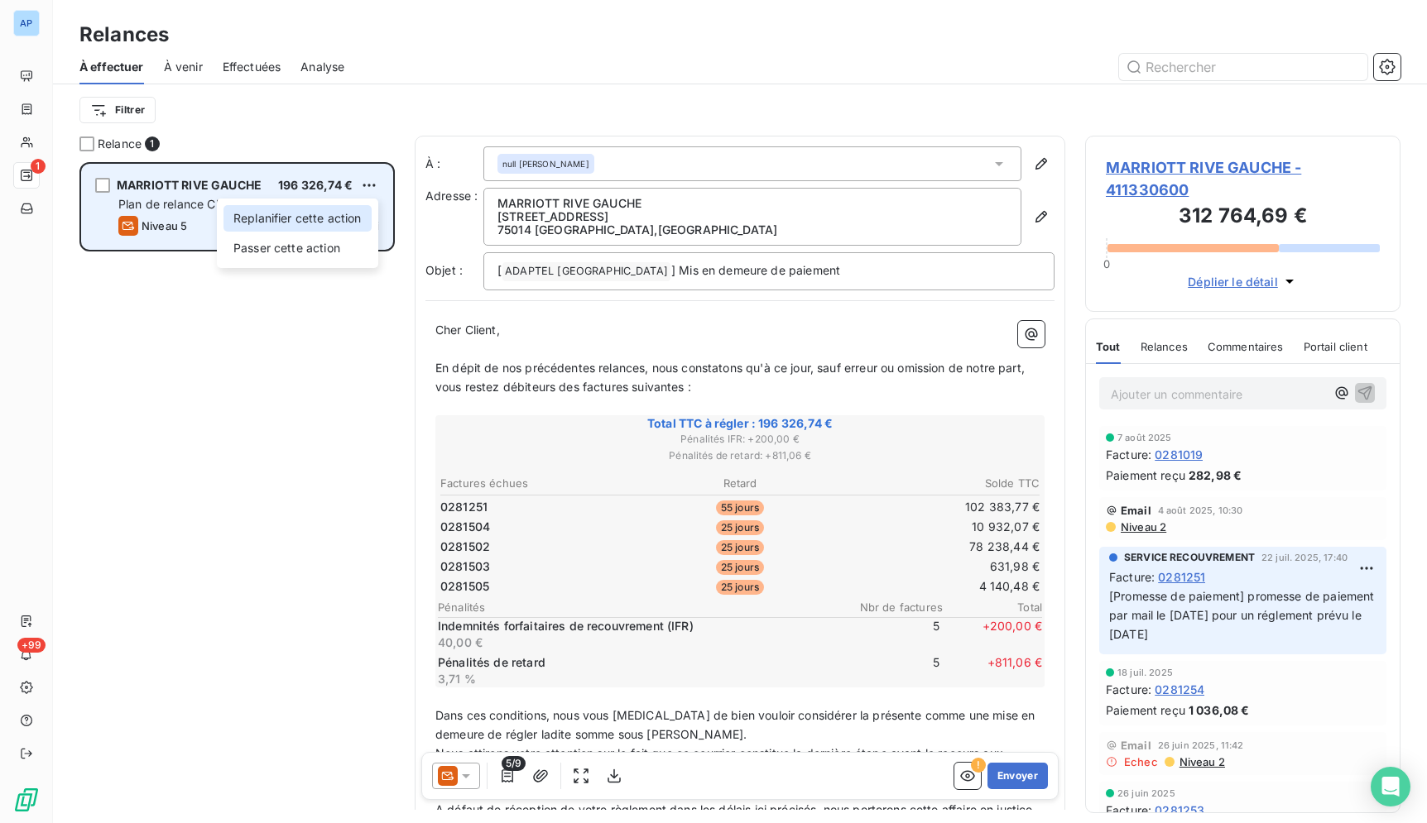
click at [299, 221] on div "Replanifier cette action" at bounding box center [297, 218] width 148 height 26
select select "7"
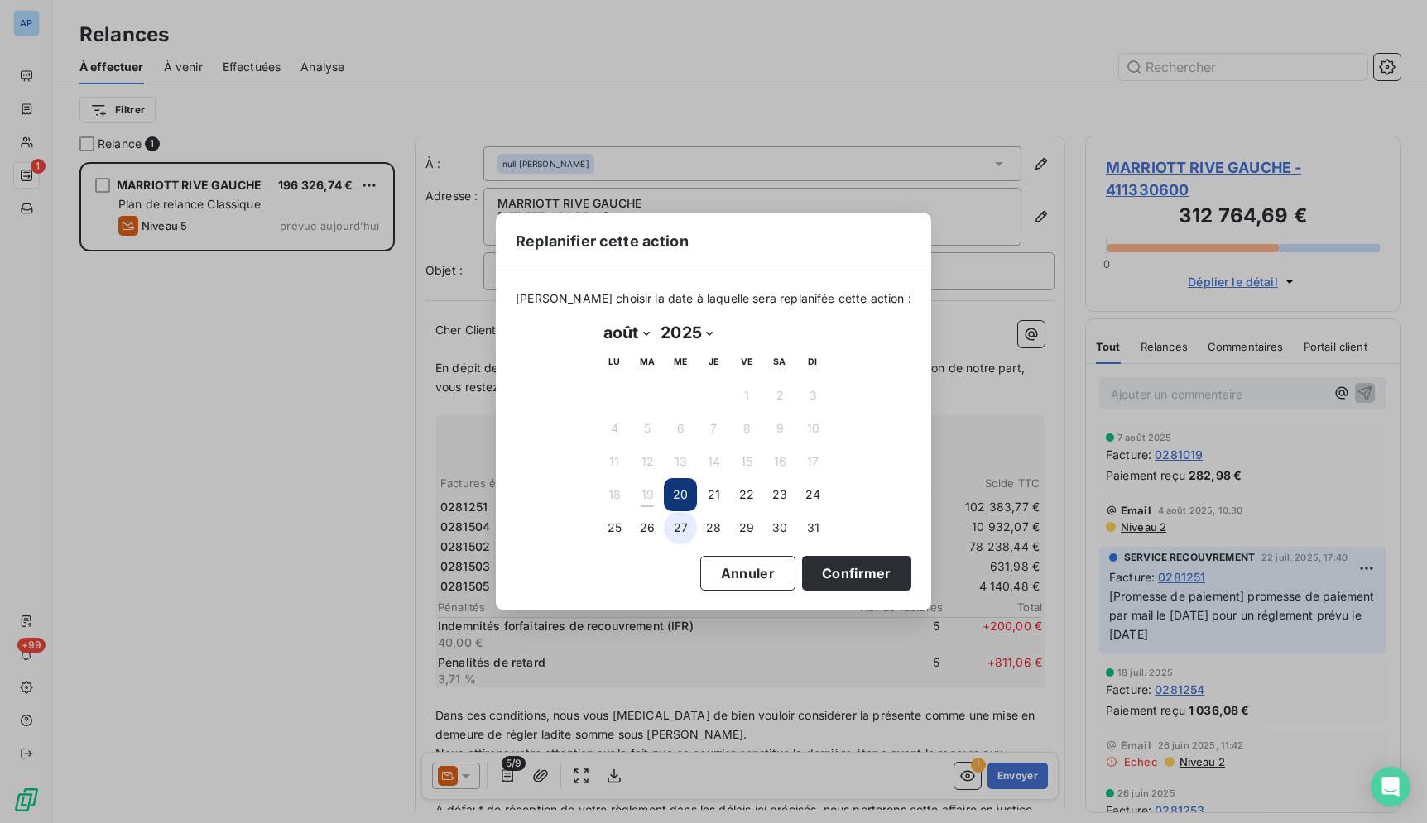
click at [677, 534] on button "27" at bounding box center [680, 527] width 33 height 33
click at [805, 585] on button "Confirmer" at bounding box center [856, 573] width 109 height 35
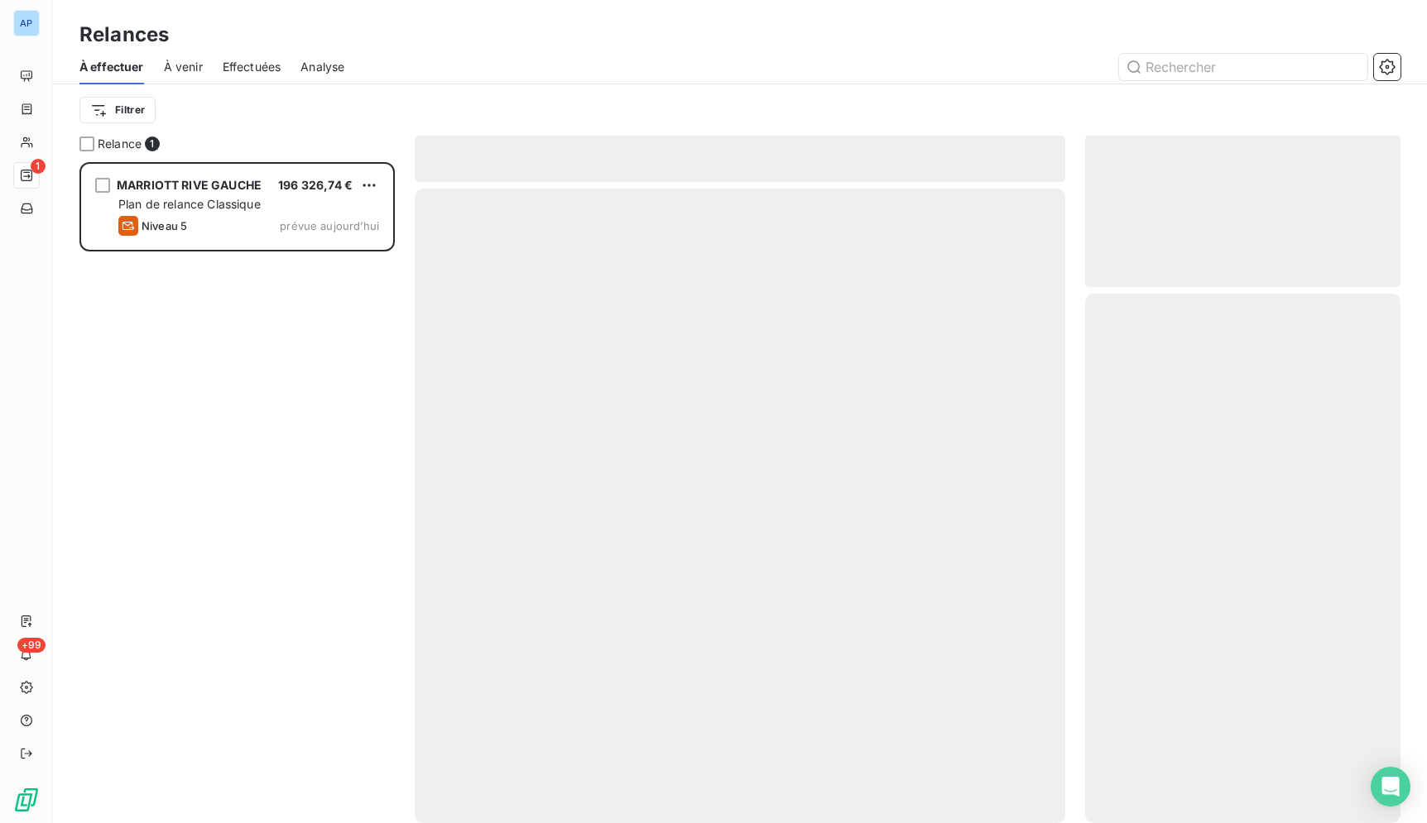
click at [820, 581] on button "Confirmer" at bounding box center [849, 565] width 103 height 33
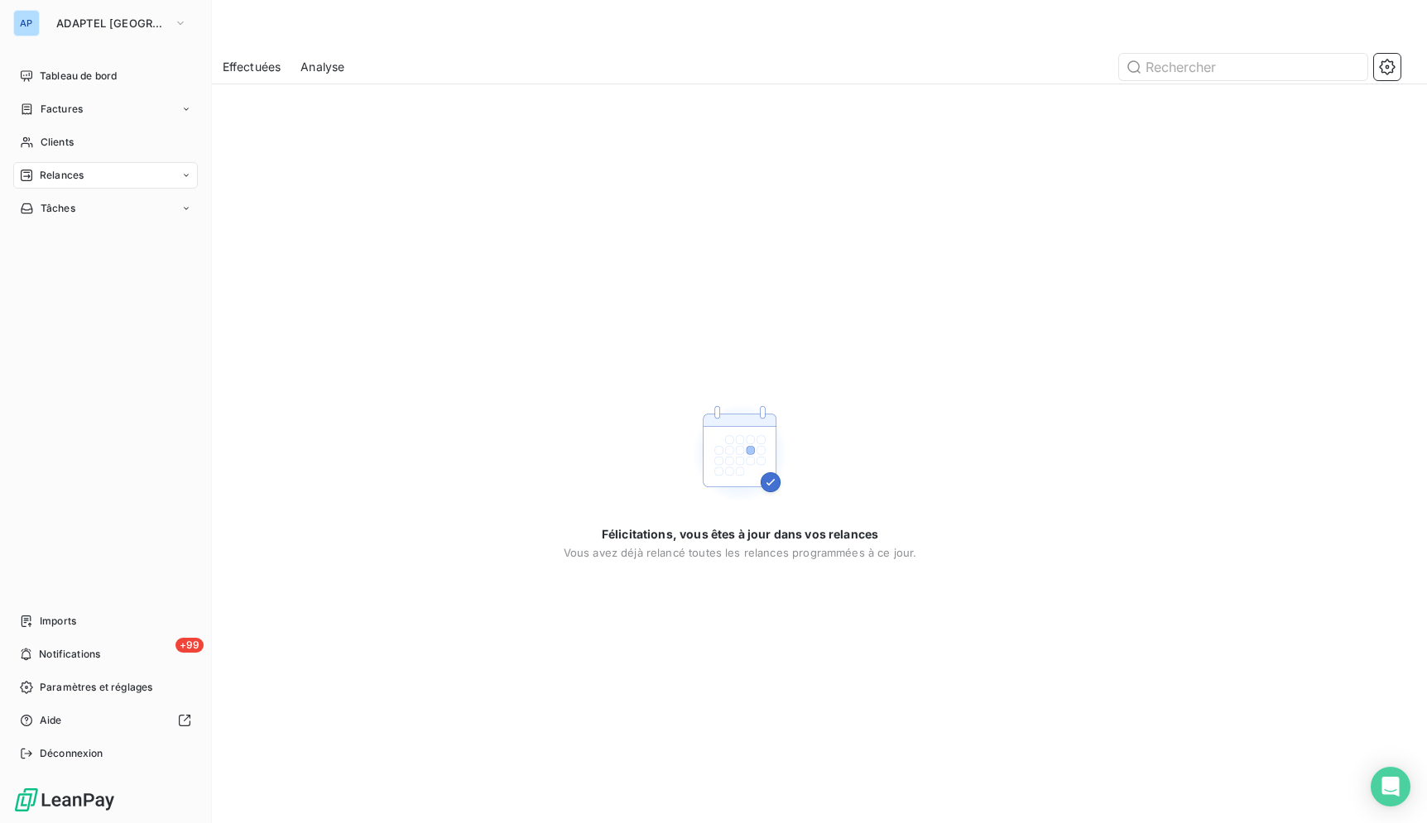
click at [32, 31] on div "AP" at bounding box center [26, 23] width 26 height 26
click at [56, 31] on button "ADAPTEL PARIS" at bounding box center [121, 23] width 151 height 26
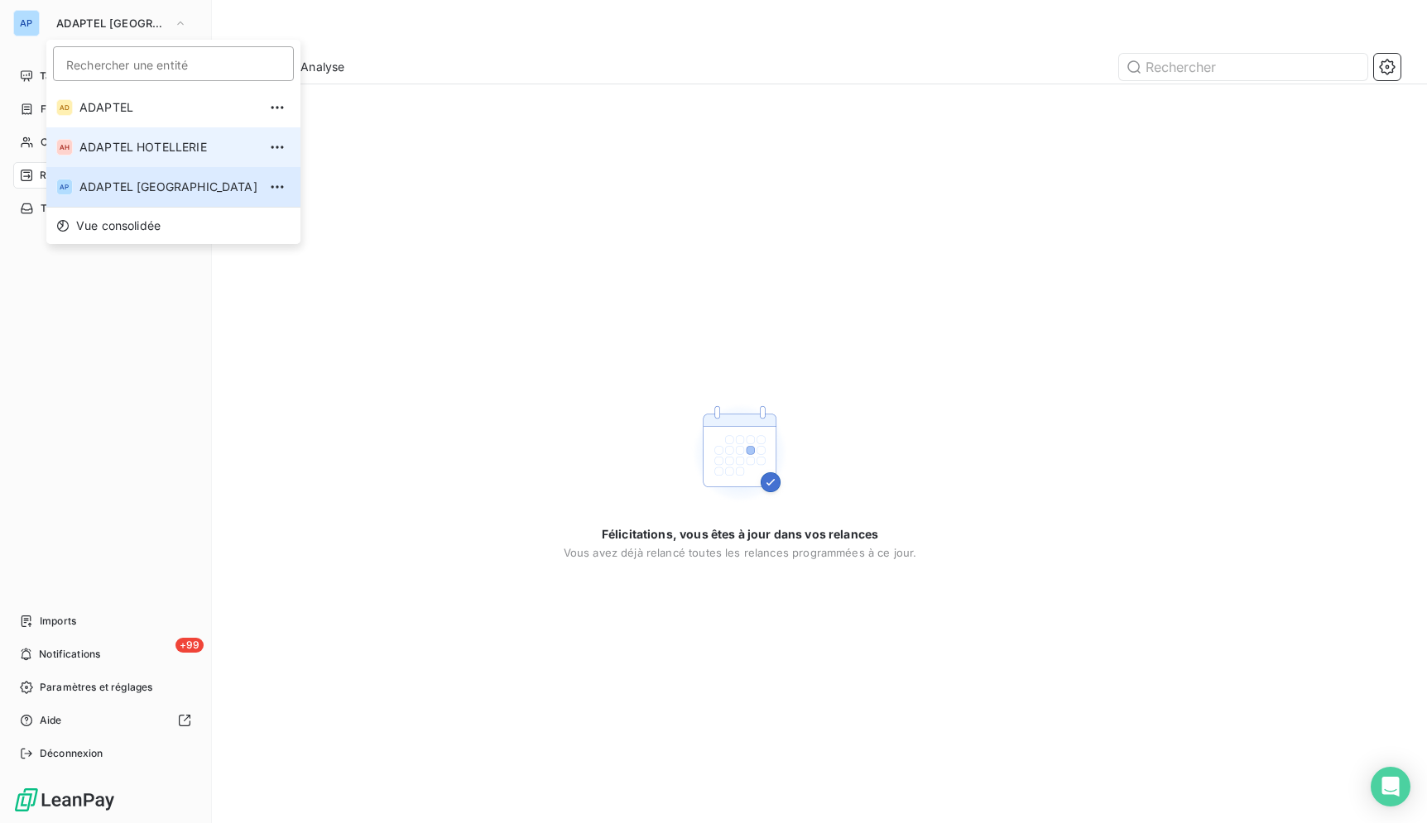
click at [168, 142] on span "ADAPTEL HOTELLERIE" at bounding box center [168, 147] width 178 height 17
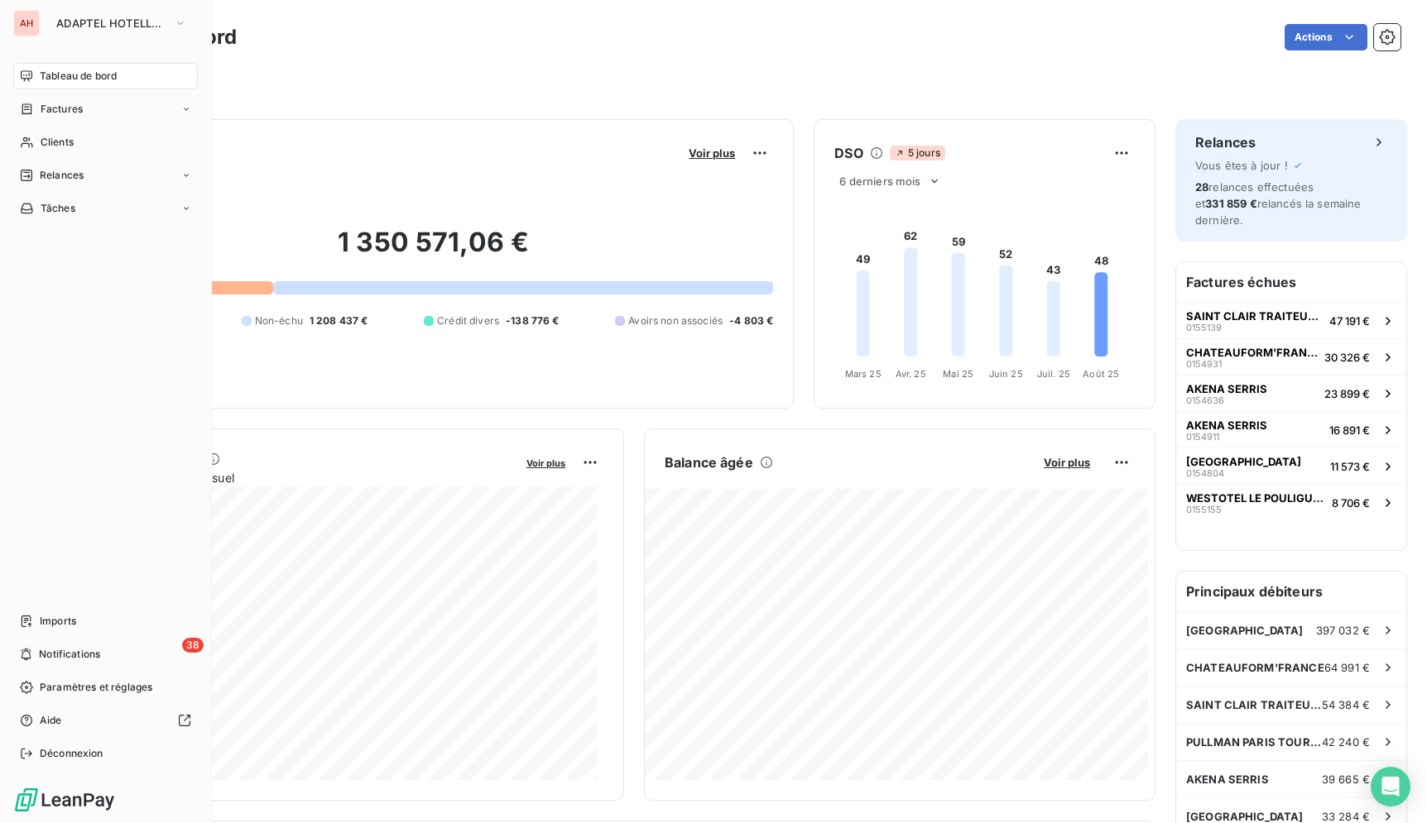
click at [38, 22] on div "AH" at bounding box center [26, 23] width 26 height 26
click at [123, 23] on span "ADAPTEL HOTELLERIE" at bounding box center [111, 23] width 111 height 13
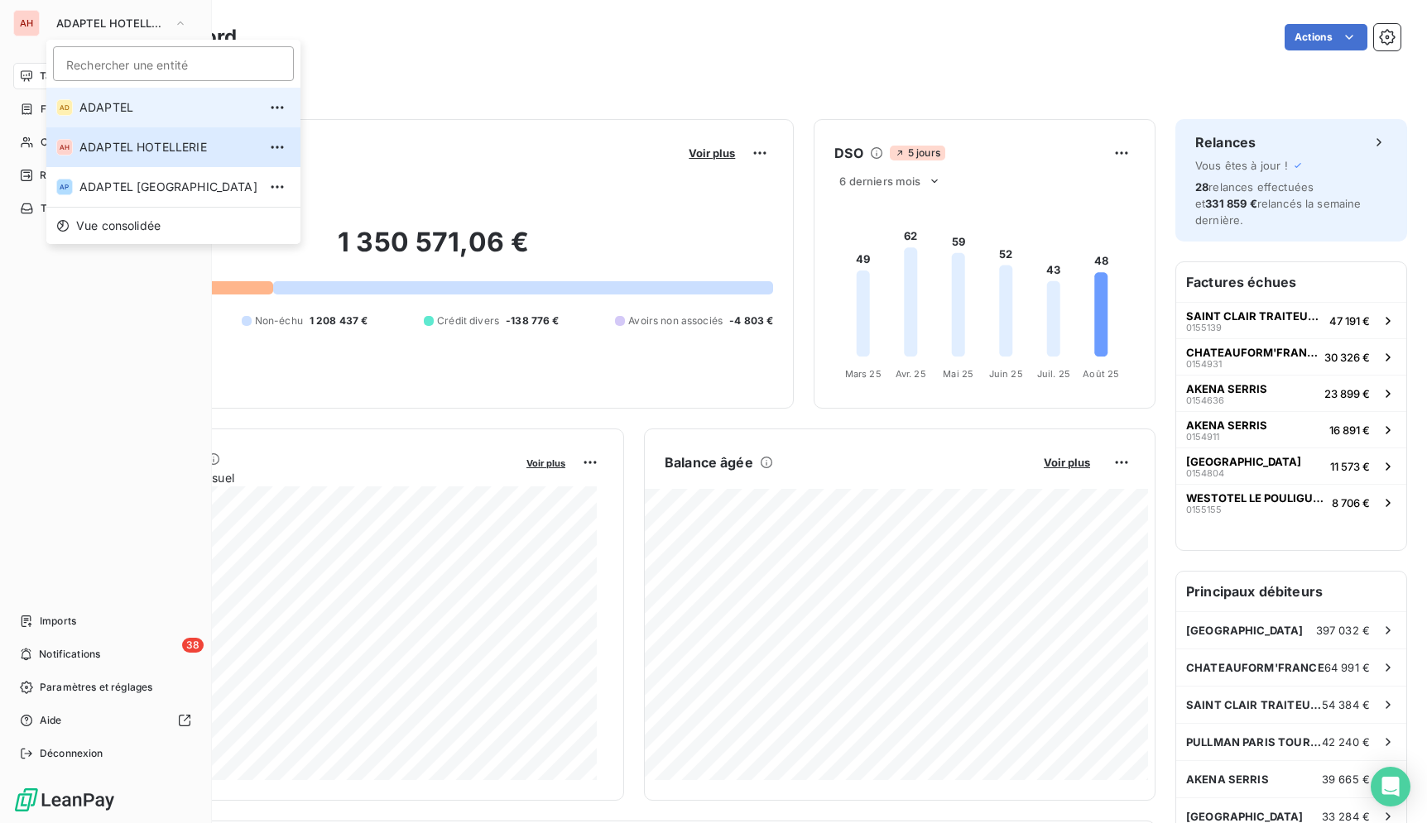
click at [138, 95] on li "AD ADAPTEL" at bounding box center [173, 108] width 254 height 40
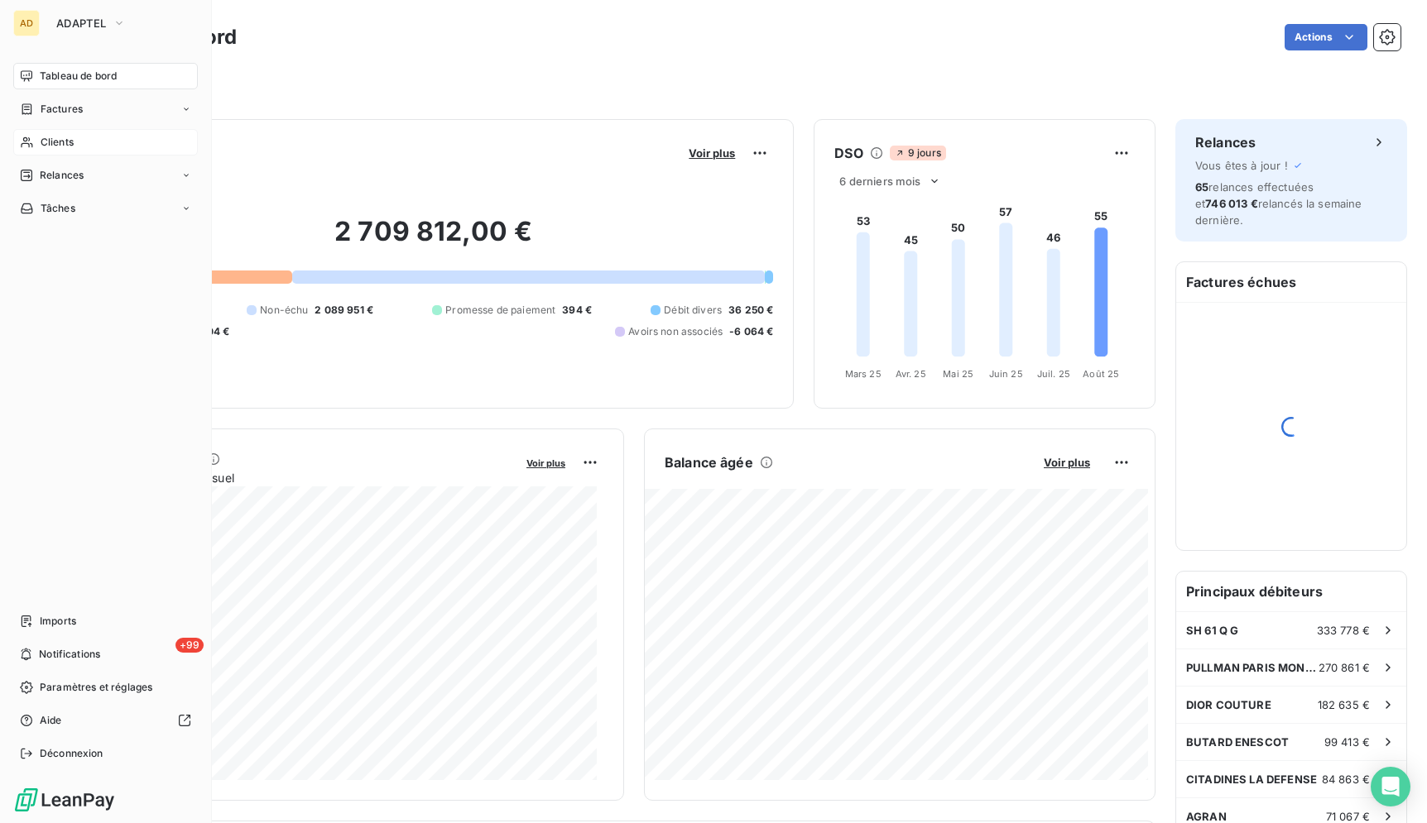
click at [47, 151] on div "Clients" at bounding box center [105, 142] width 185 height 26
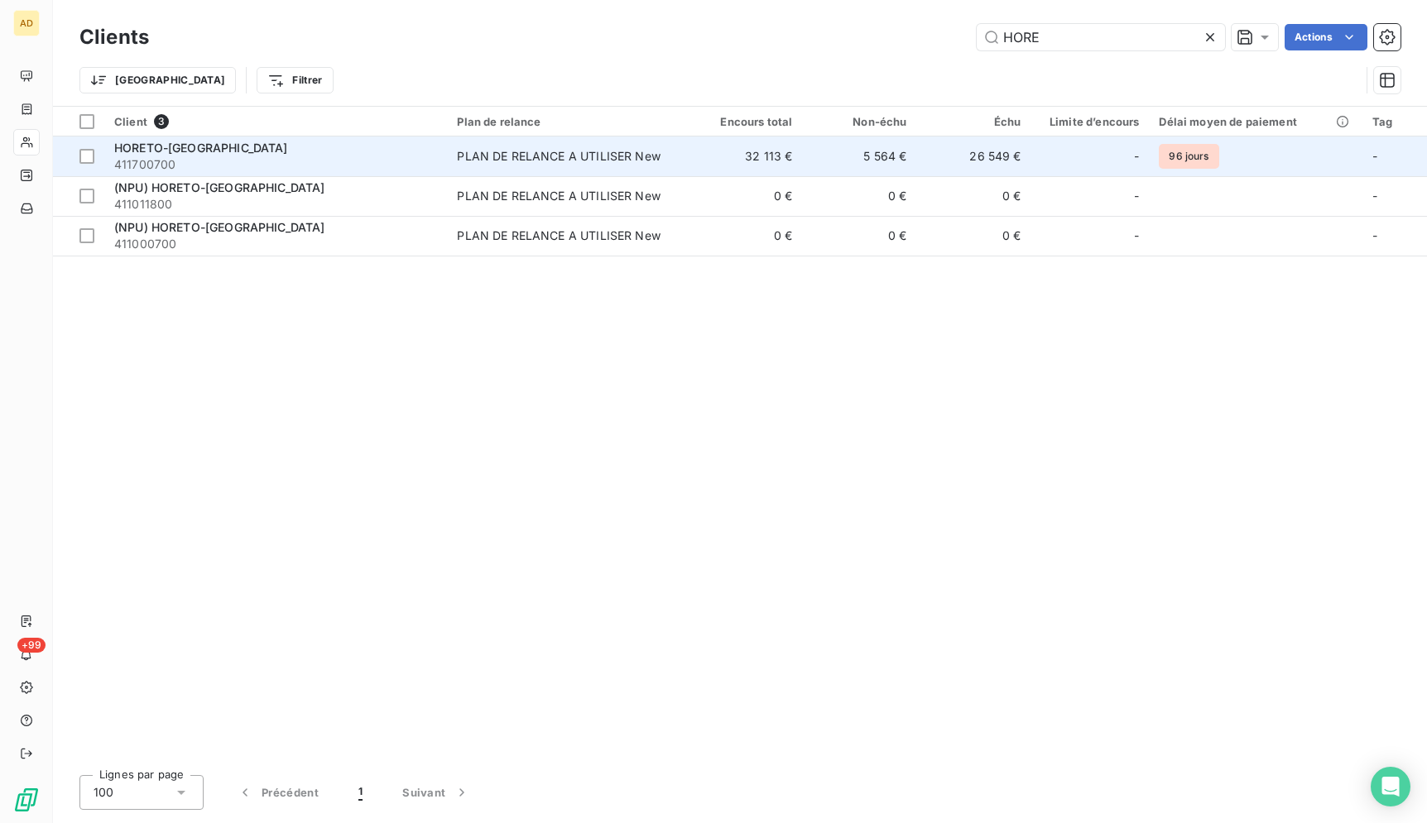
type input "HORE"
click at [820, 166] on td "5 564 €" at bounding box center [859, 157] width 114 height 40
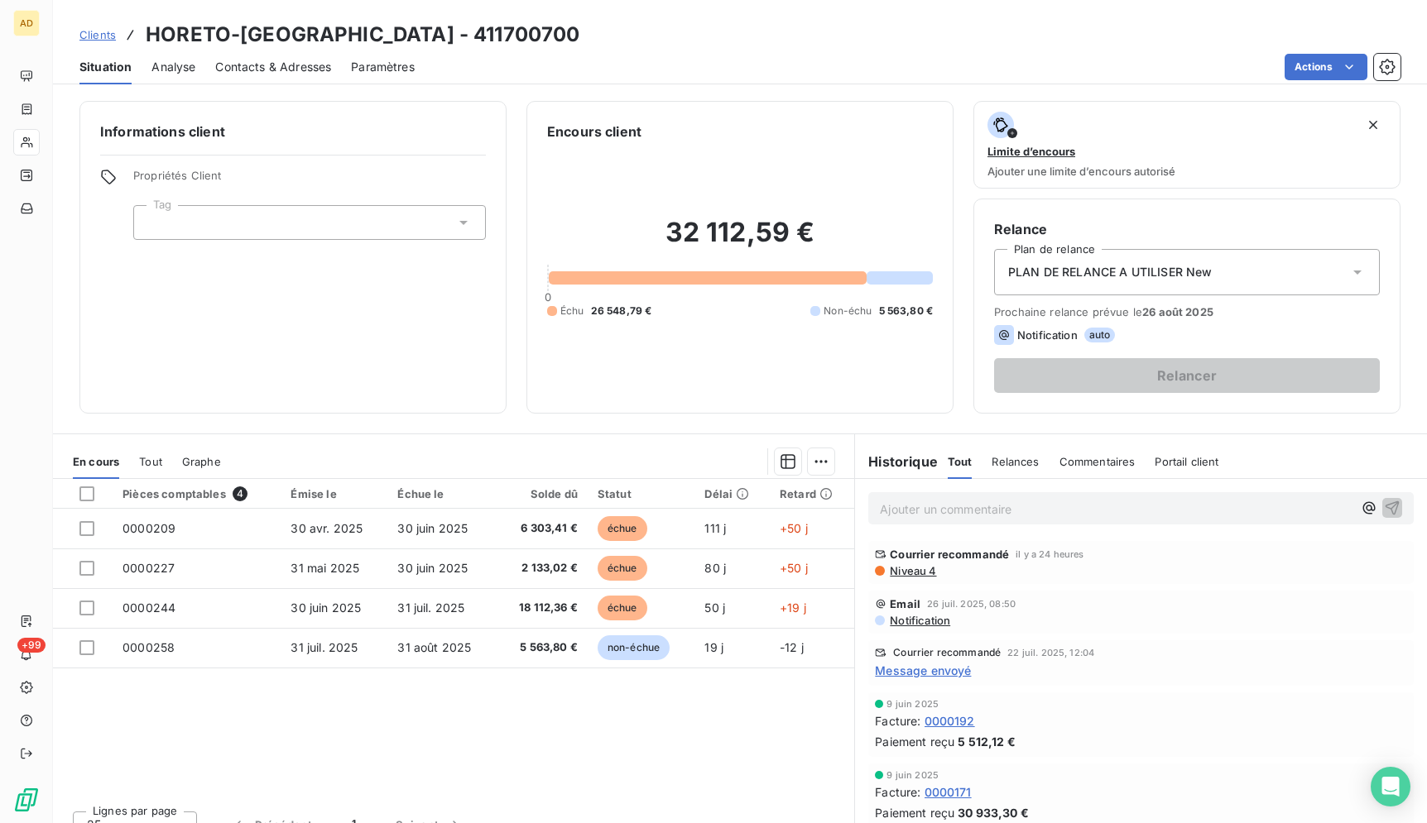
click at [1410, 253] on div "Informations client Propriétés Client Tag Encours client 32 112,59 € 0 Échu 26 …" at bounding box center [740, 257] width 1374 height 313
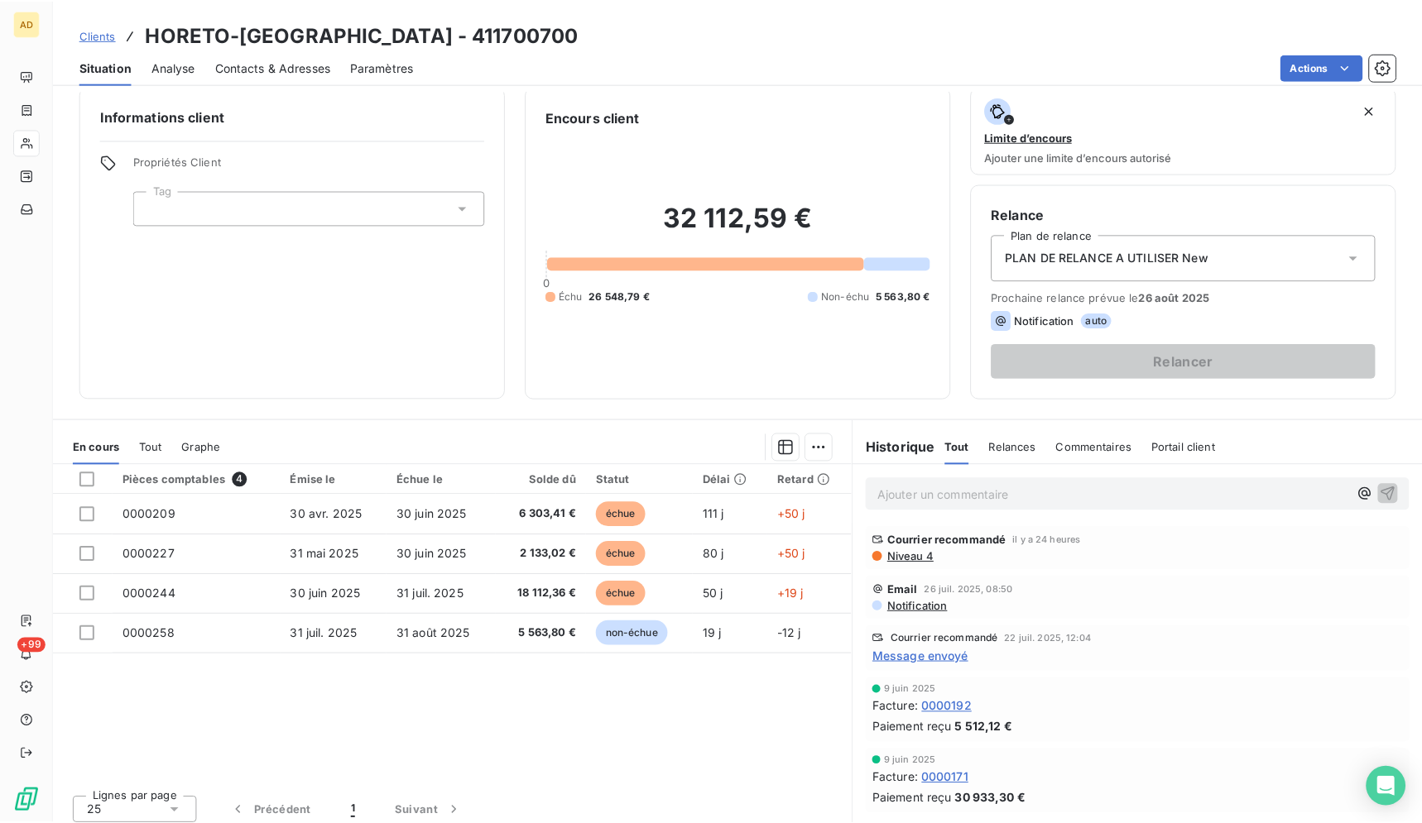
scroll to position [17, 0]
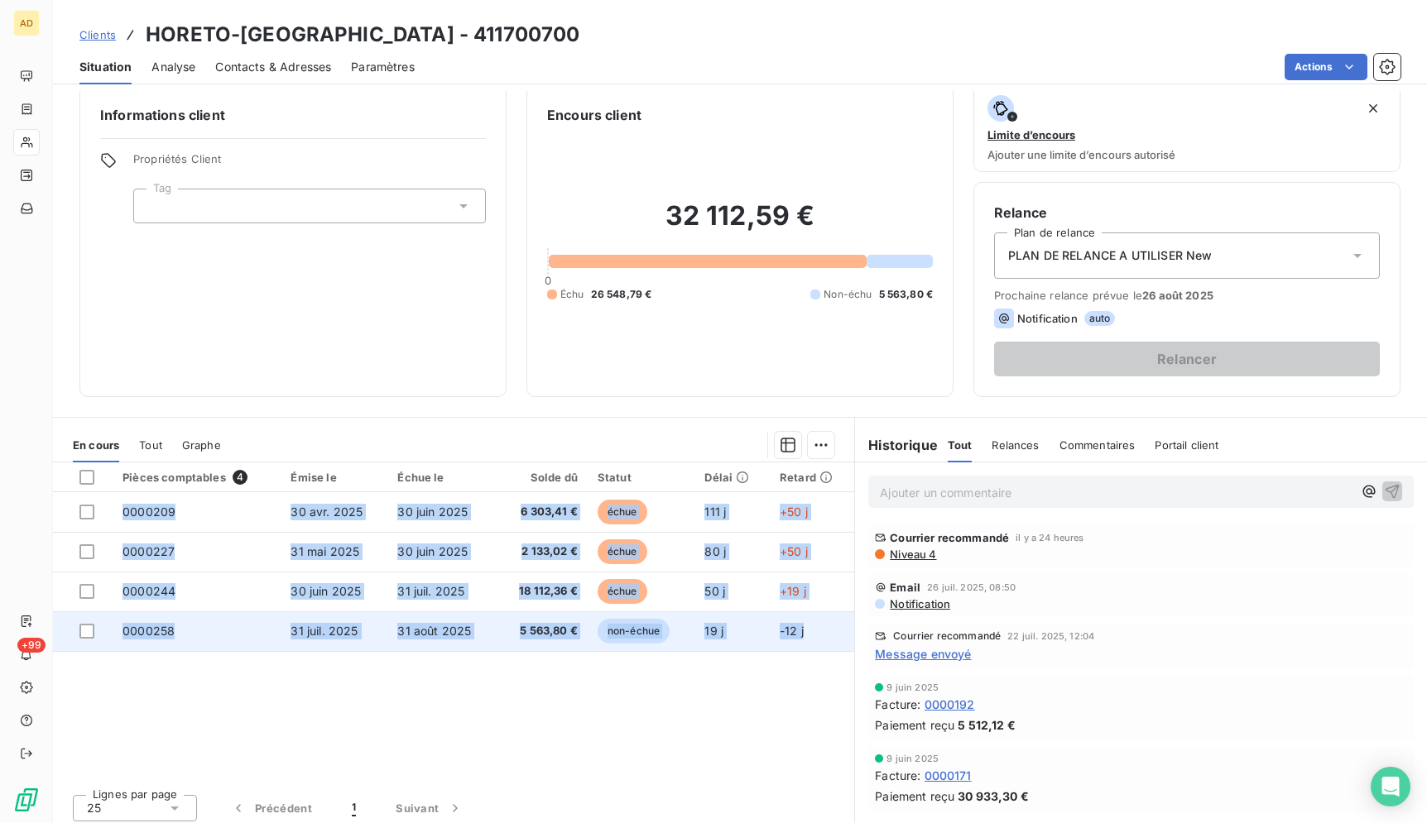
drag, startPoint x: 87, startPoint y: 416, endPoint x: 832, endPoint y: 639, distance: 777.3
click at [832, 639] on div "Informations client Propriétés Client Tag Encours client 32 112,59 € 0 Échu 26 …" at bounding box center [740, 457] width 1374 height 732
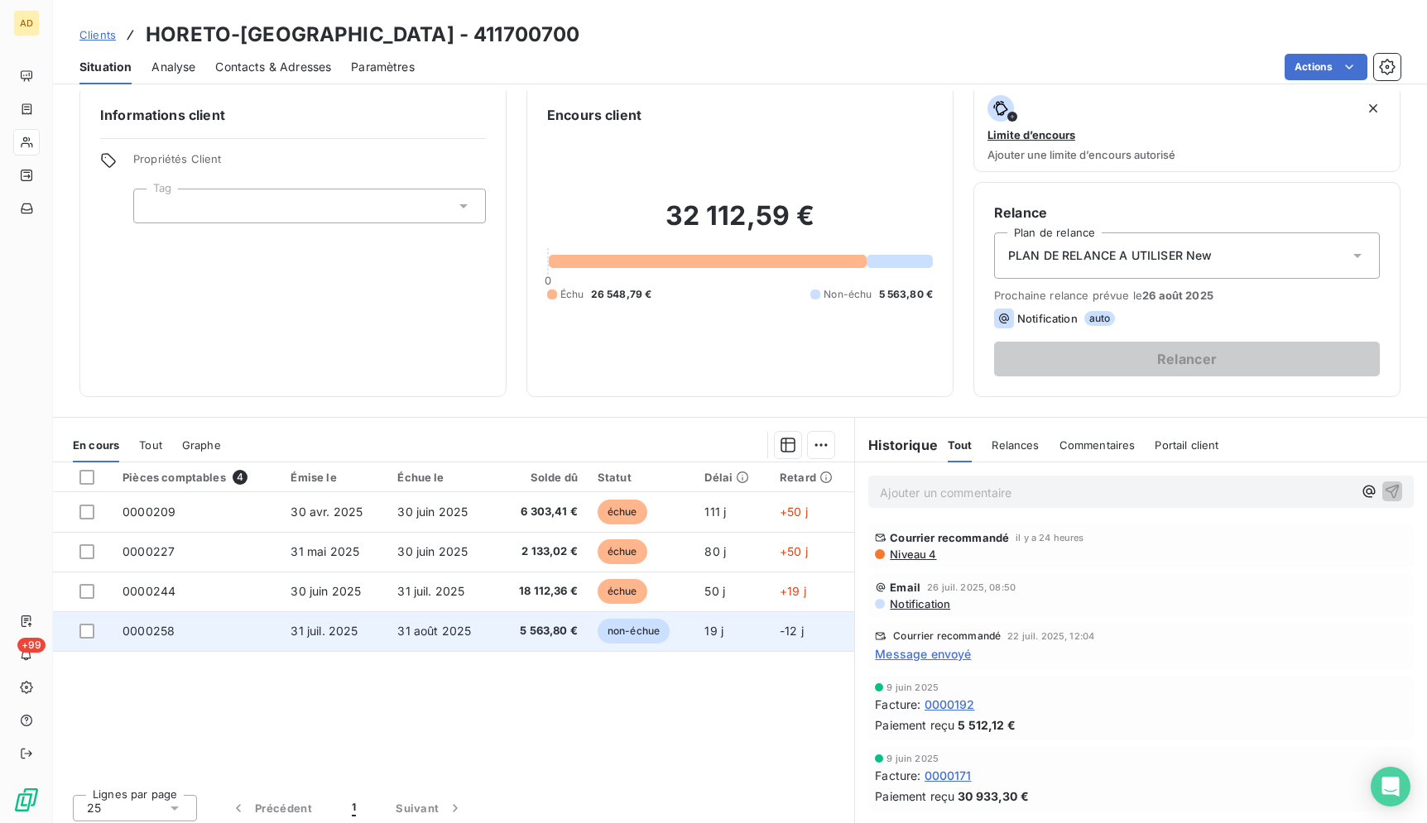
copy div "Open Intercom Messenger"
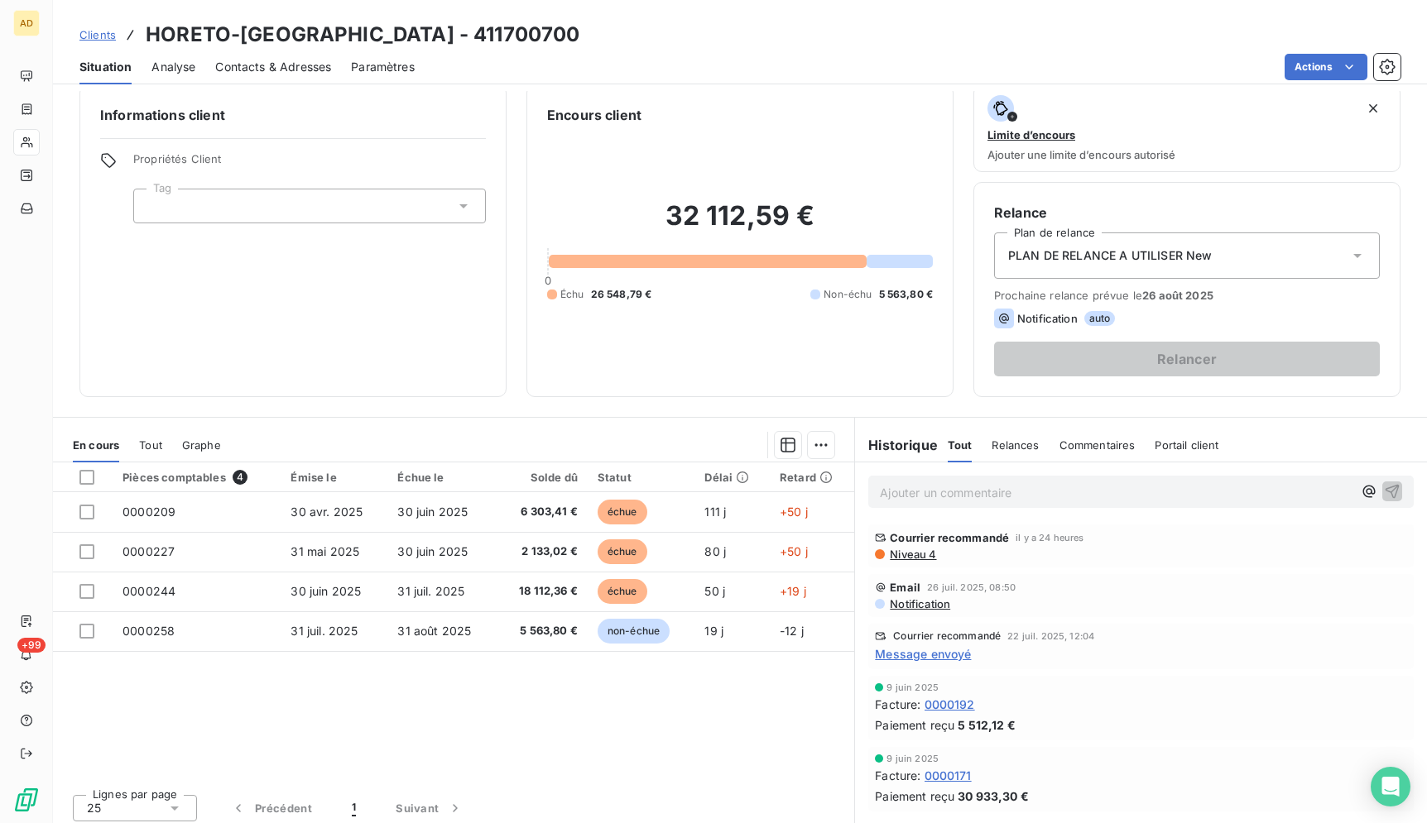
click at [557, 49] on div "Clients HORETO-PARIS - 411700700" at bounding box center [740, 35] width 1374 height 30
click at [68, 449] on div "En cours Tout Graphe" at bounding box center [453, 445] width 801 height 35
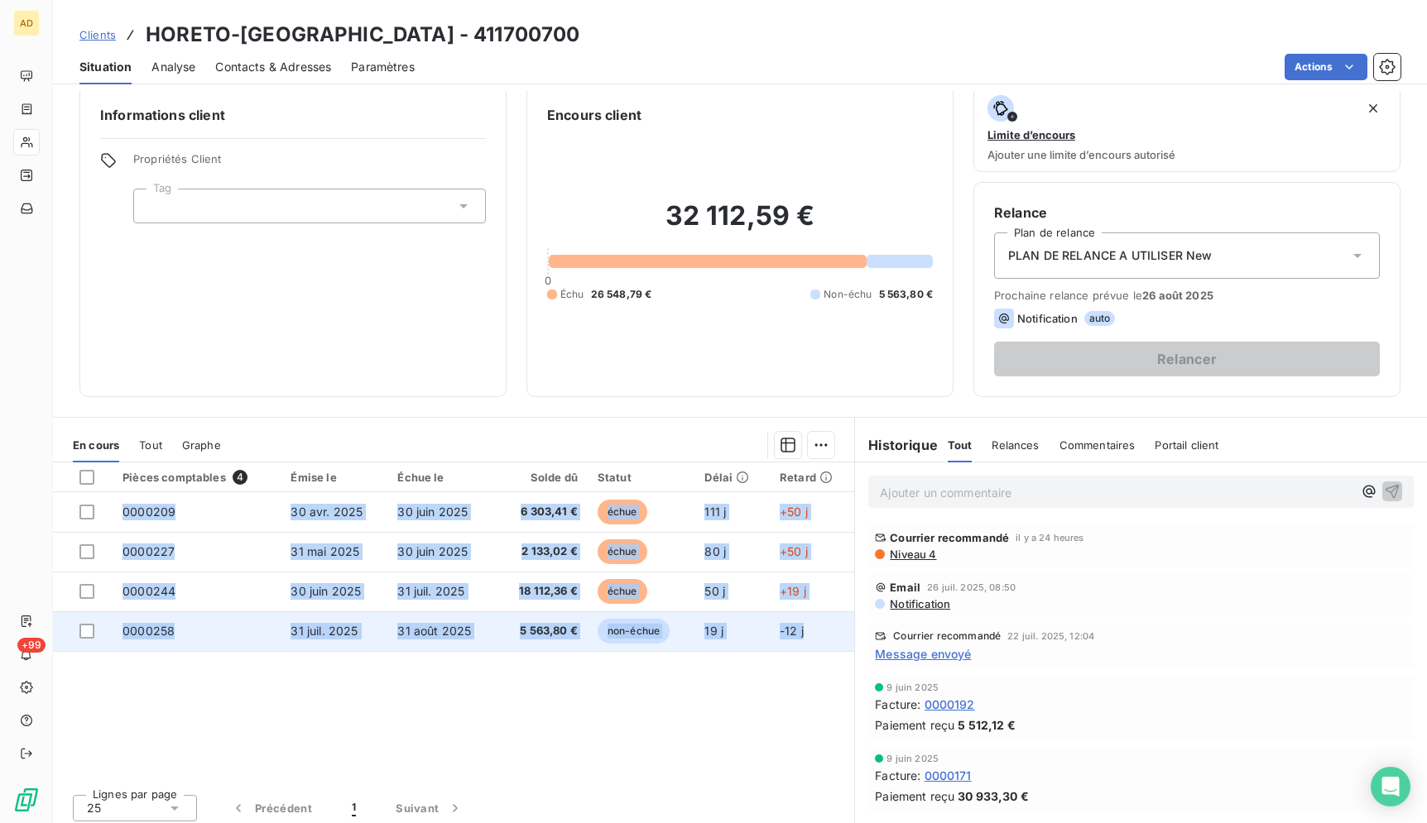
drag, startPoint x: 68, startPoint y: 438, endPoint x: 792, endPoint y: 640, distance: 751.7
click at [800, 646] on div "En cours Tout Graphe Pièces comptables 4 Émise le Échue le Solde dû Statut Déla…" at bounding box center [453, 629] width 801 height 403
copy tbody "0000209 30 avr. 2025 30 juin 2025 6 303,41 € échue 111 j +50 j 0000227 31 mai 2…"
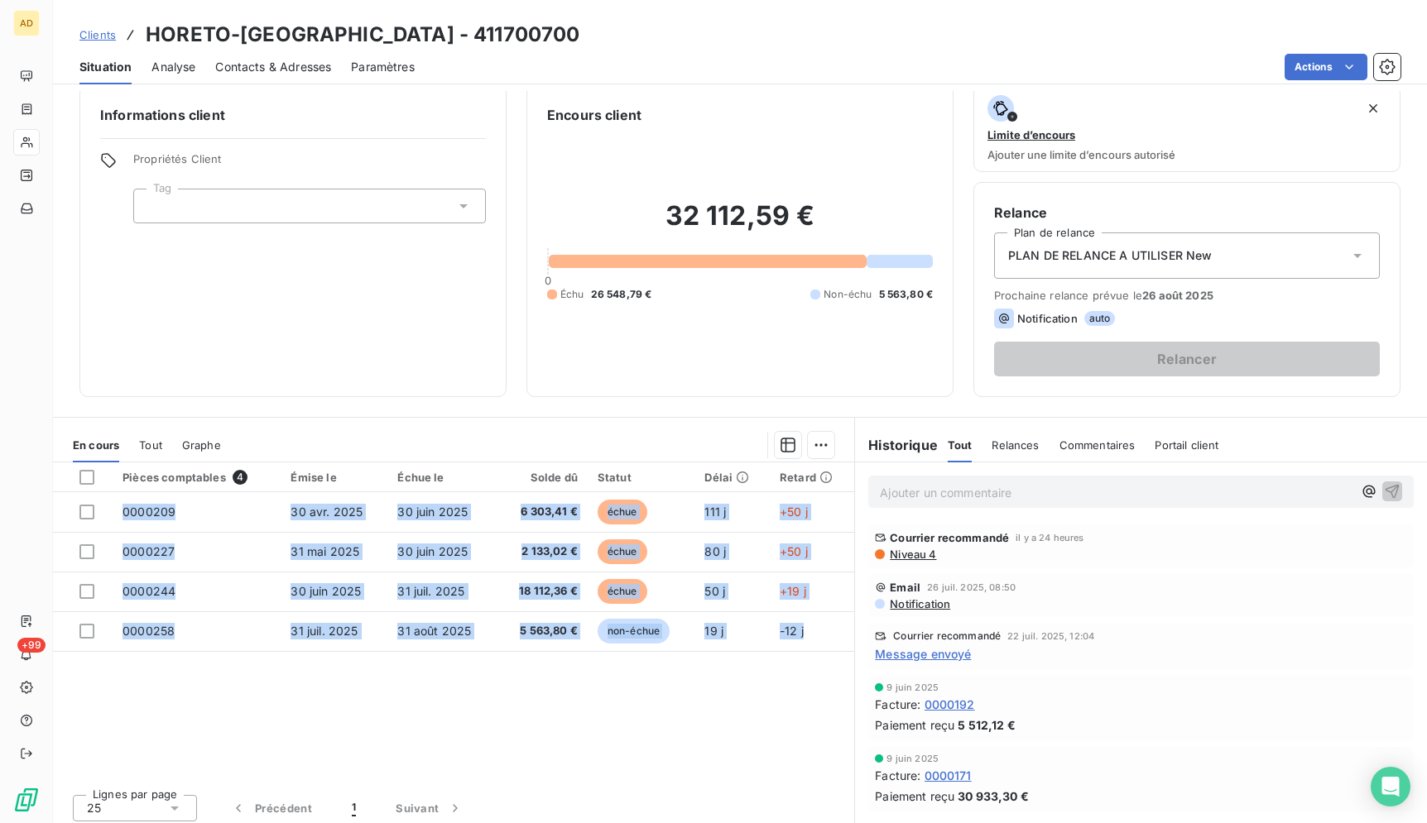
click at [281, 68] on span "Contacts & Adresses" at bounding box center [273, 67] width 116 height 17
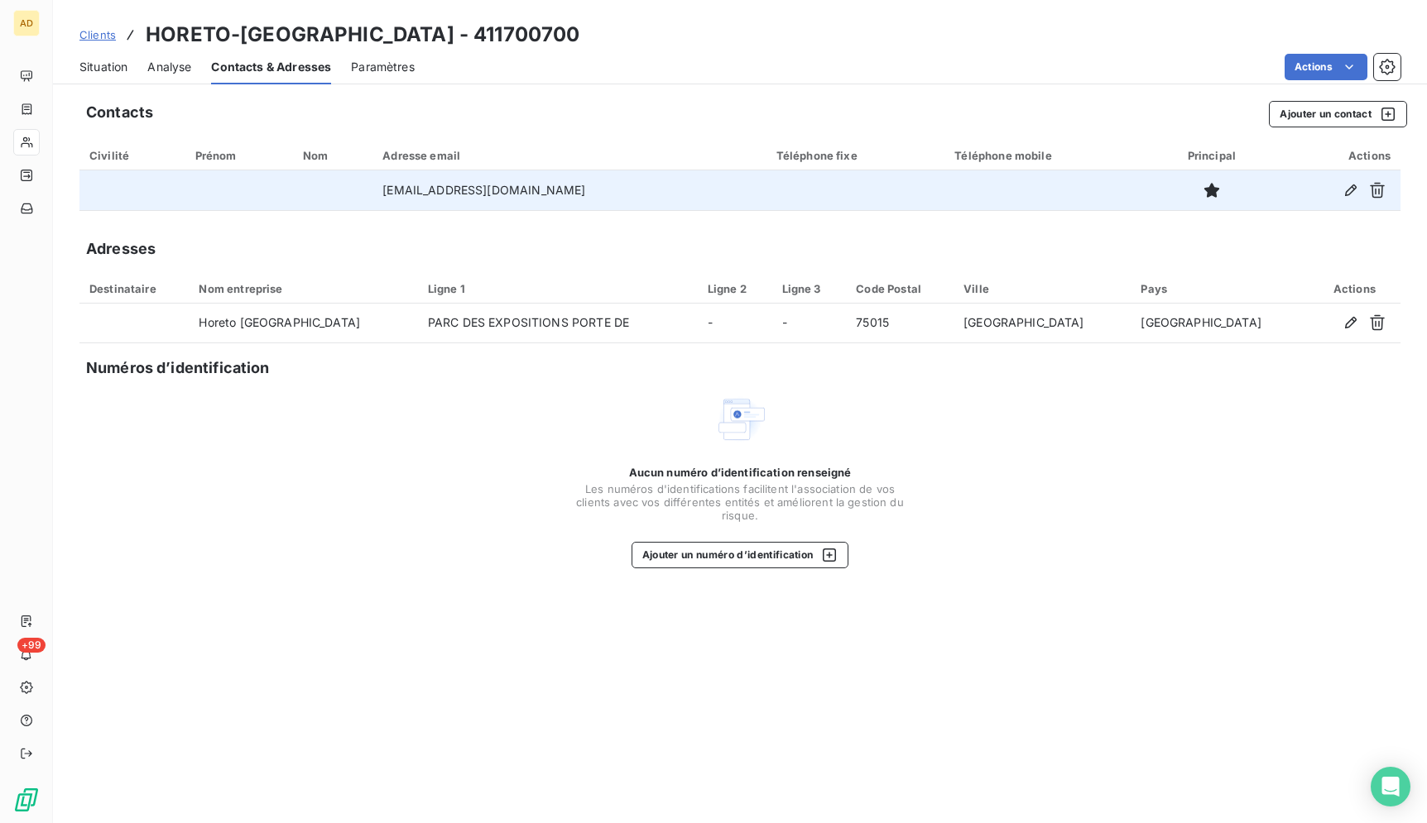
drag, startPoint x: 573, startPoint y: 194, endPoint x: 387, endPoint y: 189, distance: 186.3
click at [387, 189] on td "comptabilite@horeto-paris.com" at bounding box center [568, 190] width 393 height 40
copy td "comptabilite@horeto-paris.com"
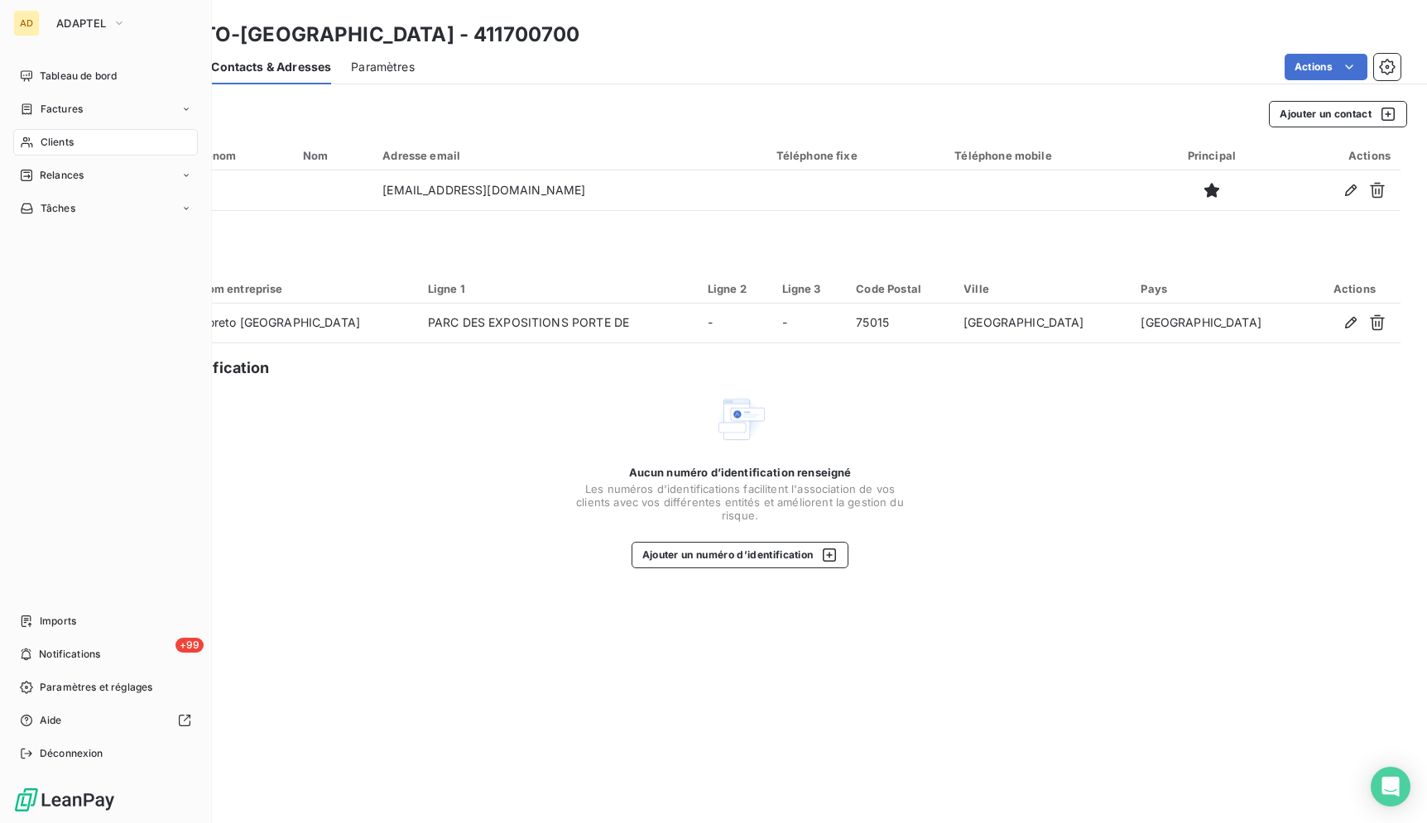
click at [31, 137] on icon at bounding box center [27, 142] width 14 height 13
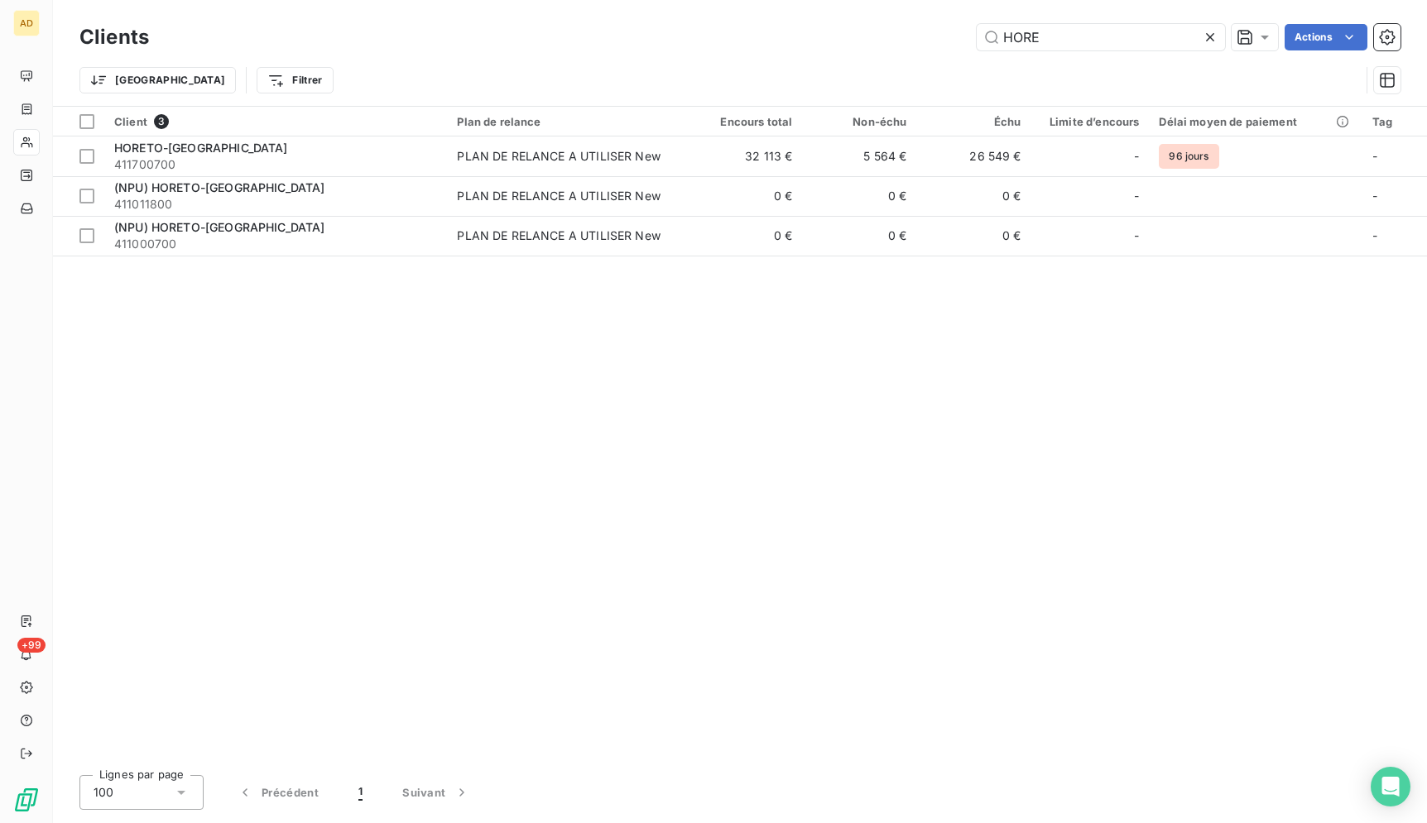
click at [1213, 31] on icon at bounding box center [1210, 37] width 17 height 17
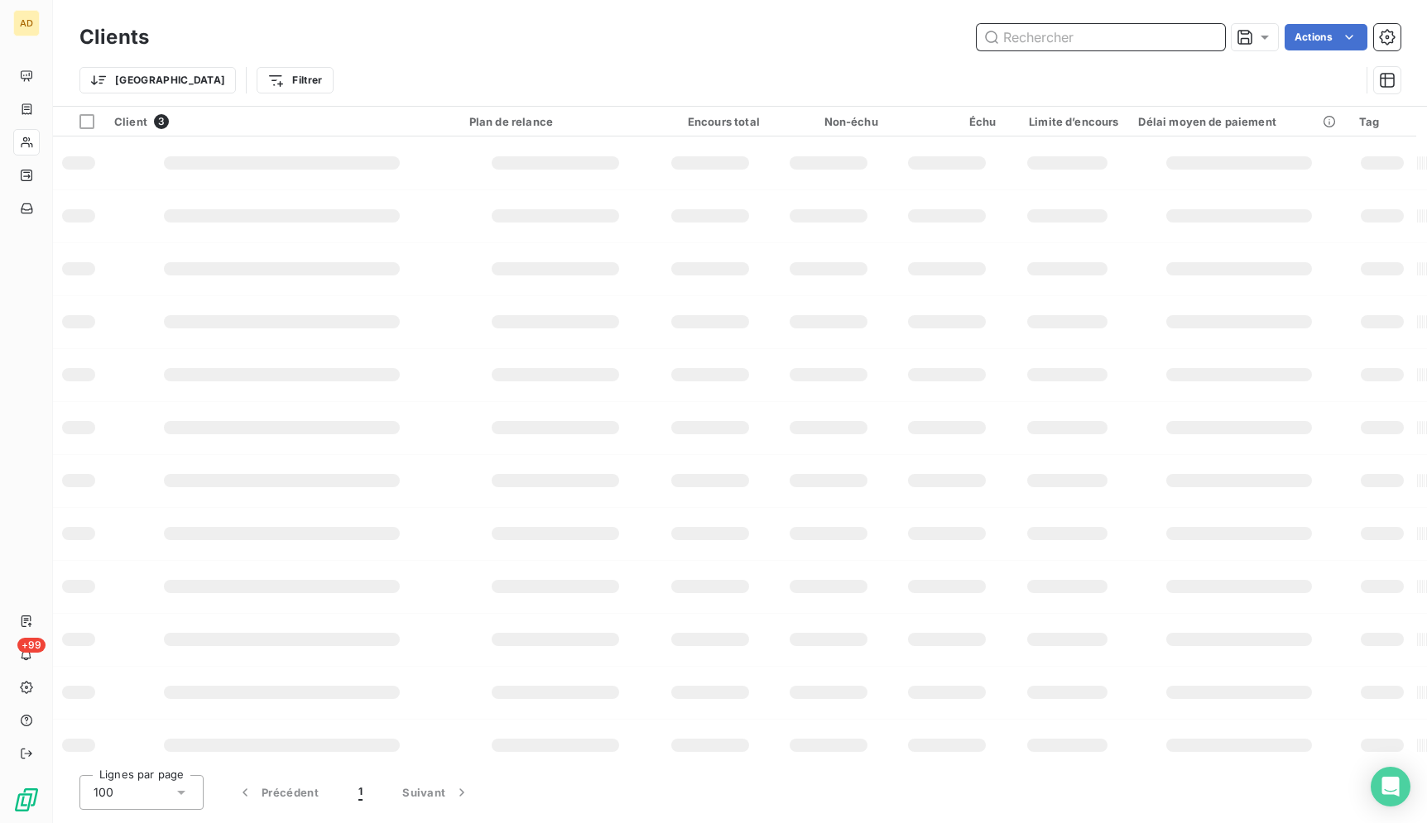
click at [1053, 33] on input "text" at bounding box center [1100, 37] width 248 height 26
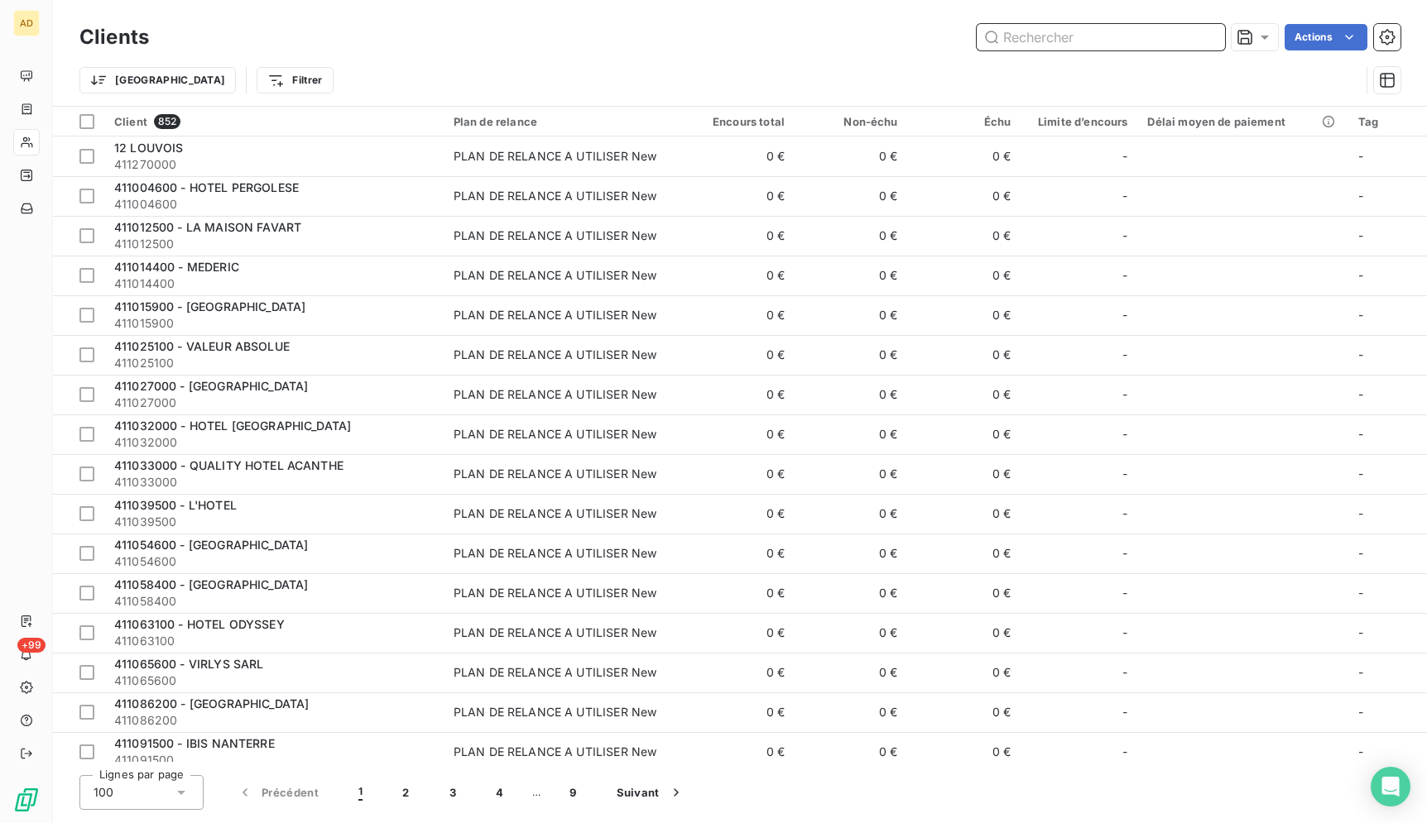
click at [1053, 34] on input "text" at bounding box center [1100, 37] width 248 height 26
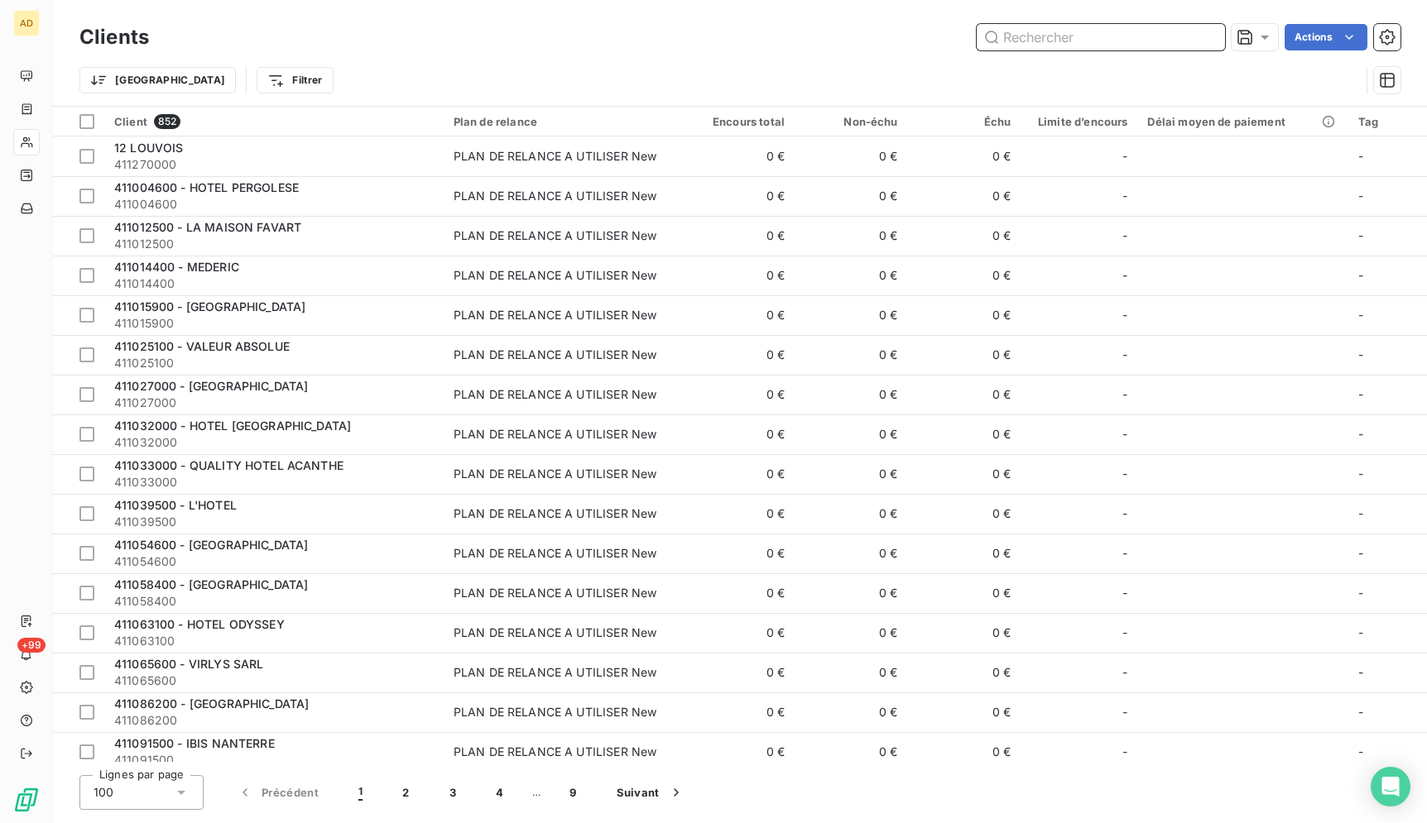
click at [1053, 34] on input "text" at bounding box center [1100, 37] width 248 height 26
paste input "KOPSTER COLOMBES"
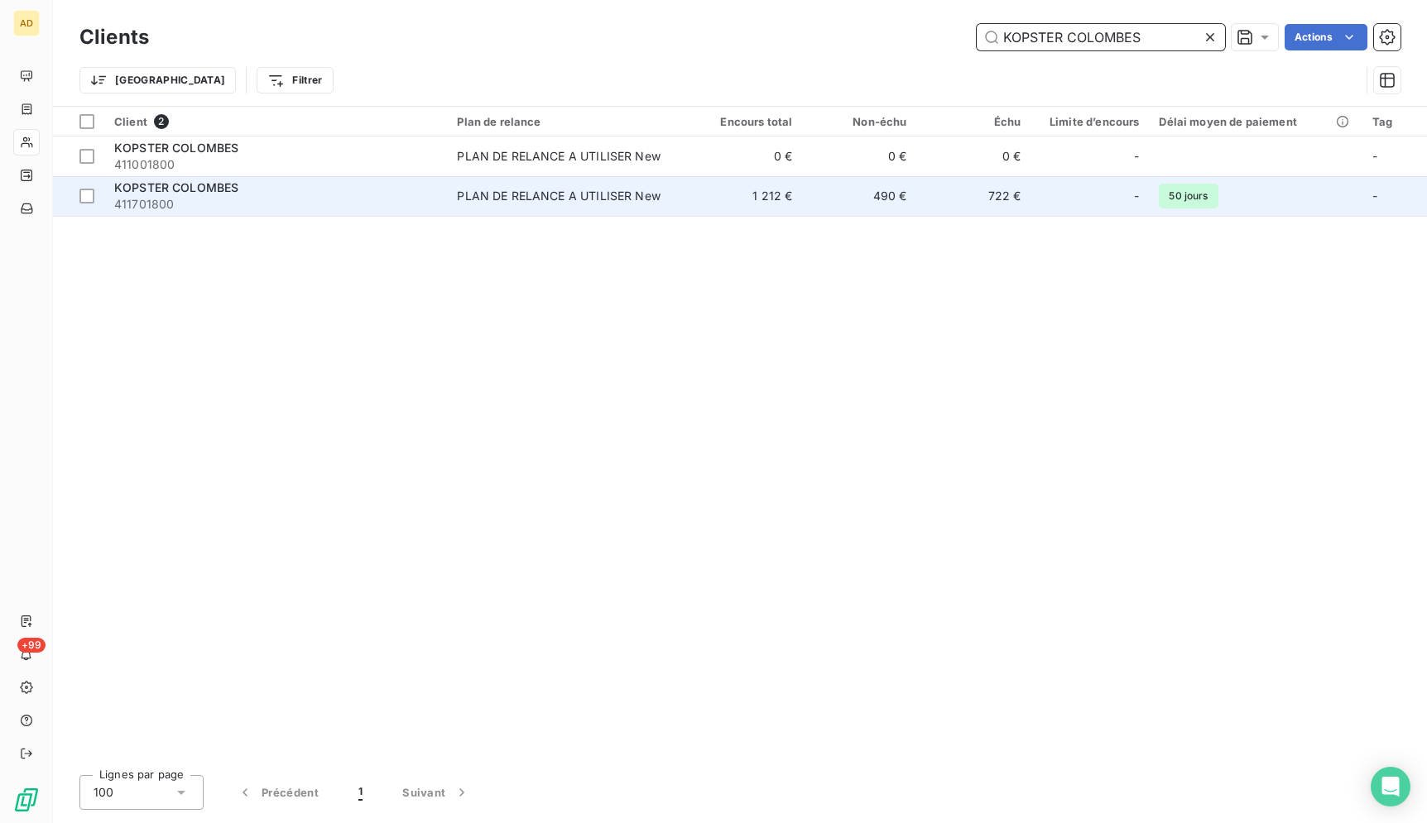
type input "KOPSTER COLOMBES"
click at [670, 199] on span "PLAN DE RELANCE A UTILISER New" at bounding box center [567, 196] width 221 height 17
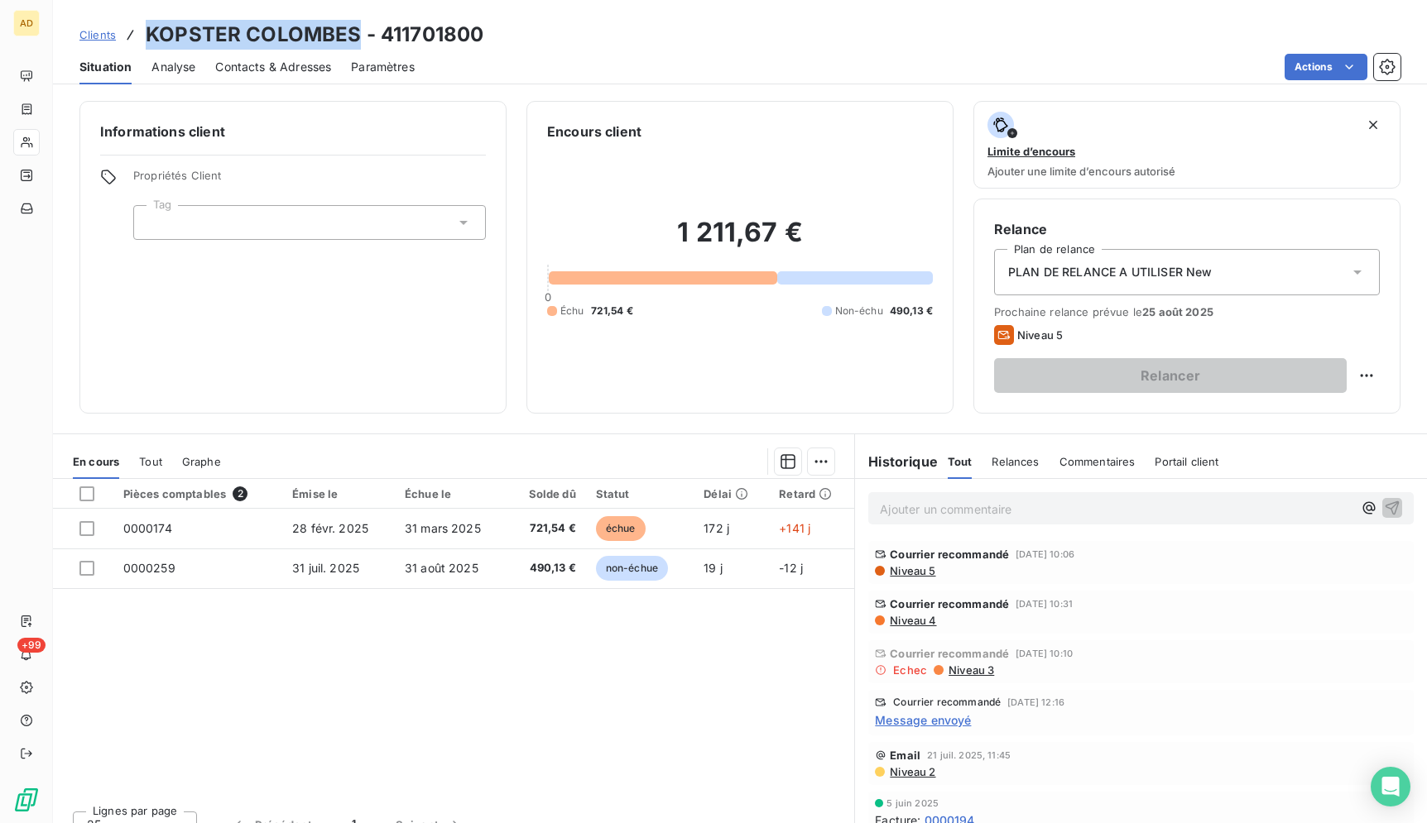
drag, startPoint x: 359, startPoint y: 36, endPoint x: 149, endPoint y: 30, distance: 210.3
click at [149, 30] on h3 "KOPSTER COLOMBES - 411701800" at bounding box center [315, 35] width 338 height 30
copy h3 "KOPSTER COLOMBES"
click at [170, 35] on h3 "KOPSTER COLOMBES - 411701800" at bounding box center [315, 35] width 338 height 30
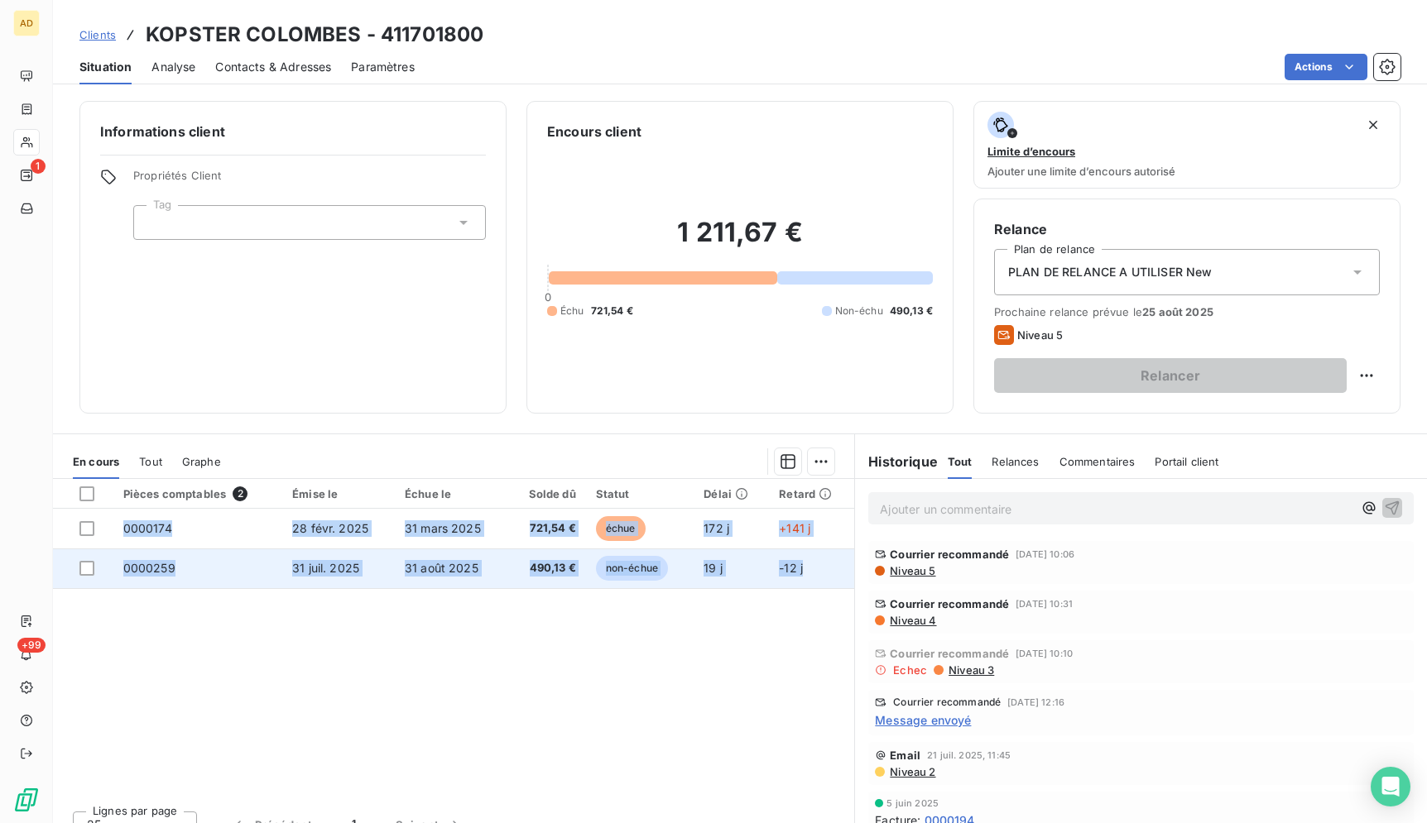
drag, startPoint x: 136, startPoint y: 26, endPoint x: 806, endPoint y: 569, distance: 862.5
click at [806, 569] on div "Clients KOPSTER COLOMBES - 411701800 Situation Analyse Contacts & Adresses Para…" at bounding box center [740, 411] width 1374 height 823
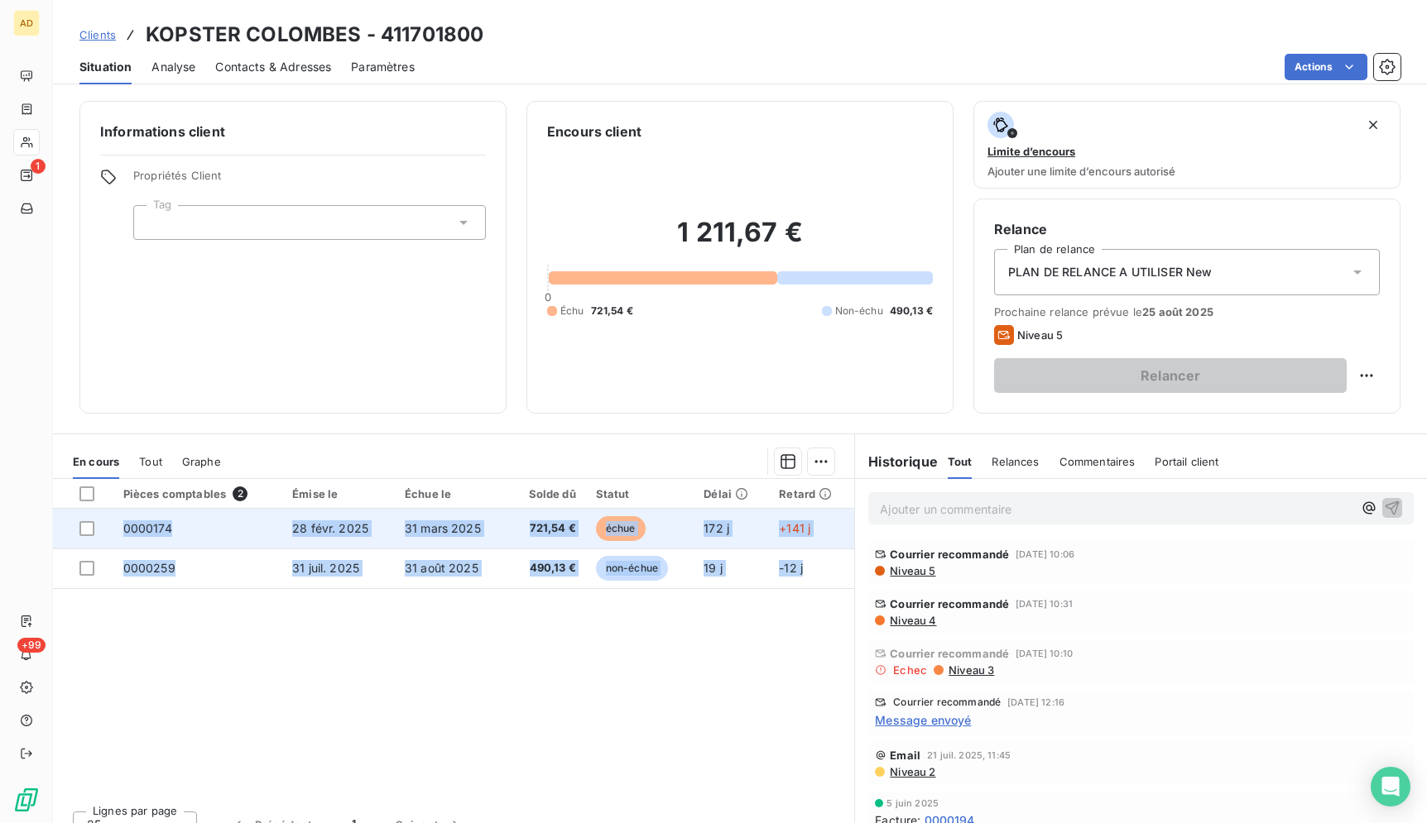
copy tbody "0000174 28 févr. 2025 31 mars 2025 721,54 € échue 172 j +141 j 0000259 31 juil.…"
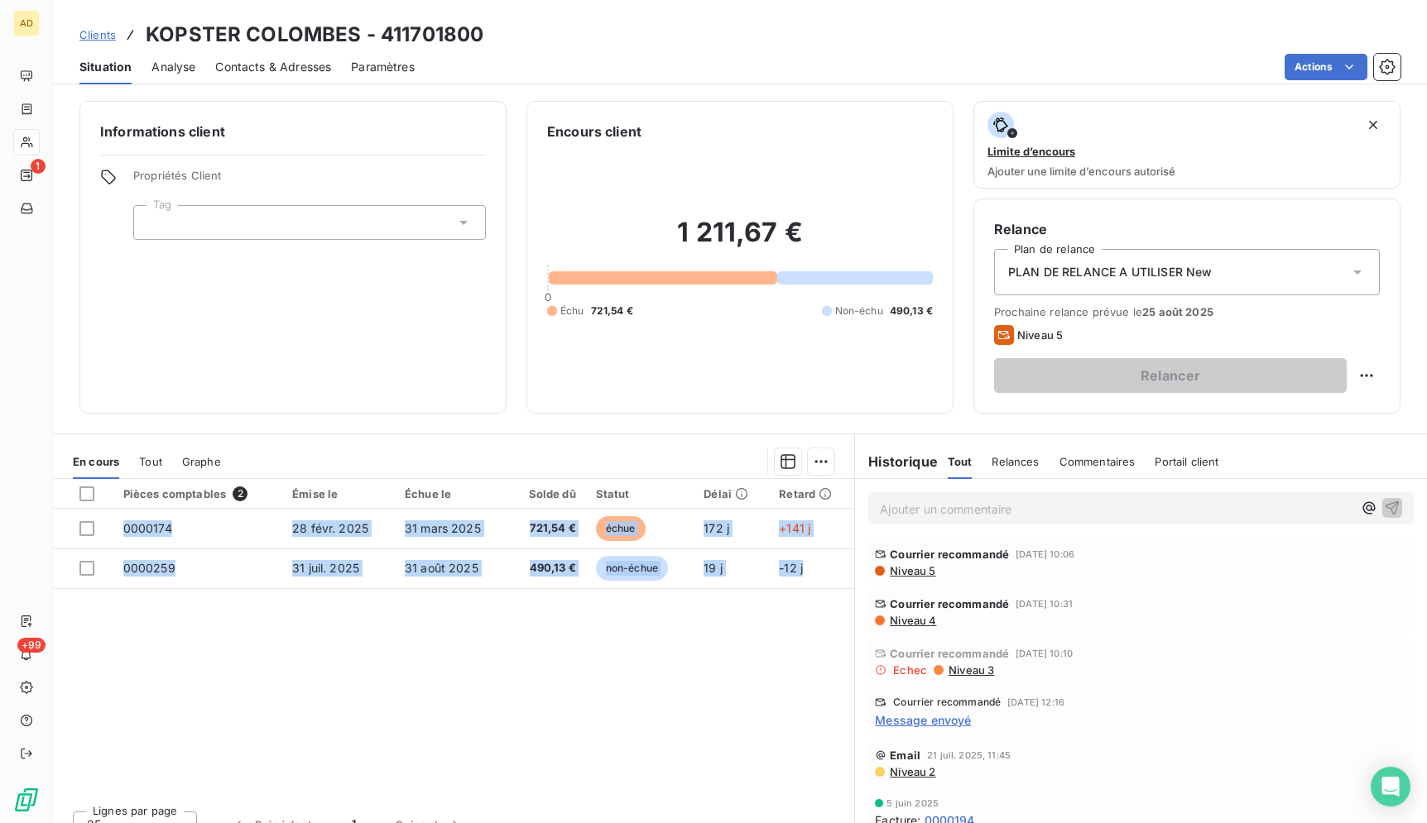
click at [554, 74] on div "Actions" at bounding box center [917, 67] width 966 height 26
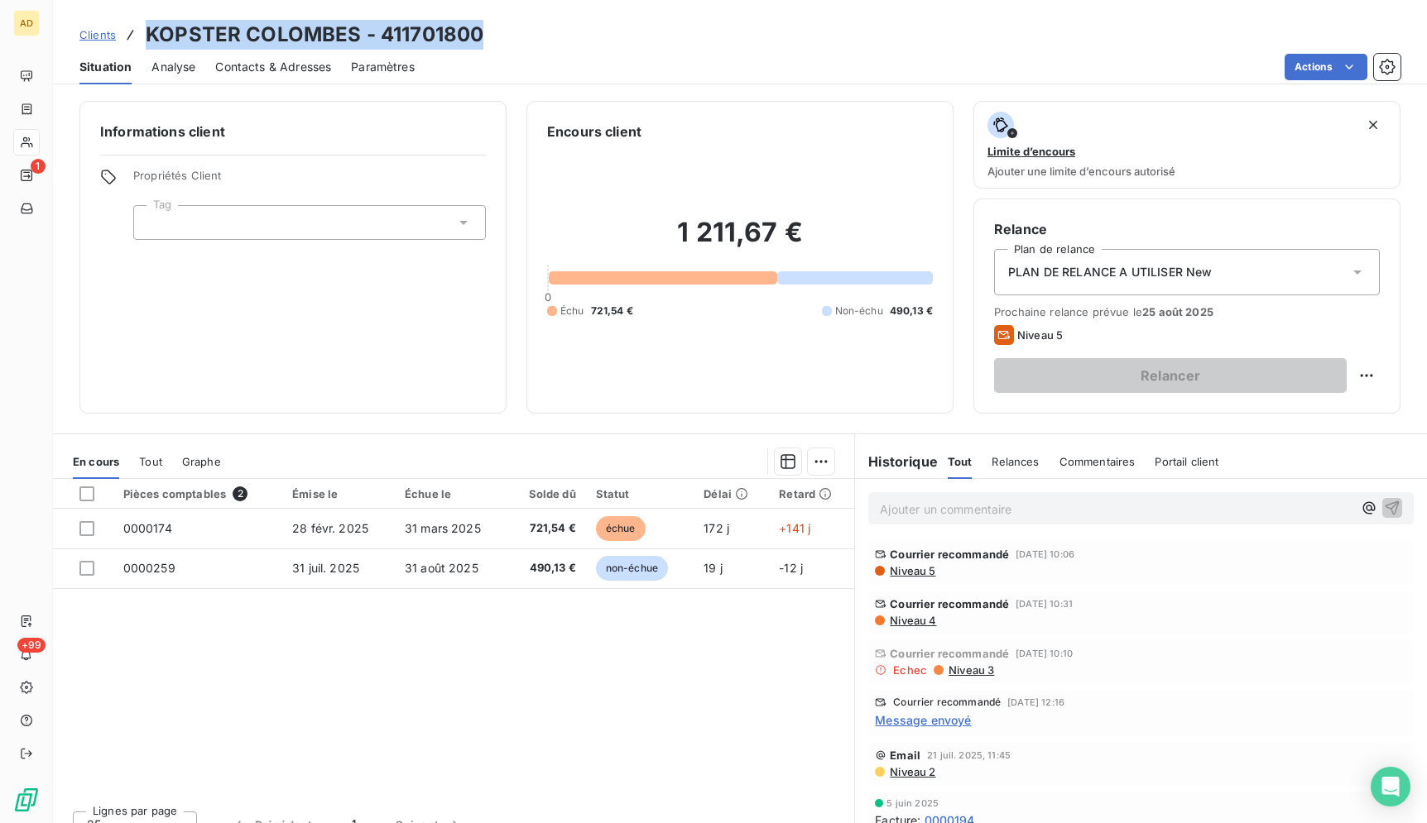
drag, startPoint x: 490, startPoint y: 31, endPoint x: 133, endPoint y: 36, distance: 356.7
click at [133, 36] on div "Clients KOPSTER COLOMBES - 411701800" at bounding box center [740, 35] width 1374 height 30
copy div "KOPSTER COLOMBES - 411701800"
click at [361, 32] on h3 "KOPSTER COLOMBES - 411701800" at bounding box center [315, 35] width 338 height 30
drag, startPoint x: 361, startPoint y: 32, endPoint x: 146, endPoint y: 30, distance: 214.3
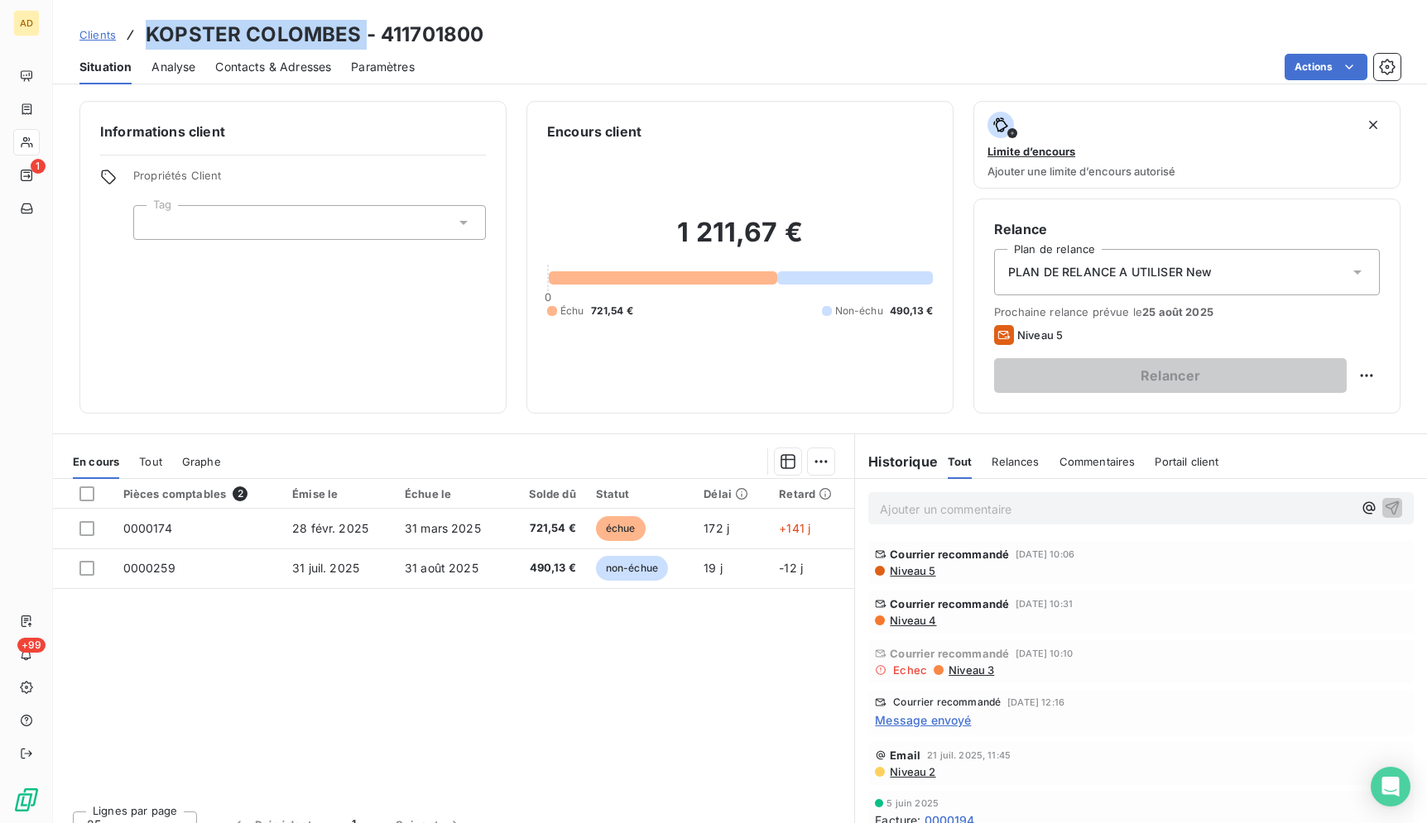
click at [146, 30] on h3 "KOPSTER COLOMBES - 411701800" at bounding box center [315, 35] width 338 height 30
copy h3 "KOPSTER COLOMBES"
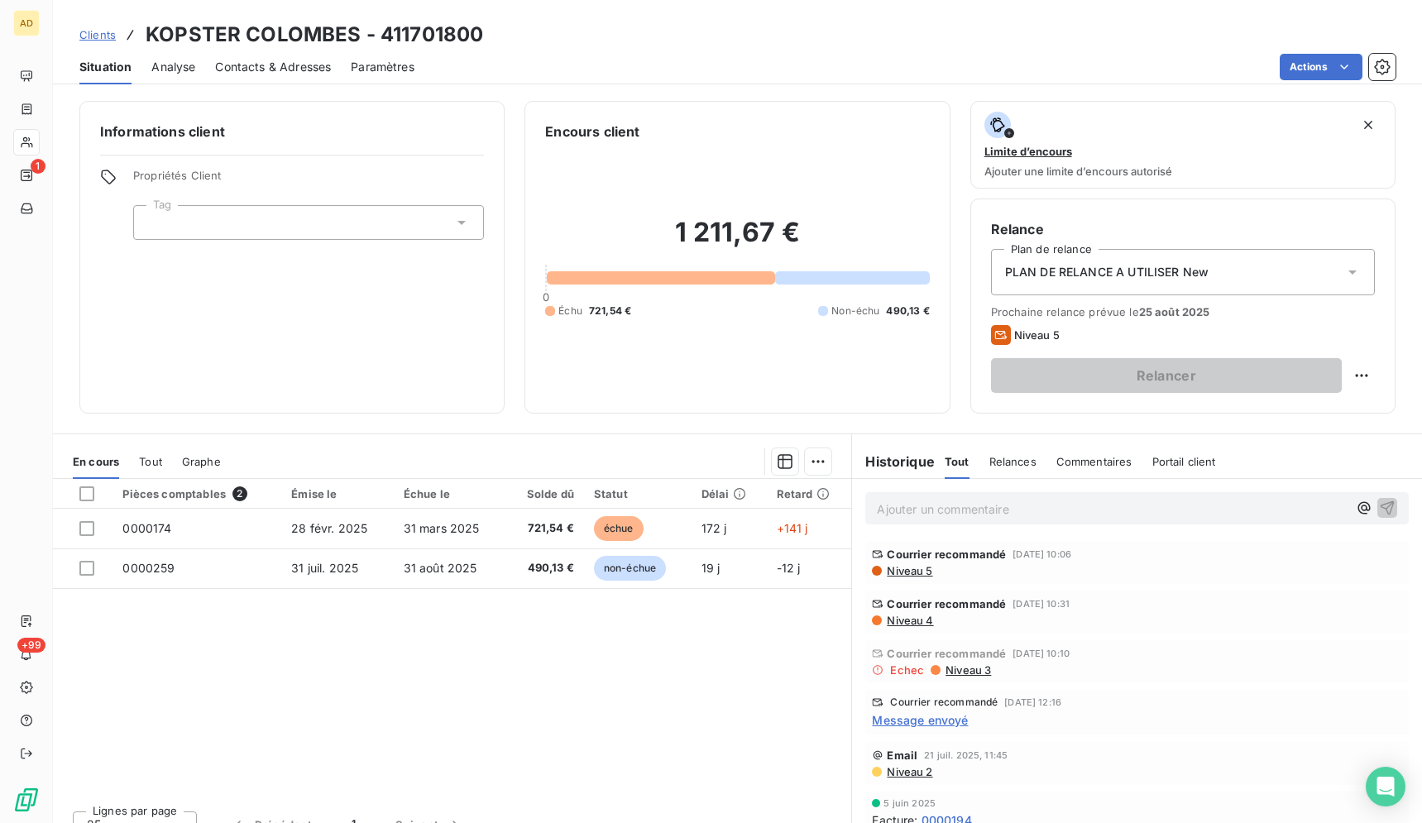
click at [777, 34] on div "Clients KOPSTER COLOMBES - 411701800" at bounding box center [738, 35] width 1370 height 30
click at [628, 67] on div "Actions" at bounding box center [915, 67] width 962 height 26
click at [707, 36] on div "Clients KOPSTER COLOMBES - 411701800" at bounding box center [738, 35] width 1370 height 30
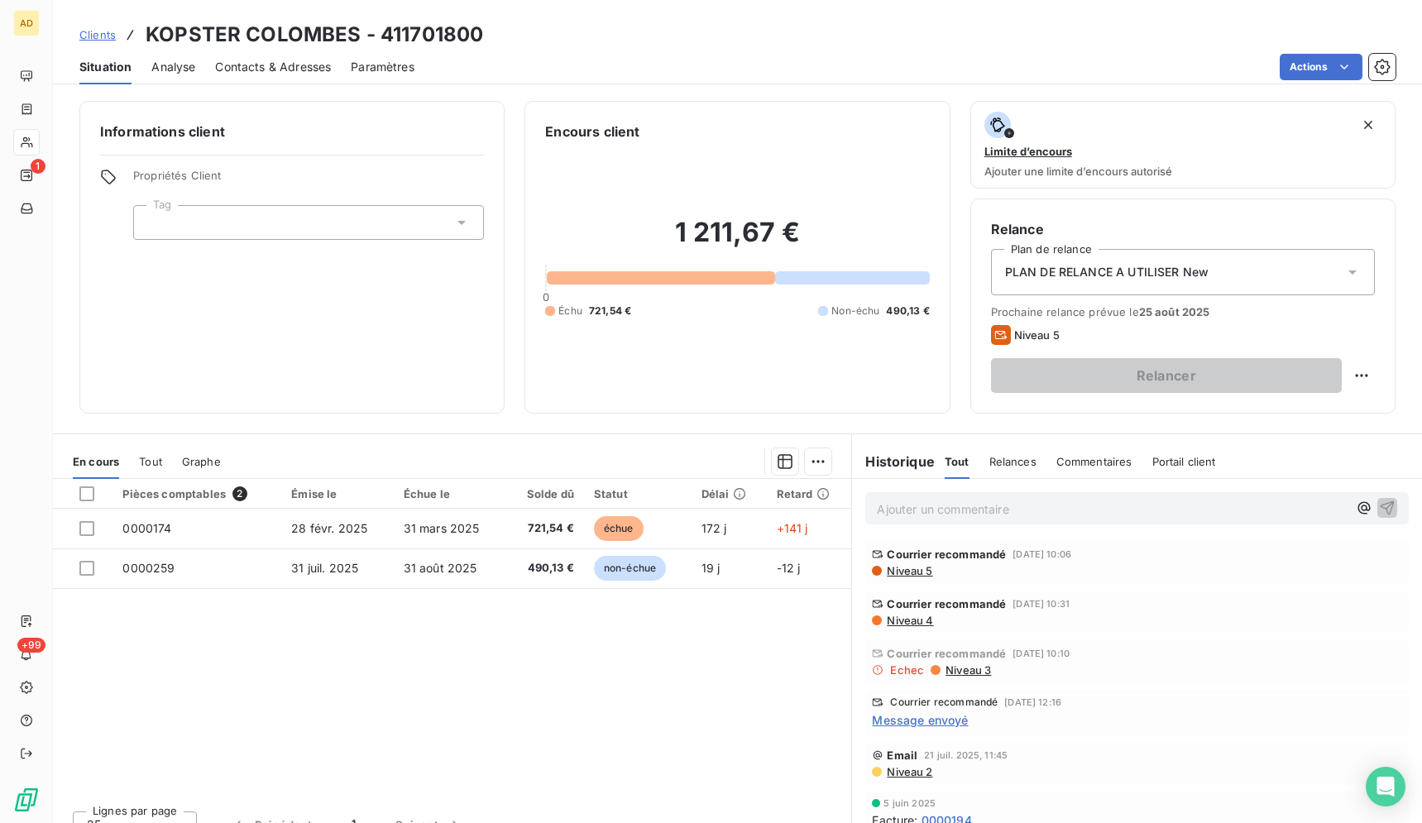
click at [707, 36] on div "Clients KOPSTER COLOMBES - 411701800" at bounding box center [738, 35] width 1370 height 30
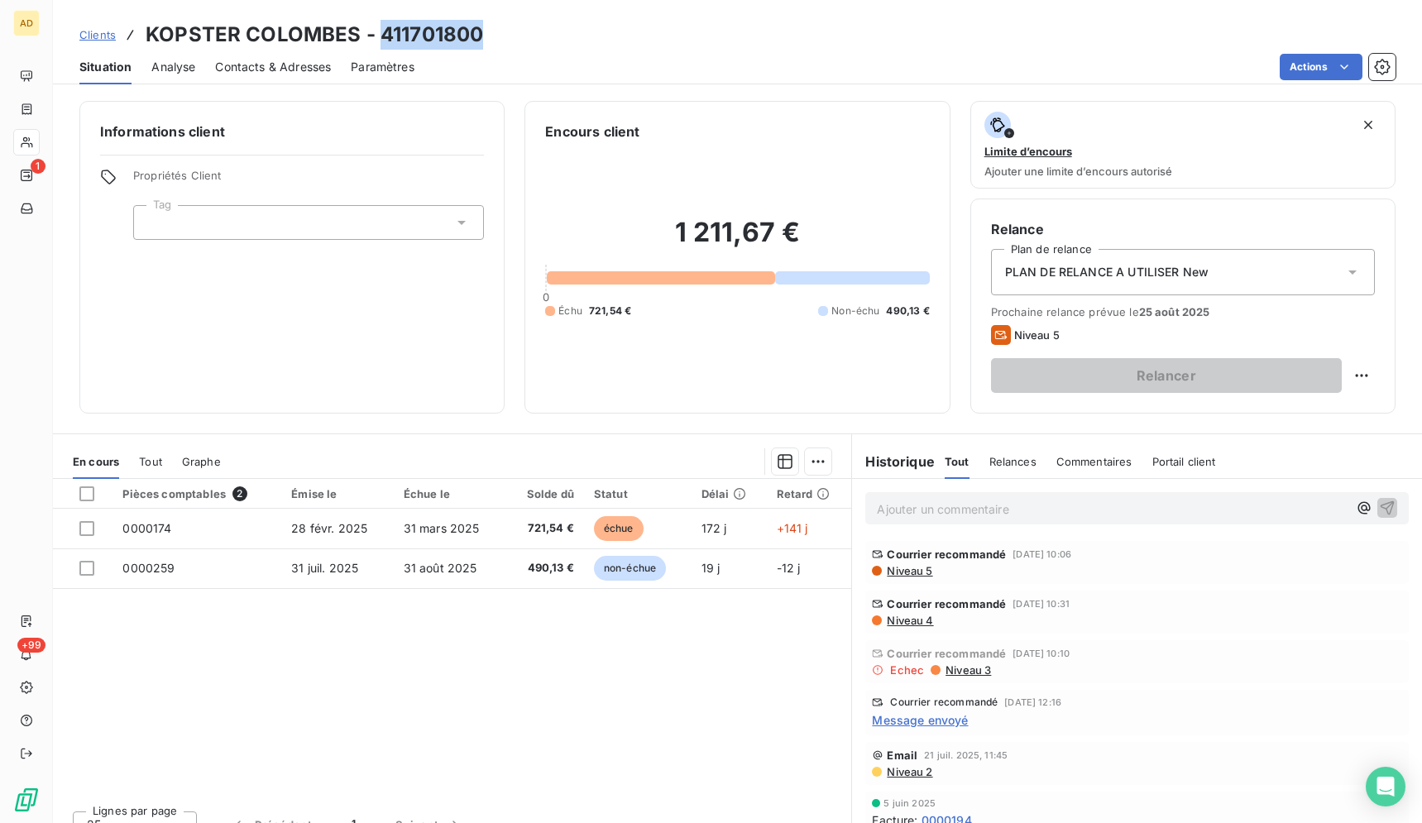
click at [707, 36] on div "Clients KOPSTER COLOMBES - 411701800" at bounding box center [738, 35] width 1370 height 30
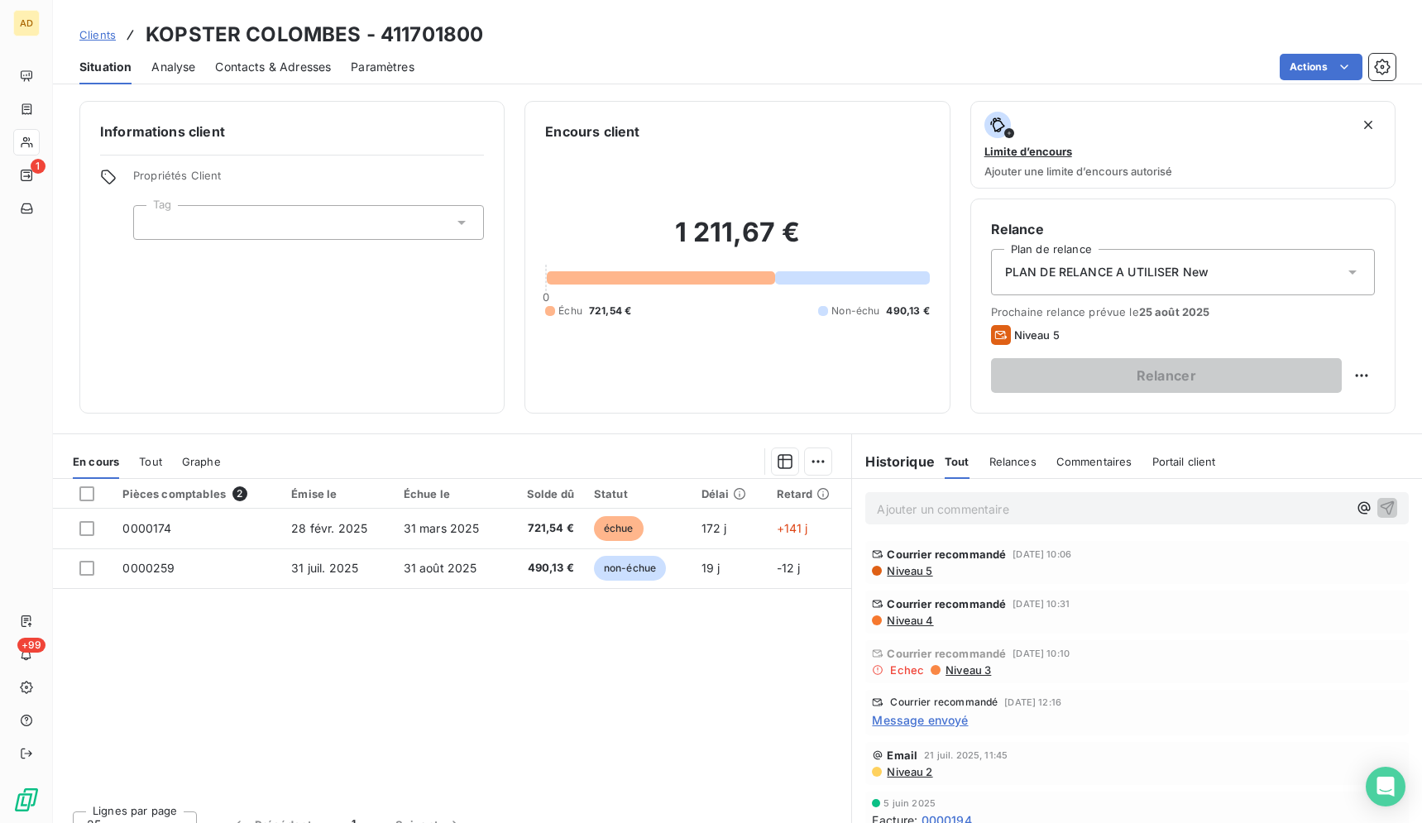
click at [707, 36] on div "Clients KOPSTER COLOMBES - 411701800" at bounding box center [738, 35] width 1370 height 30
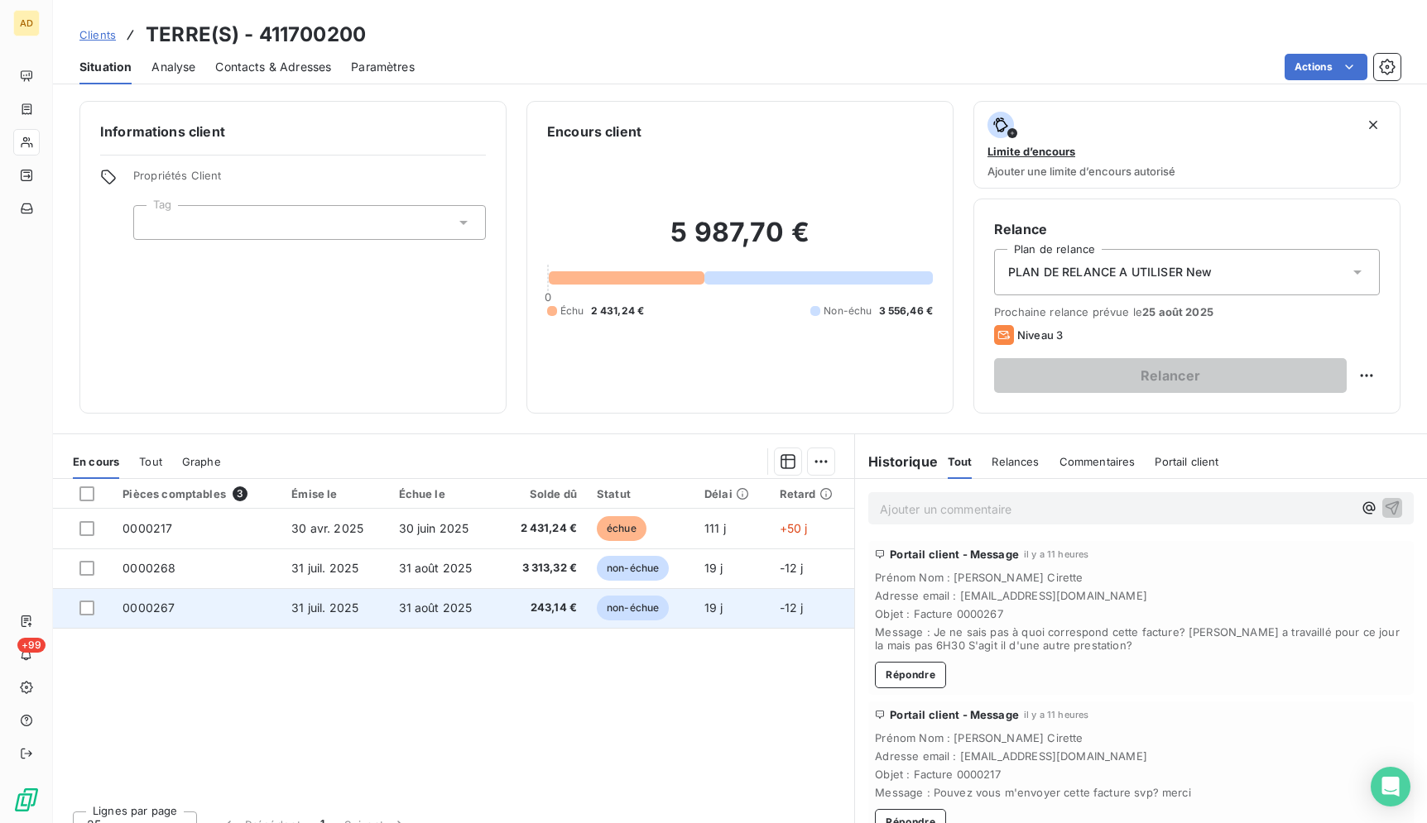
click at [247, 613] on td "0000267" at bounding box center [197, 608] width 169 height 40
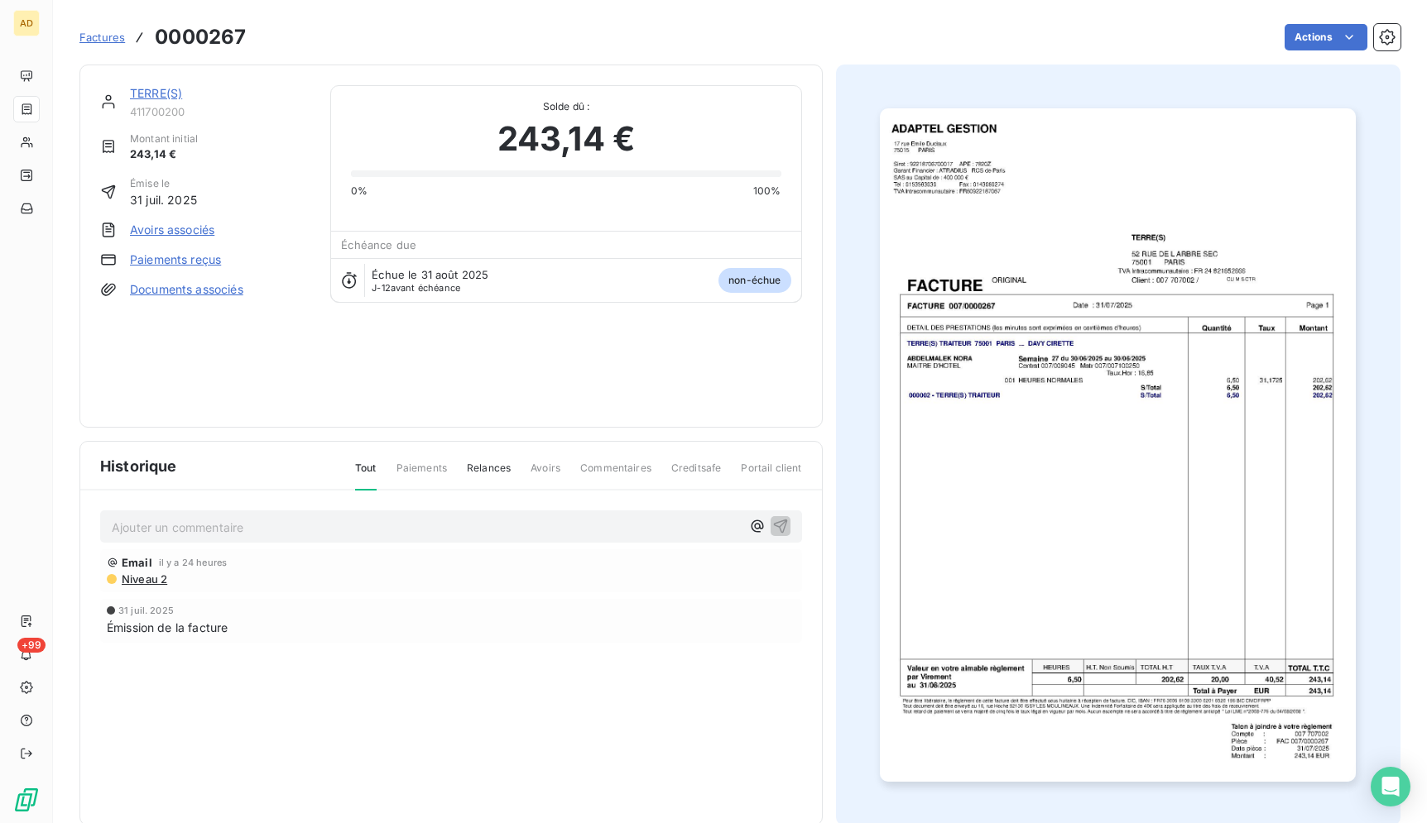
click at [1075, 360] on img "button" at bounding box center [1118, 445] width 476 height 674
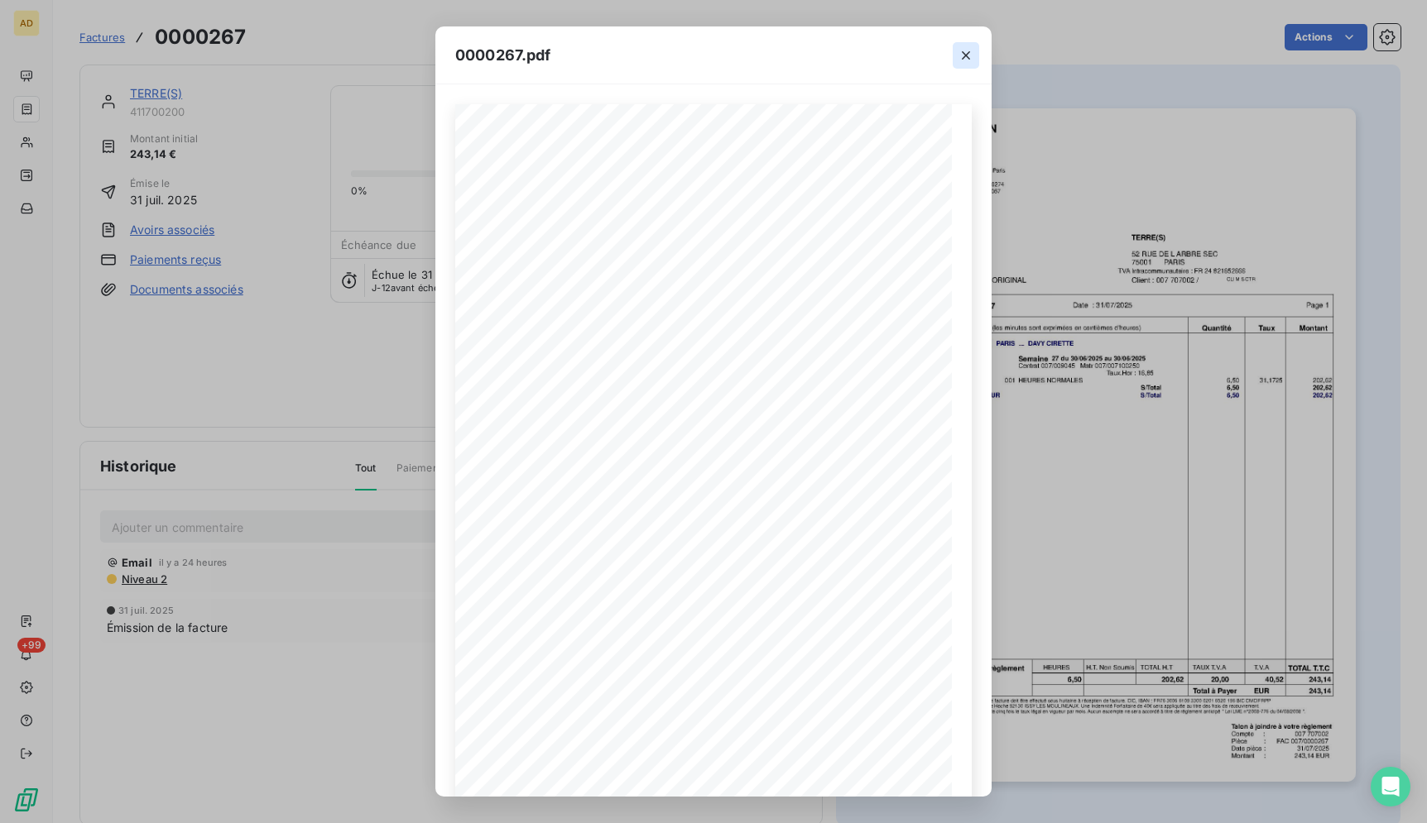
click at [974, 58] on button "button" at bounding box center [965, 55] width 26 height 26
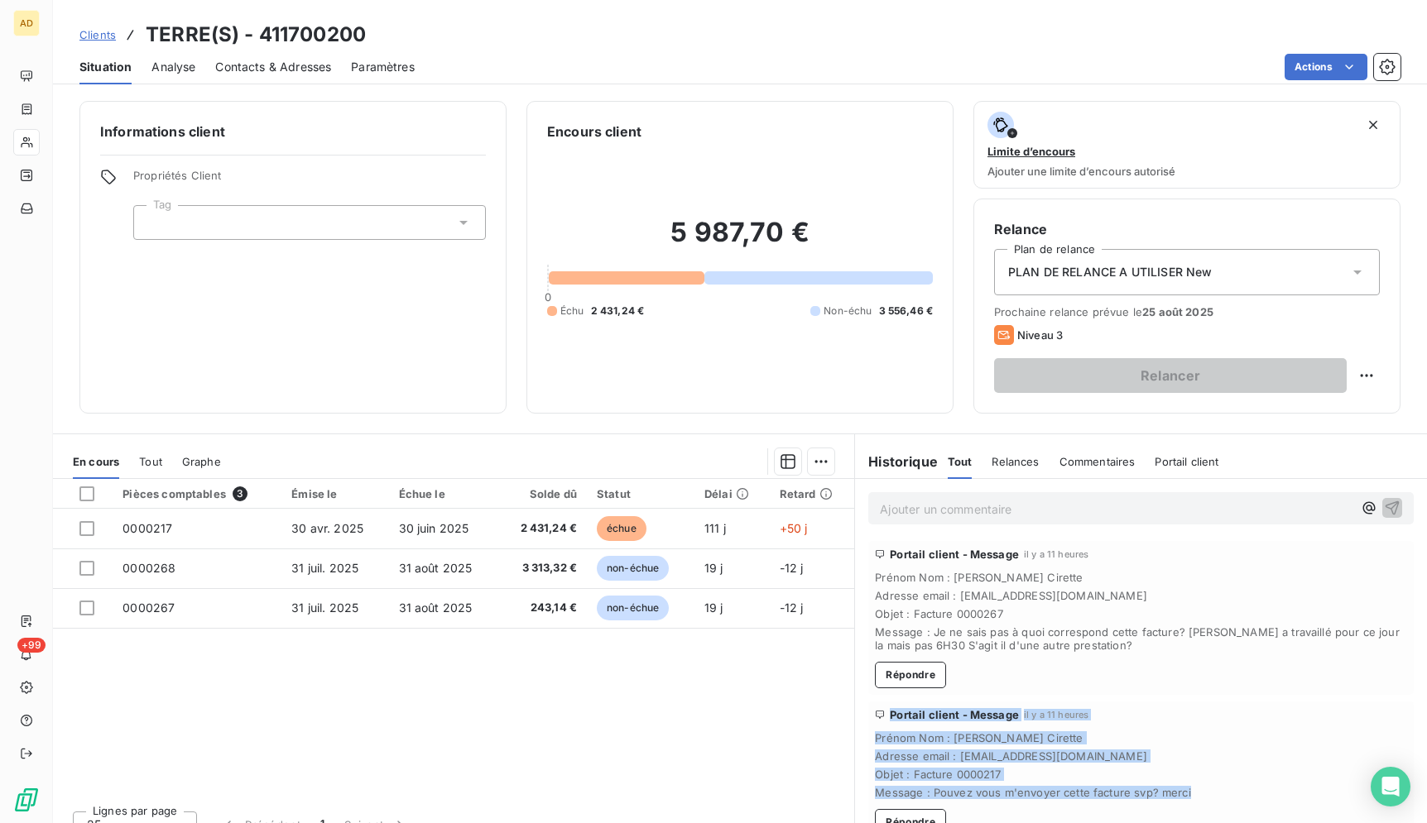
drag, startPoint x: 873, startPoint y: 549, endPoint x: 1116, endPoint y: 786, distance: 340.0
click at [1202, 812] on div "Portail client - Message il y a 11 heures Prénom Nom : [PERSON_NAME] Adresse em…" at bounding box center [1141, 823] width 572 height 571
copy div "Portail client - Message il y a 11 heures Prénom Nom : [PERSON_NAME] Adresse em…"
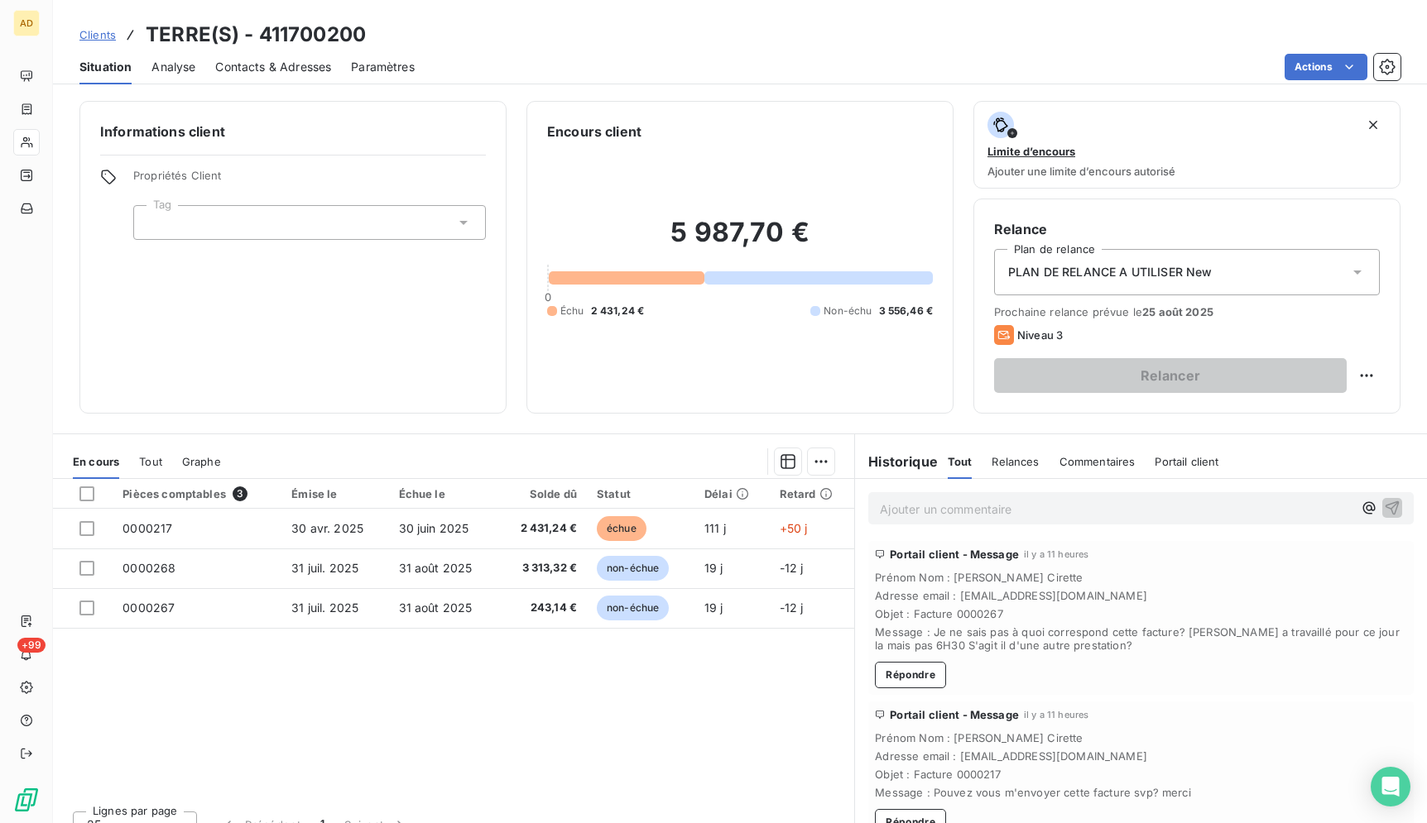
click at [752, 751] on div "Pièces comptables 3 Émise le Échue le Solde dû Statut Délai Retard 0000217 [DAT…" at bounding box center [453, 638] width 801 height 319
drag, startPoint x: 1046, startPoint y: 592, endPoint x: 952, endPoint y: 597, distance: 93.6
click at [952, 597] on span "Adresse email : [PERSON_NAME][EMAIL_ADDRESS][DOMAIN_NAME]" at bounding box center [1141, 595] width 532 height 13
copy span "[EMAIL_ADDRESS][DOMAIN_NAME]"
click at [619, 50] on div "Situation Analyse Contacts & Adresses Paramètres Actions" at bounding box center [740, 67] width 1374 height 35
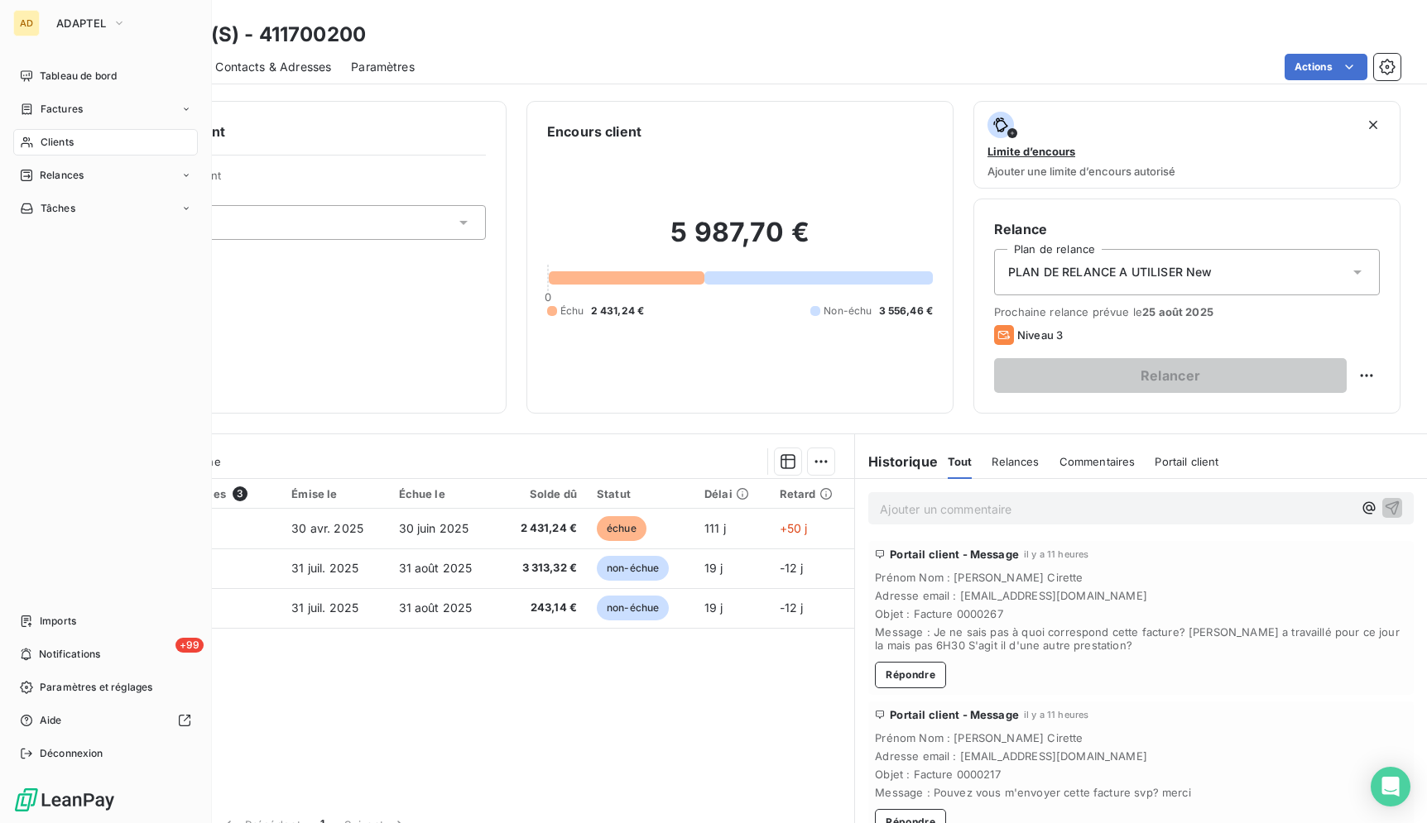
click at [70, 144] on span "Clients" at bounding box center [57, 142] width 33 height 15
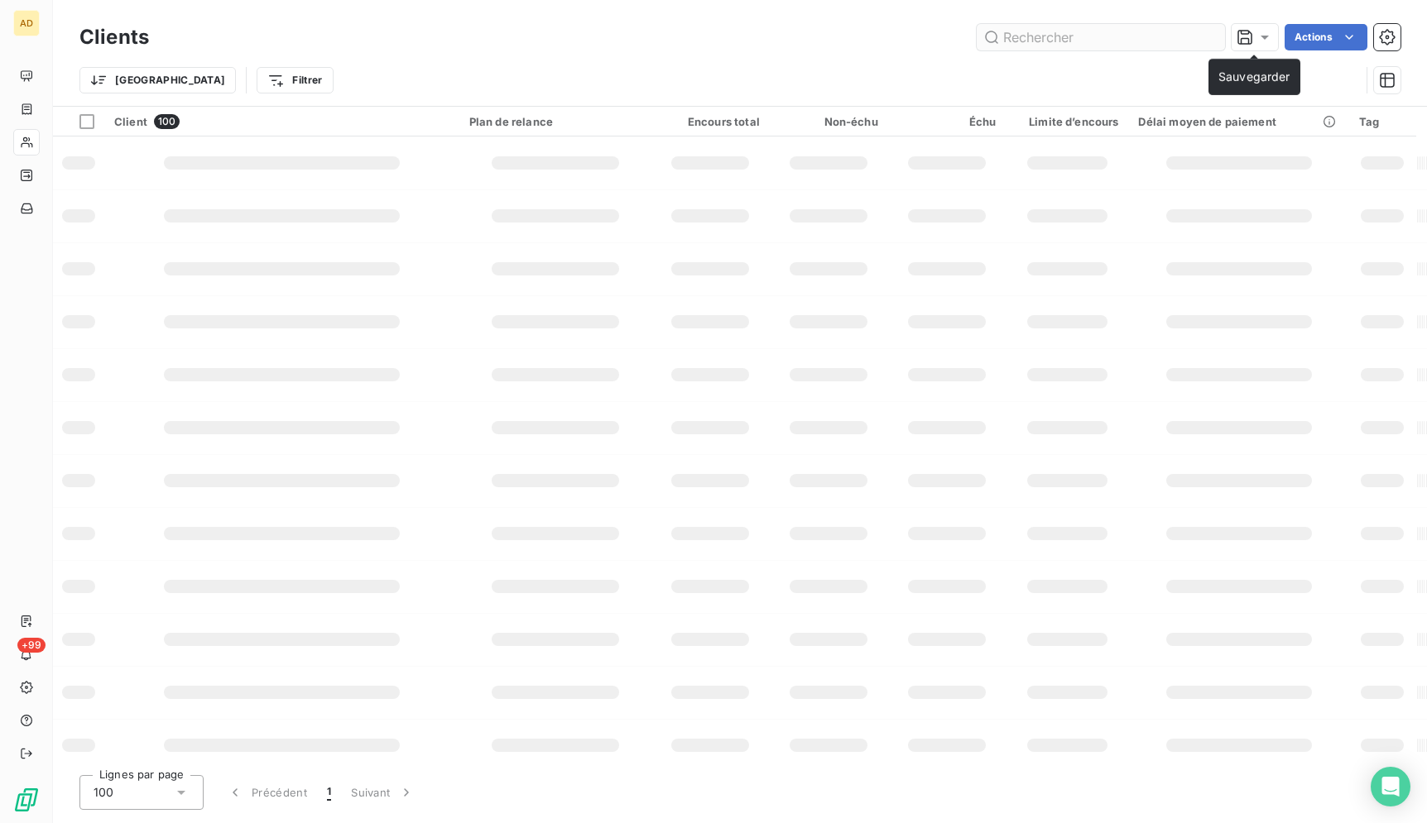
click at [1155, 36] on input "text" at bounding box center [1100, 37] width 248 height 26
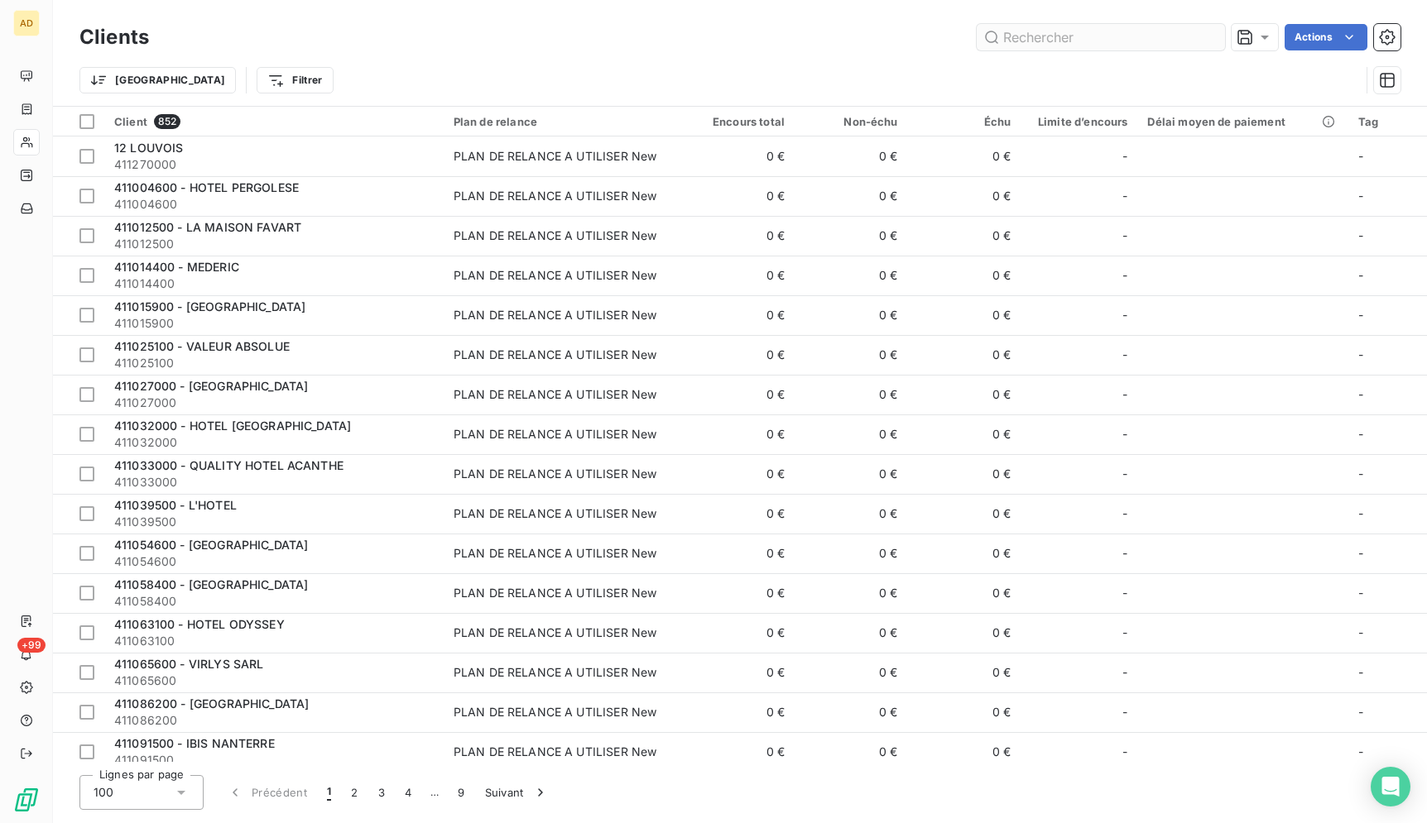
click at [1155, 36] on input "text" at bounding box center [1100, 37] width 248 height 26
click at [1154, 36] on input "text" at bounding box center [1100, 37] width 248 height 26
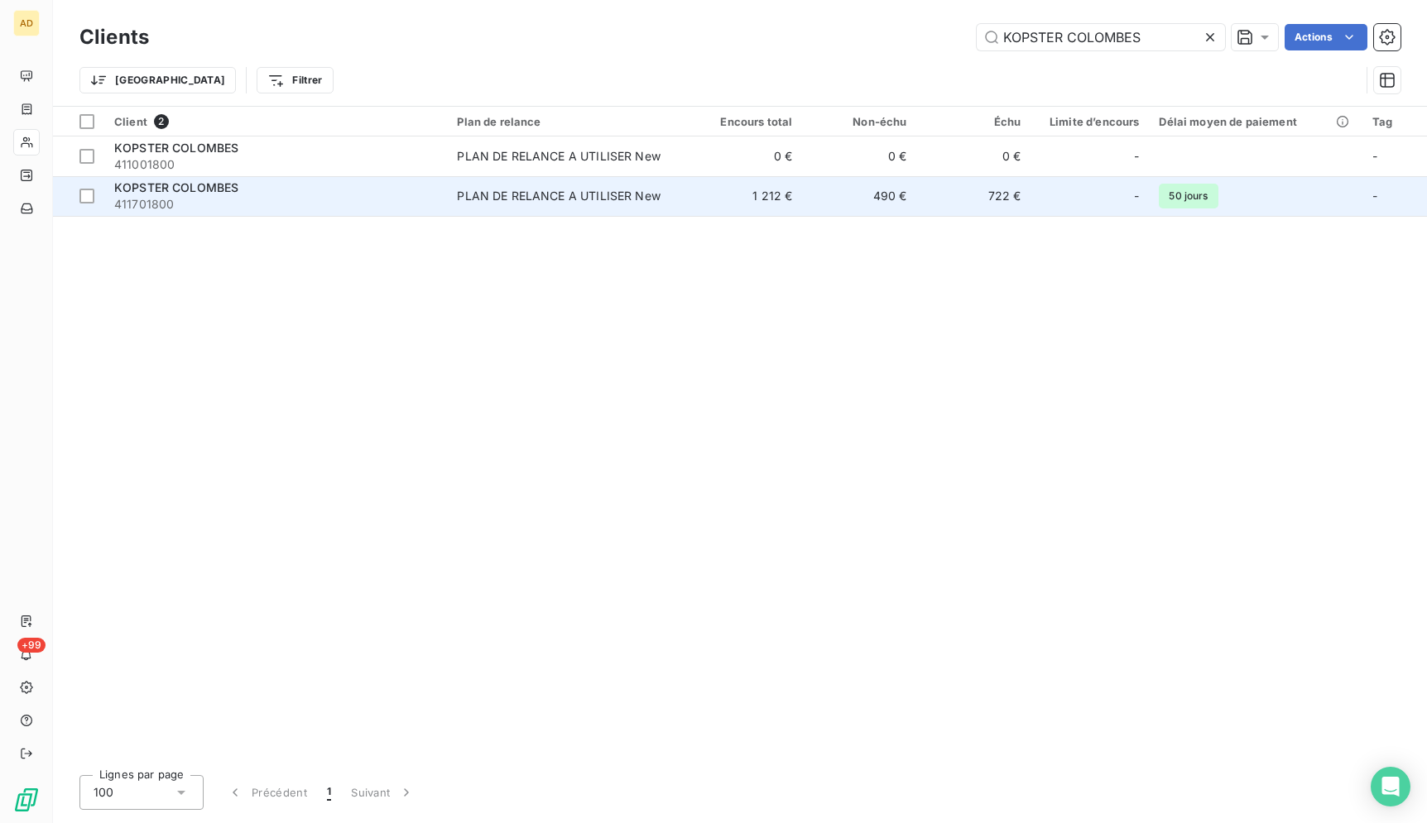
type input "KOPSTER COLOMBES"
click at [766, 194] on td "1 212 €" at bounding box center [745, 196] width 114 height 40
